Goal: Task Accomplishment & Management: Use online tool/utility

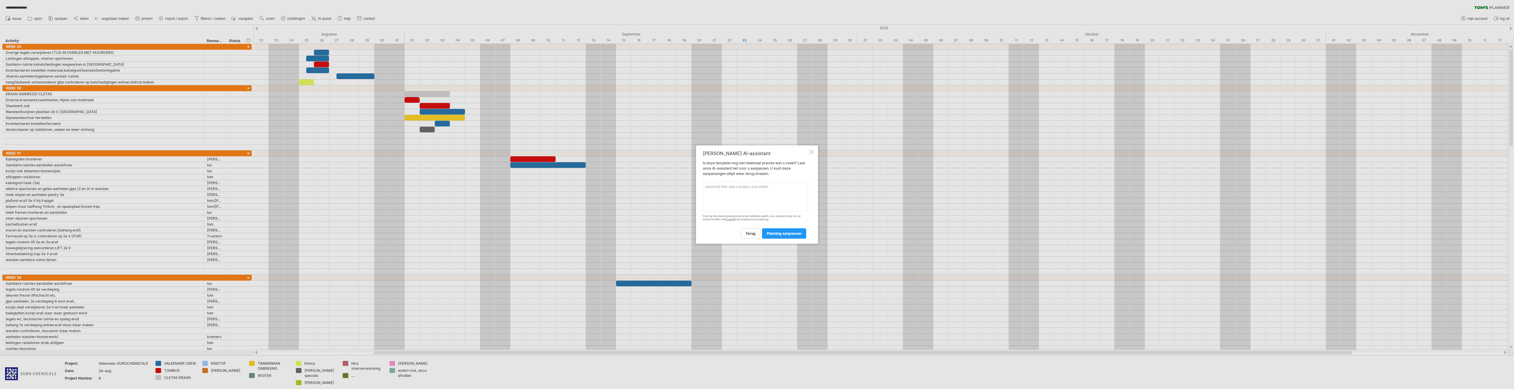
click at [811, 153] on div at bounding box center [811, 152] width 5 height 5
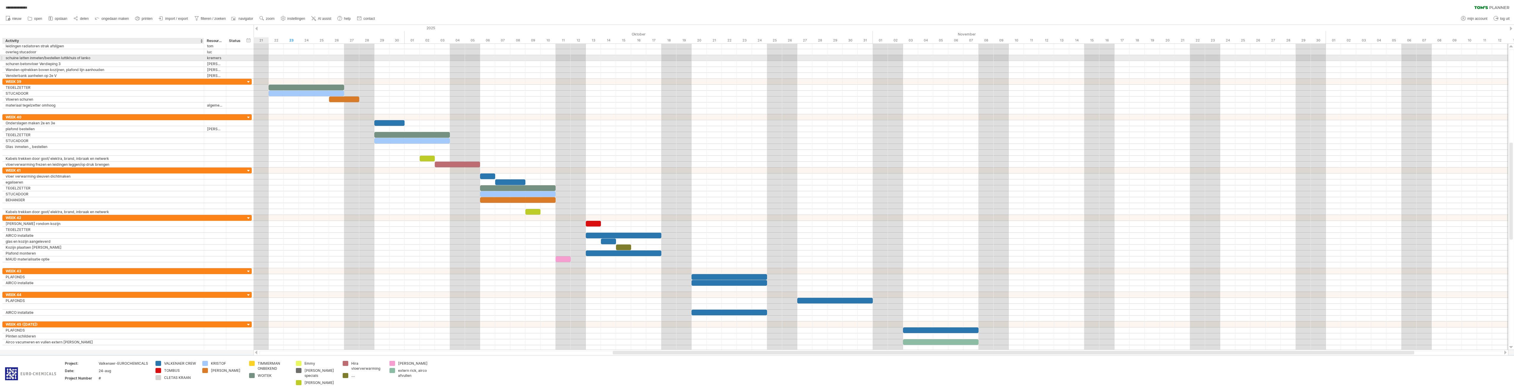
drag, startPoint x: 647, startPoint y: 31, endPoint x: 188, endPoint y: 57, distance: 459.9
click at [188, 57] on div "**********" at bounding box center [757, 194] width 1514 height 389
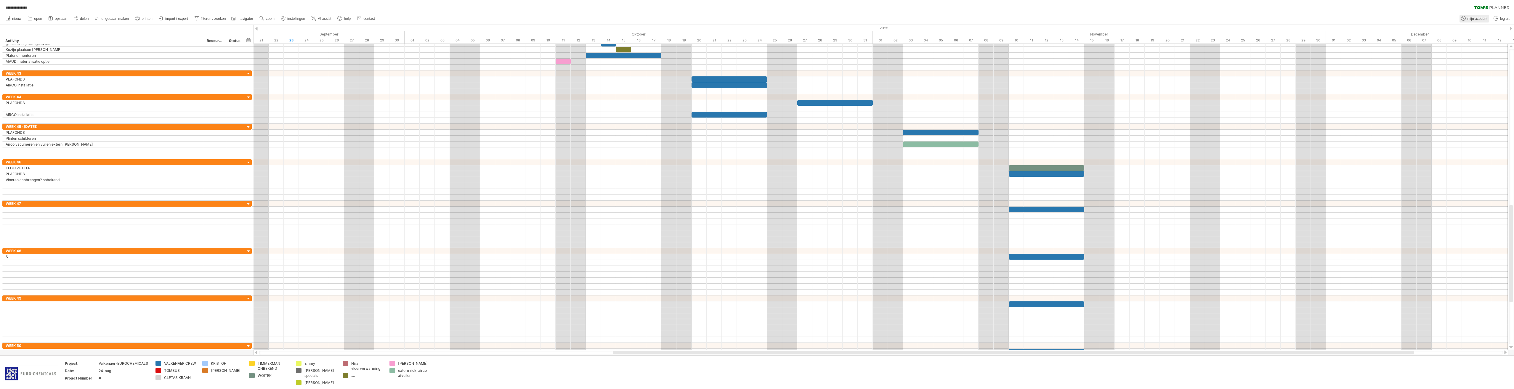
click at [1472, 18] on span "mijn account" at bounding box center [1478, 19] width 20 height 4
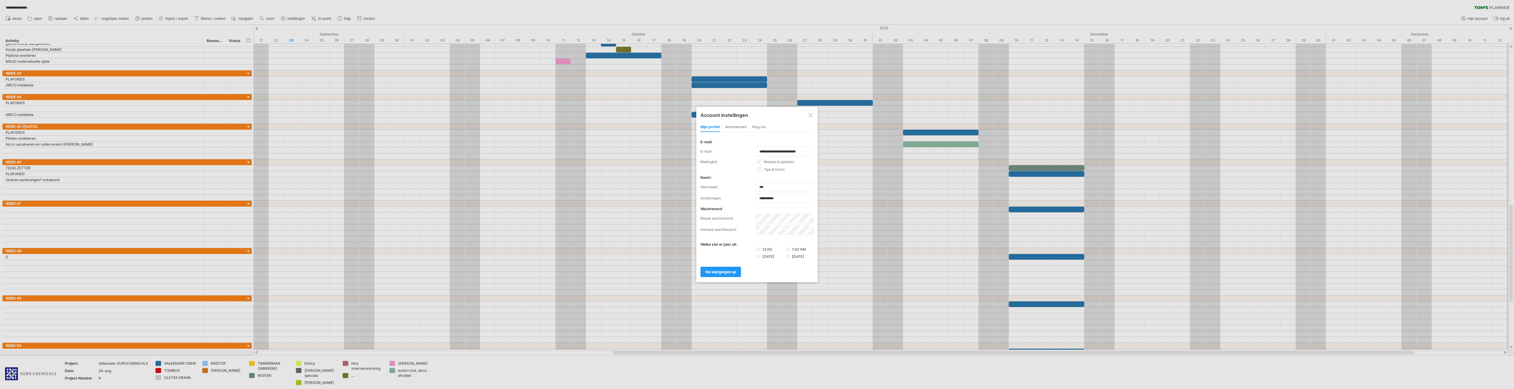
click at [810, 114] on div at bounding box center [810, 115] width 5 height 5
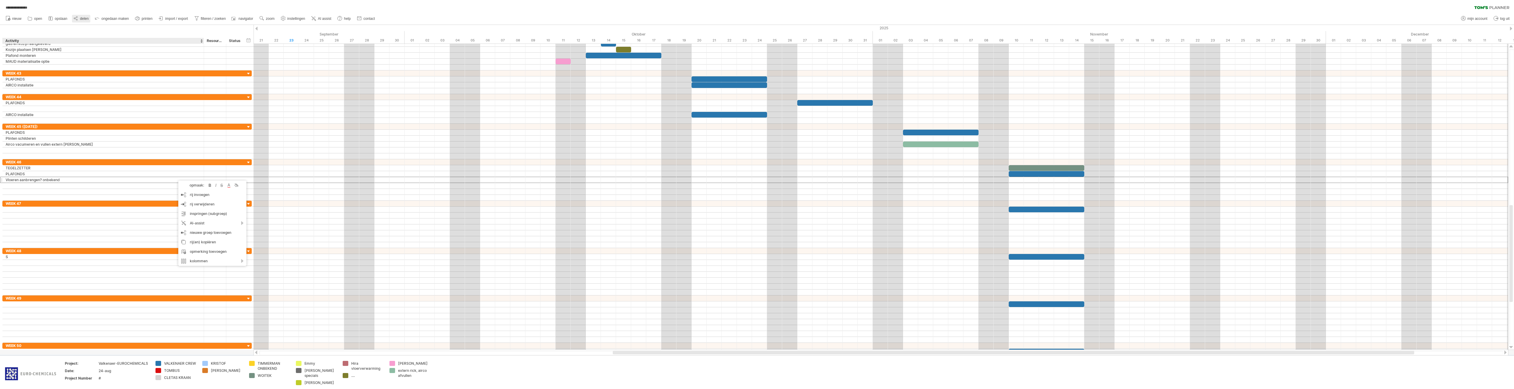
click at [82, 20] on span "delen" at bounding box center [84, 19] width 9 height 4
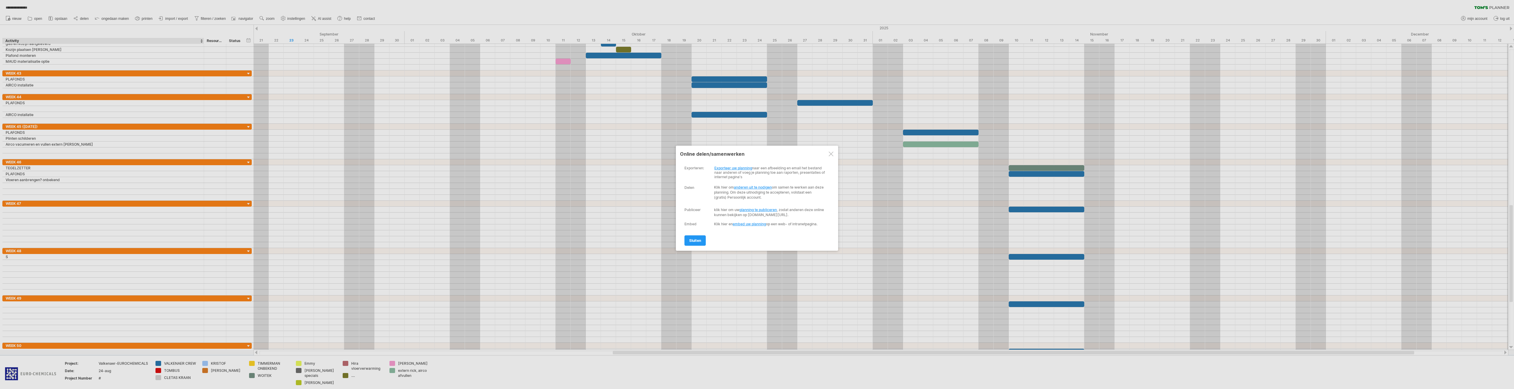
click at [762, 209] on link "planning te publiceren" at bounding box center [758, 210] width 37 height 4
select select "**"
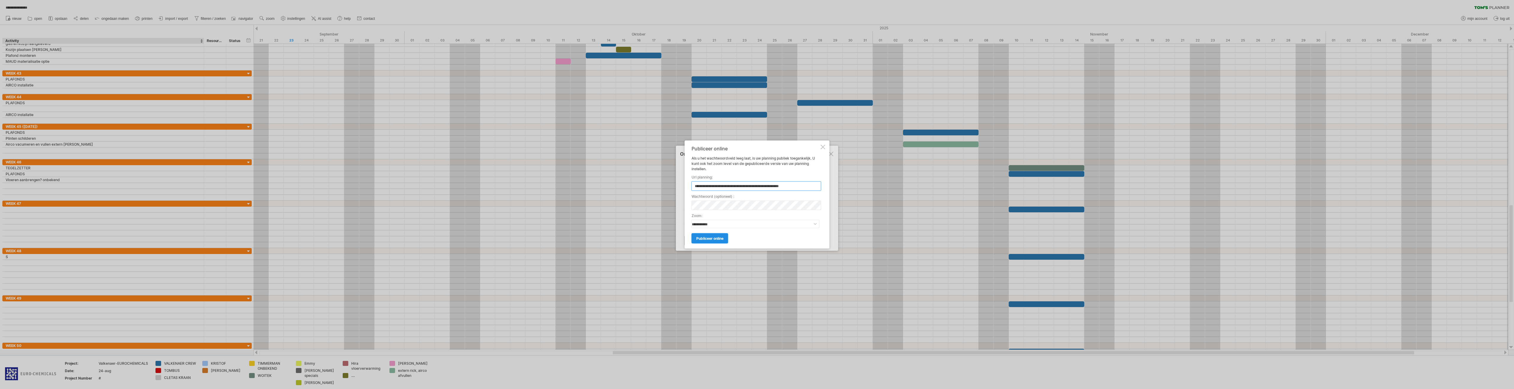
type input "**********"
click at [721, 235] on link "publiceer online" at bounding box center [710, 238] width 37 height 10
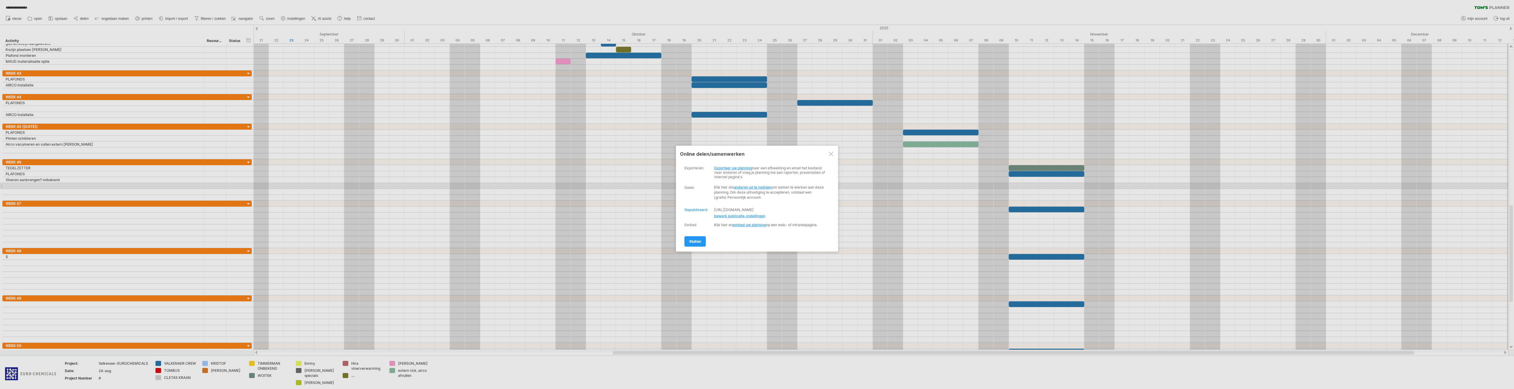
click at [744, 187] on link "anderen uit te nodigen" at bounding box center [753, 187] width 38 height 4
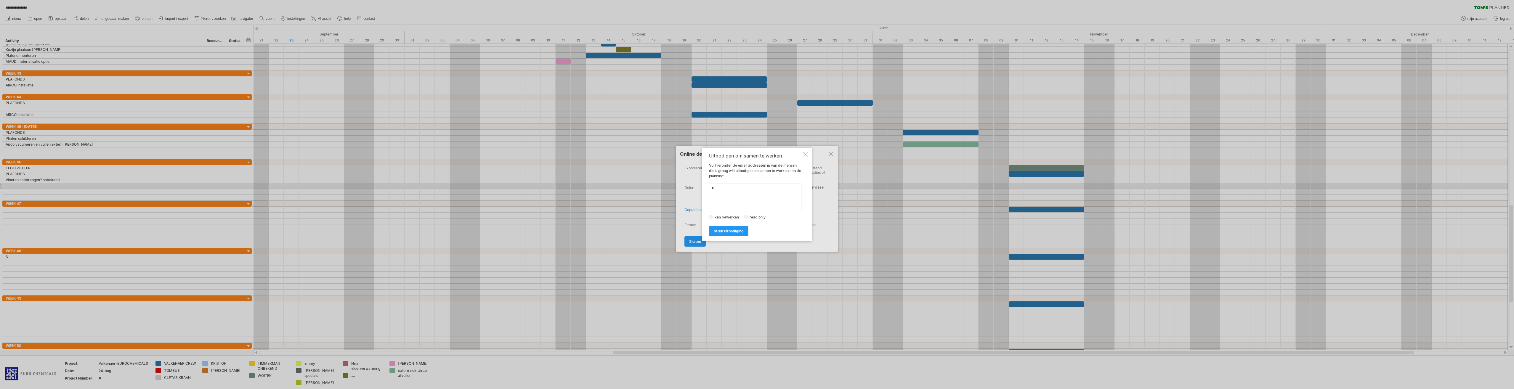
click at [807, 153] on div at bounding box center [805, 154] width 5 height 5
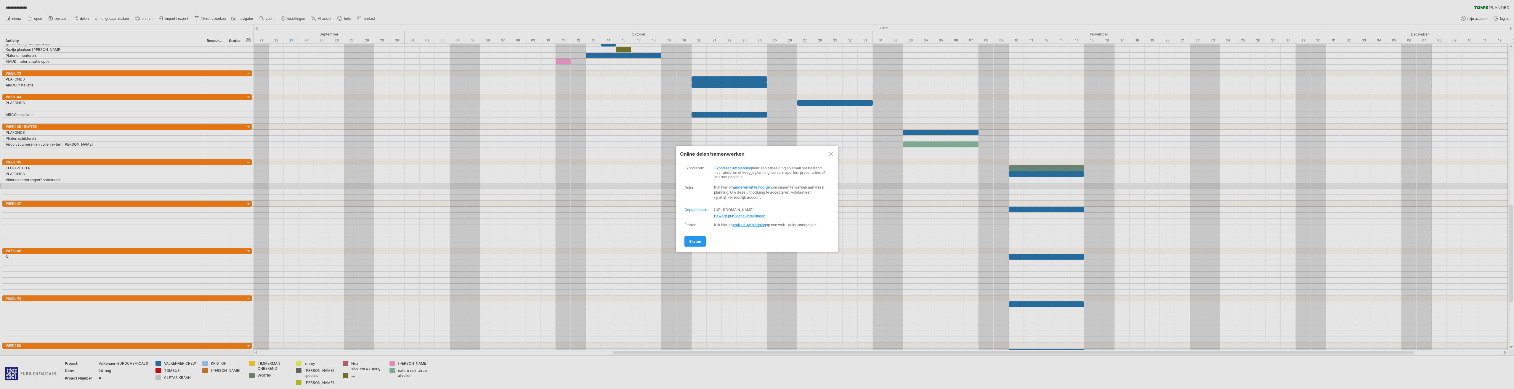
click at [755, 188] on link "anderen uit te nodigen" at bounding box center [753, 187] width 38 height 4
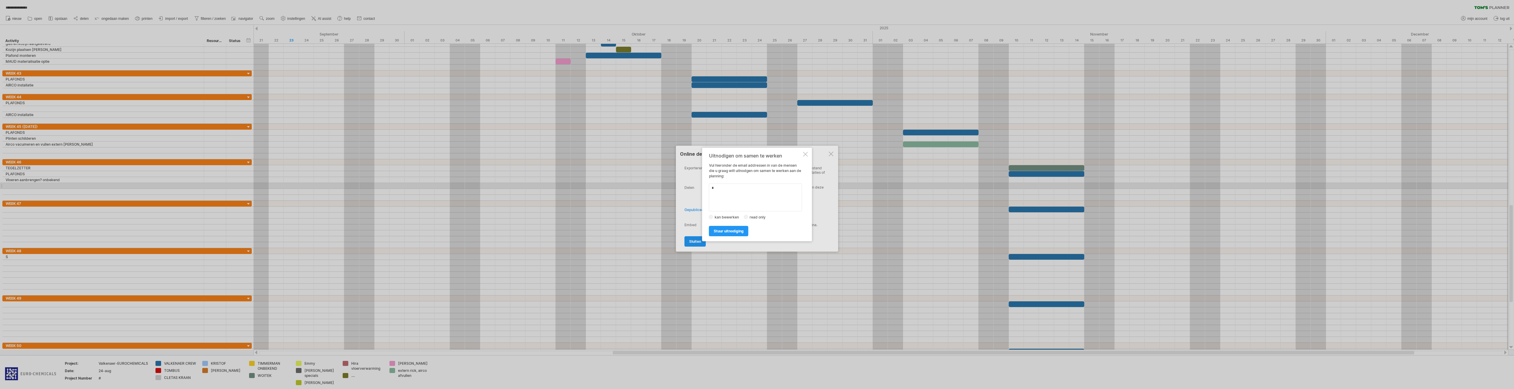
click at [755, 217] on label "read only" at bounding box center [759, 217] width 23 height 4
click at [742, 199] on textarea at bounding box center [755, 198] width 93 height 28
paste textarea "**********"
drag, startPoint x: 781, startPoint y: 195, endPoint x: 707, endPoint y: 193, distance: 73.2
click at [707, 193] on div "Uitnodigen om samen te werken Vul hieronder de email addressen in van de mensen…" at bounding box center [757, 195] width 110 height 94
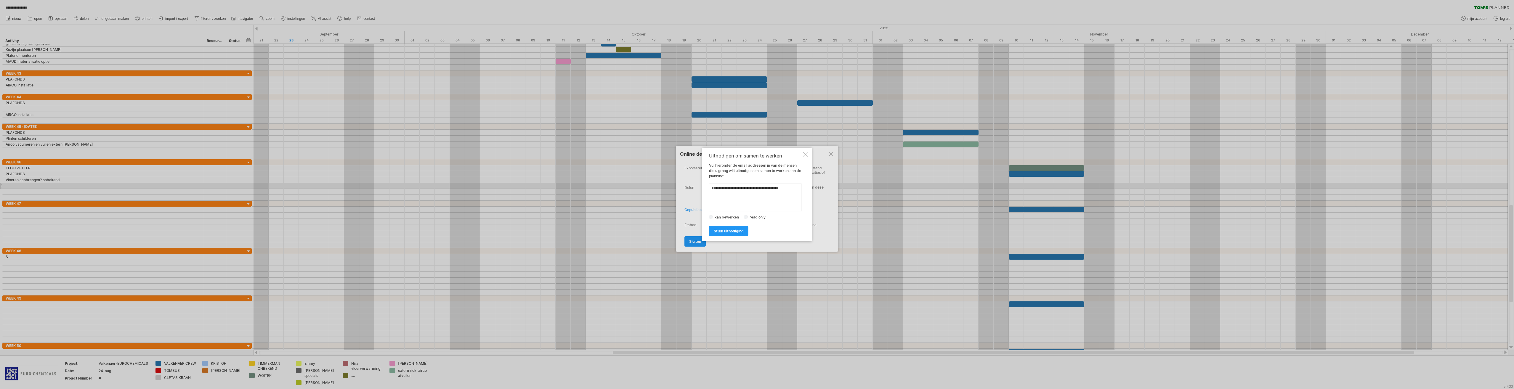
drag, startPoint x: 728, startPoint y: 230, endPoint x: 728, endPoint y: 204, distance: 25.8
click at [728, 204] on div "Uitnodigen om samen te werken Vul hieronder de email addressen in van de mensen…" at bounding box center [755, 194] width 93 height 83
drag, startPoint x: 792, startPoint y: 190, endPoint x: 644, endPoint y: 187, distance: 147.9
click at [644, 187] on div "**********" at bounding box center [757, 194] width 1514 height 389
paste textarea "**********"
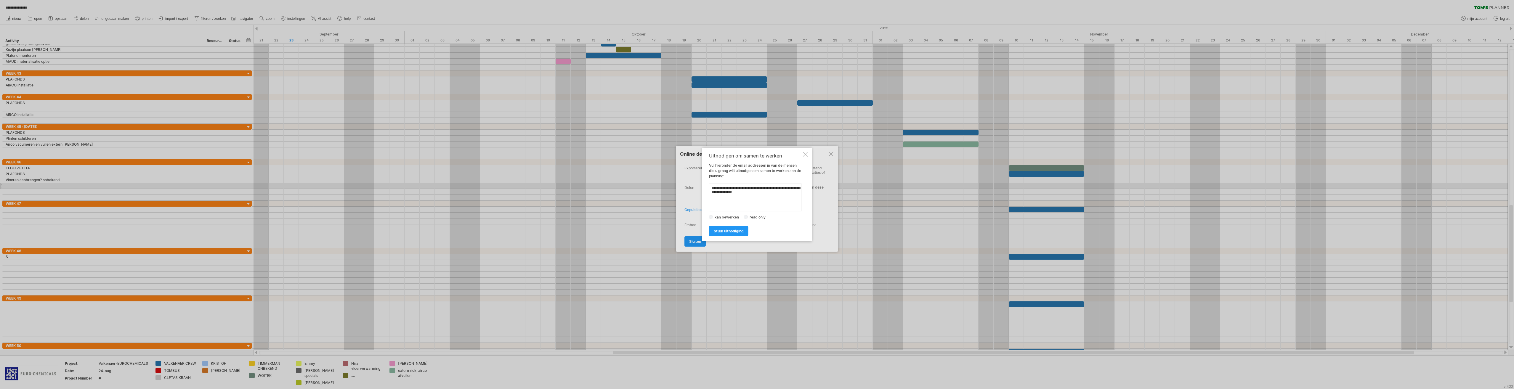
click at [713, 192] on textarea at bounding box center [755, 198] width 93 height 28
drag, startPoint x: 795, startPoint y: 188, endPoint x: 765, endPoint y: 190, distance: 30.3
click at [765, 190] on textarea at bounding box center [755, 198] width 93 height 28
type textarea "**********"
click at [732, 230] on span "stuur uitnodiging" at bounding box center [729, 231] width 30 height 4
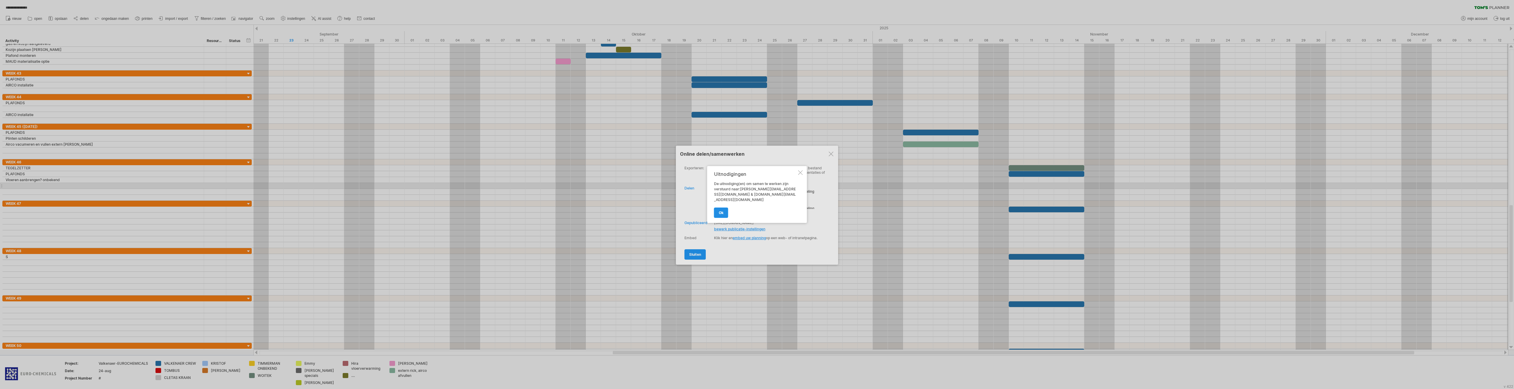
click at [724, 212] on link "ok" at bounding box center [721, 213] width 14 height 10
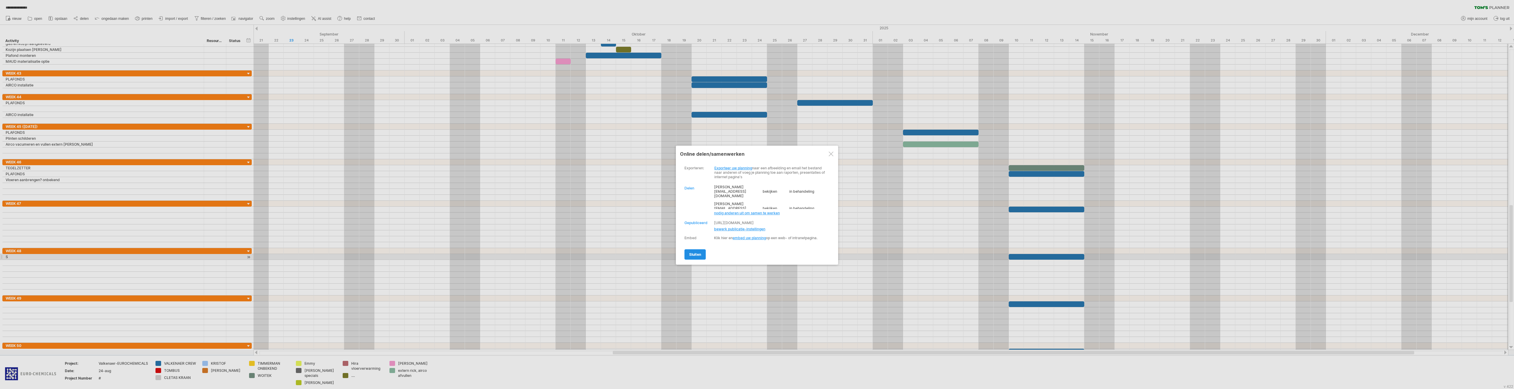
click at [696, 256] on span "sluiten" at bounding box center [695, 254] width 12 height 4
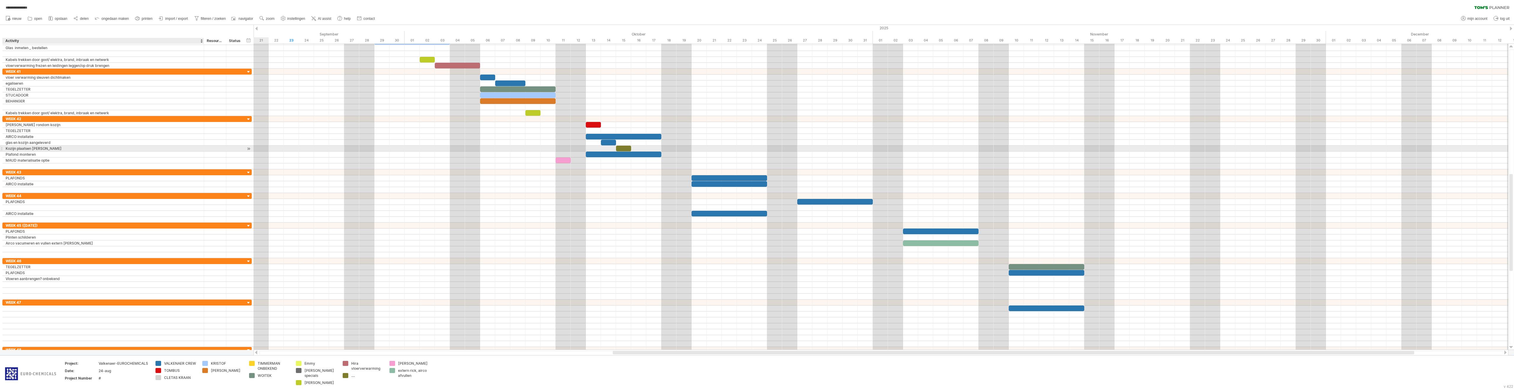
click at [51, 148] on div "Kozijn plaatsen [PERSON_NAME]" at bounding box center [103, 149] width 195 height 6
click at [7, 149] on input "**********" at bounding box center [103, 149] width 195 height 6
type input "**********"
click at [301, 17] on span "instellingen" at bounding box center [296, 19] width 18 height 4
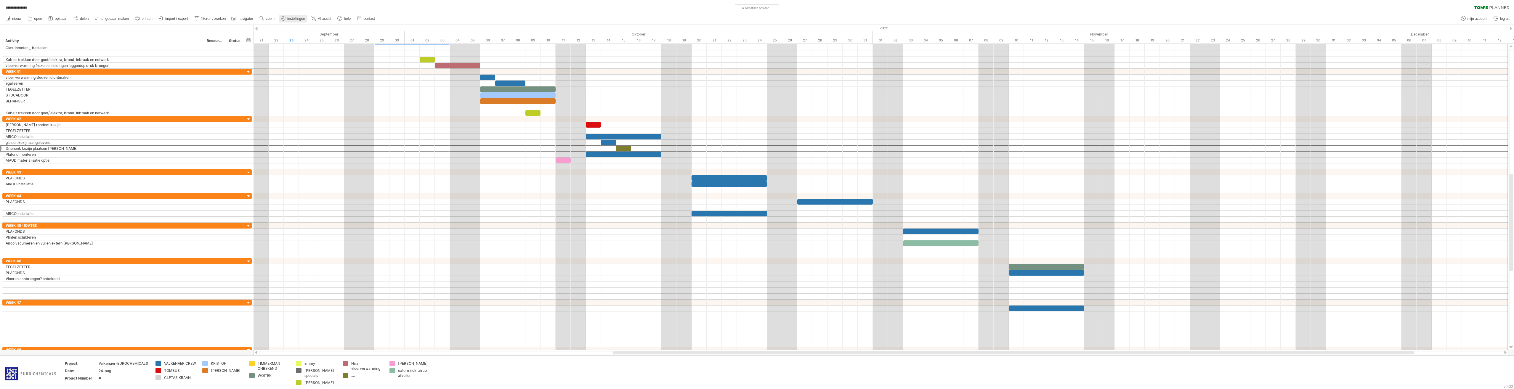
select select "*"
select select "**"
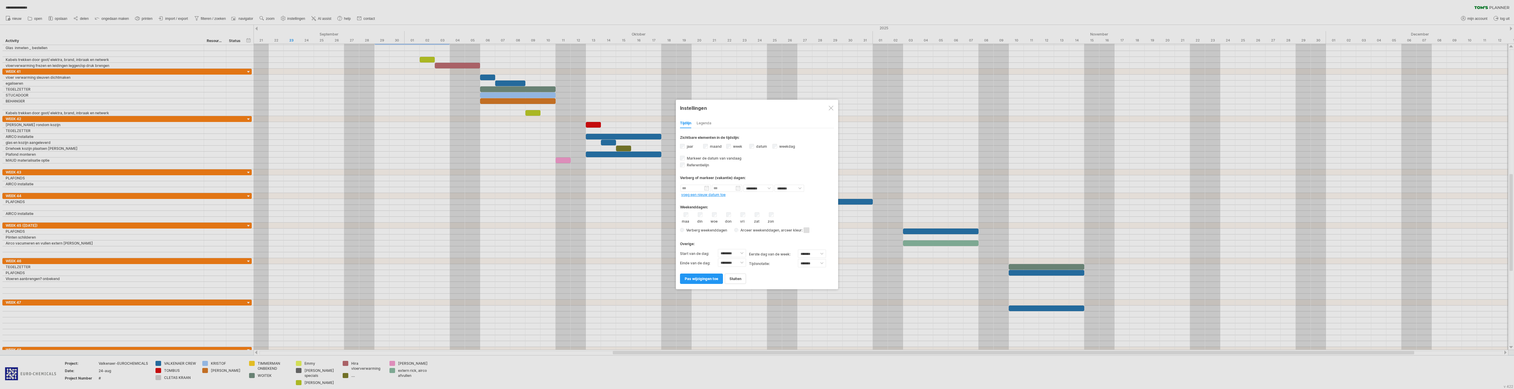
click at [704, 123] on div "Legenda" at bounding box center [704, 123] width 15 height 9
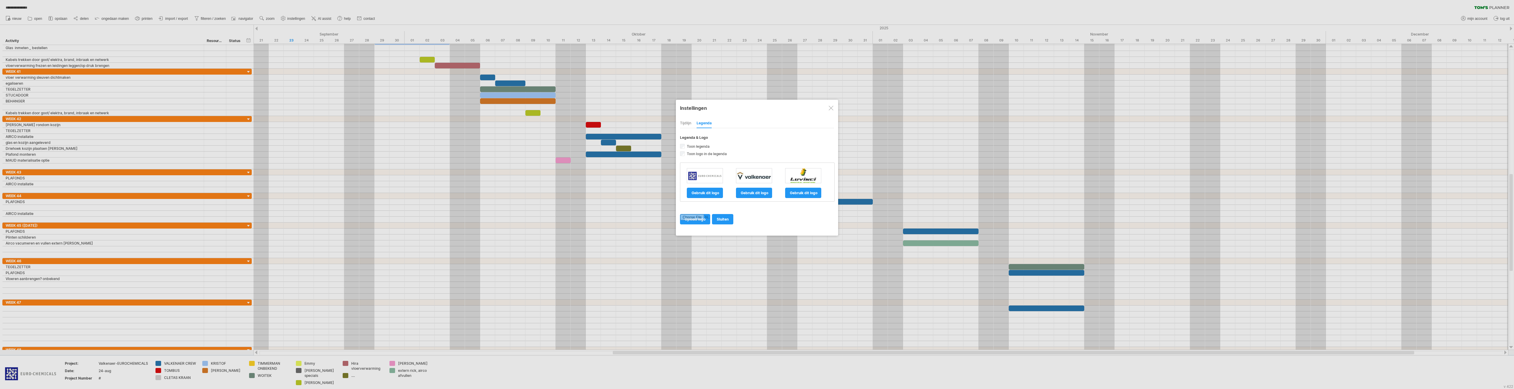
click at [832, 109] on div at bounding box center [831, 108] width 5 height 5
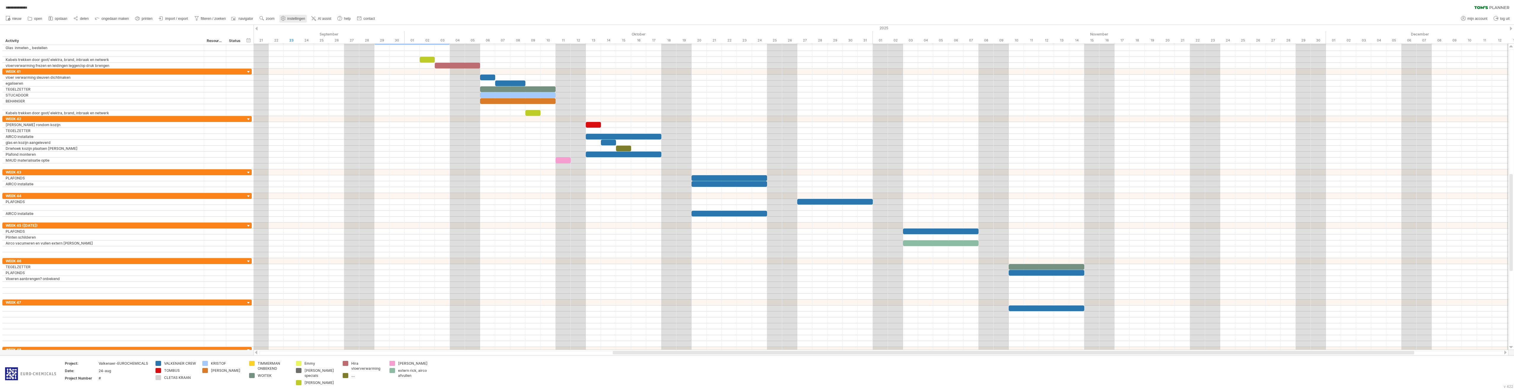
click at [291, 19] on span "instellingen" at bounding box center [296, 19] width 18 height 4
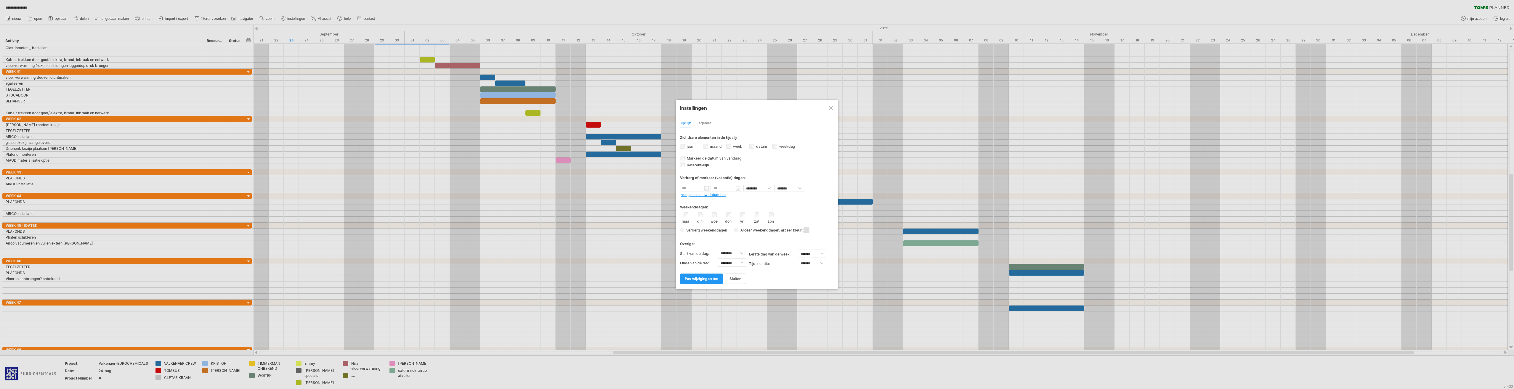
click at [830, 108] on div at bounding box center [831, 108] width 5 height 5
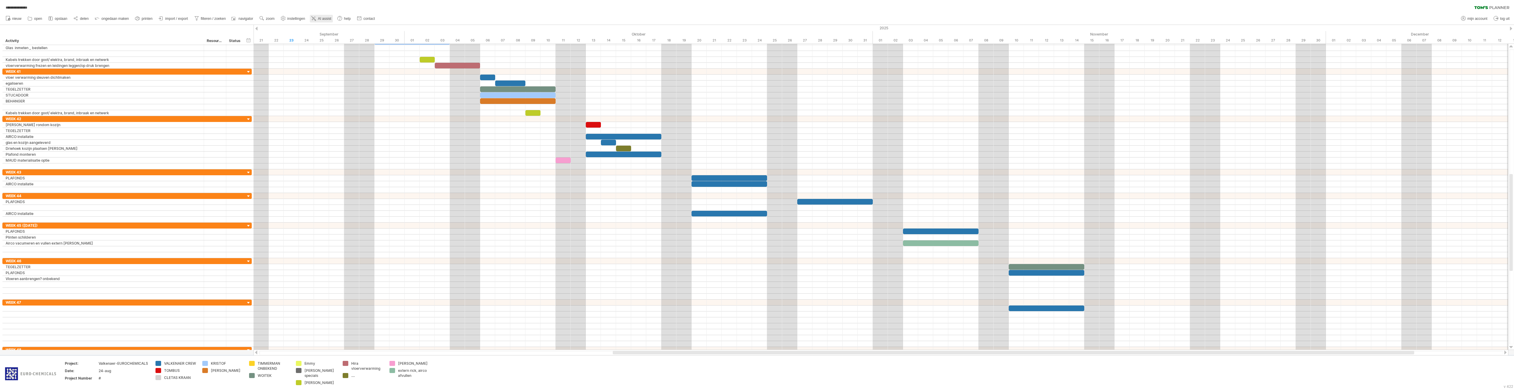
click at [321, 16] on link "AI assist" at bounding box center [321, 19] width 23 height 8
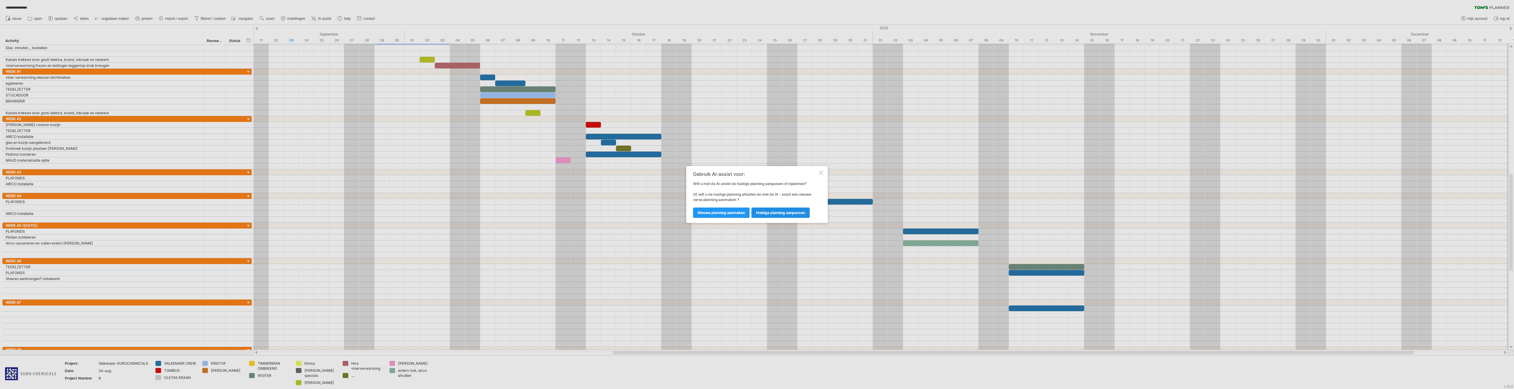
click at [778, 213] on span "huidige planning aanpassen" at bounding box center [780, 213] width 49 height 4
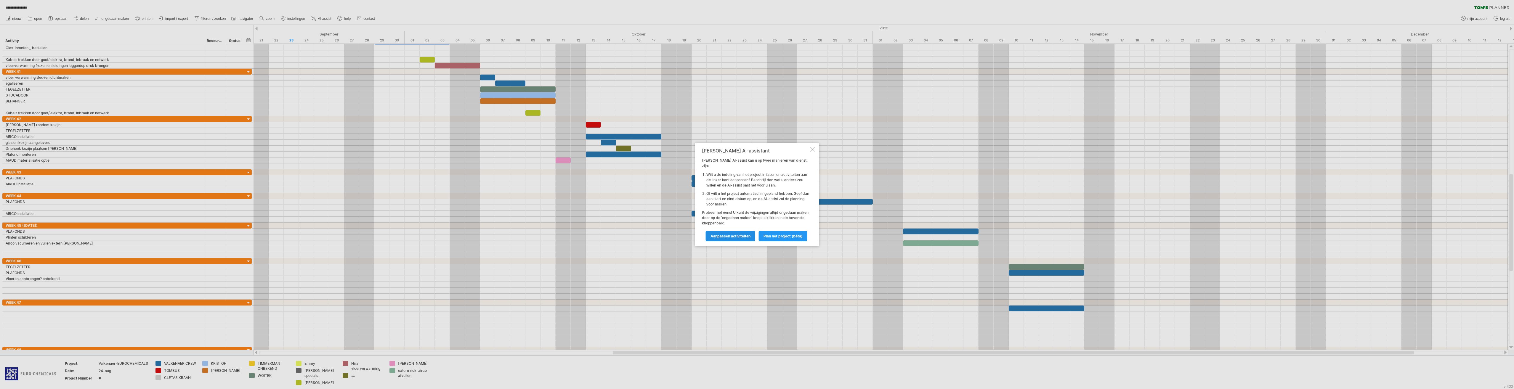
click at [744, 235] on span "Aanpassen activiteiten" at bounding box center [731, 236] width 40 height 4
click at [744, 196] on textarea at bounding box center [755, 197] width 105 height 30
type textarea "zet nederlandse vakanties erbij in, kerstdagen en oud en nieuw"
click at [788, 233] on span "planning aanpassen" at bounding box center [784, 233] width 35 height 4
type textarea "het betreft een bouwplanning"
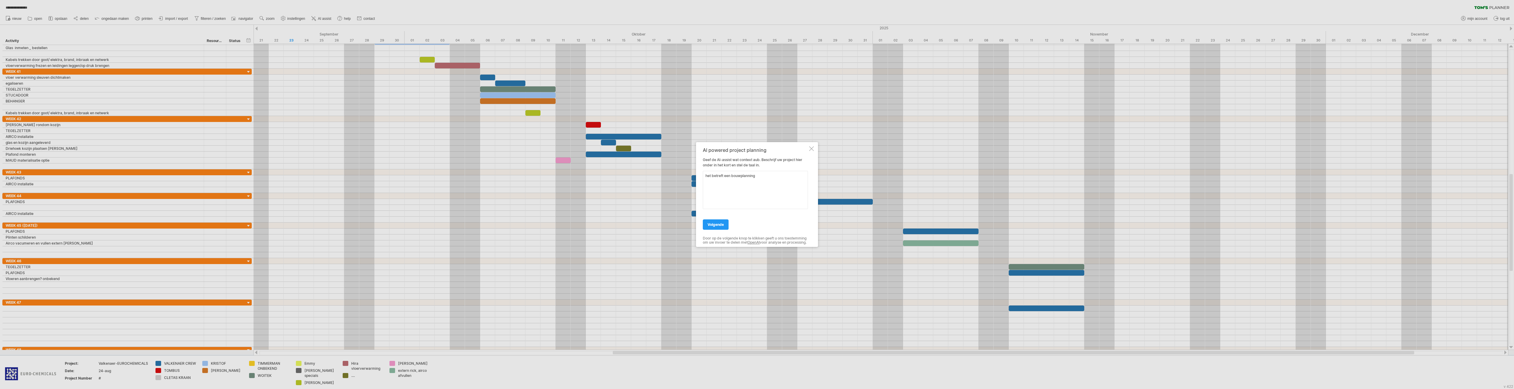
click at [702, 219] on div "AI powered project planning Geef de AI-assist wat context aub. Beschrijf uw pro…" at bounding box center [757, 194] width 122 height 105
click at [708, 222] on span "volgende" at bounding box center [716, 224] width 16 height 4
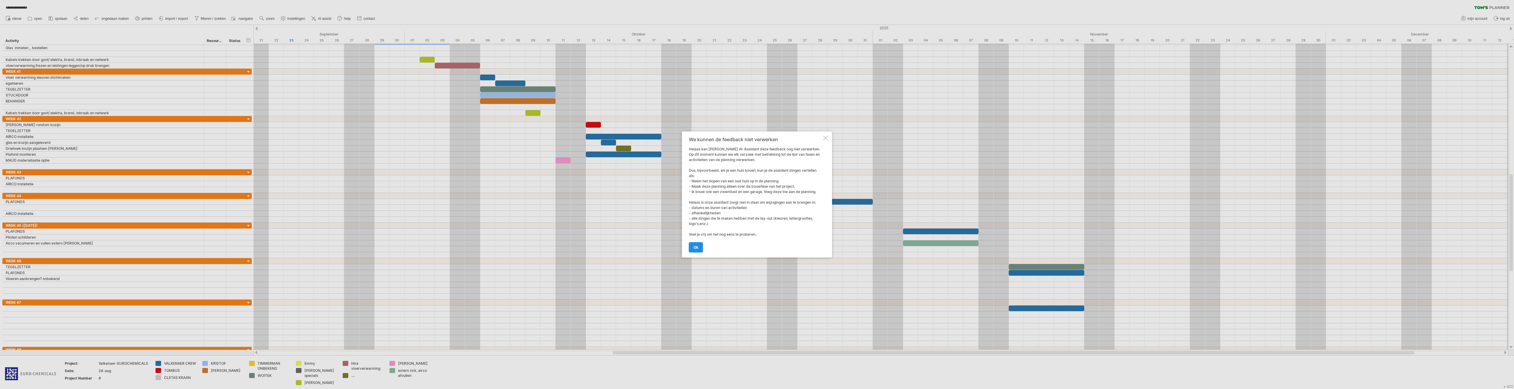
click at [699, 245] on link "ok" at bounding box center [696, 247] width 14 height 10
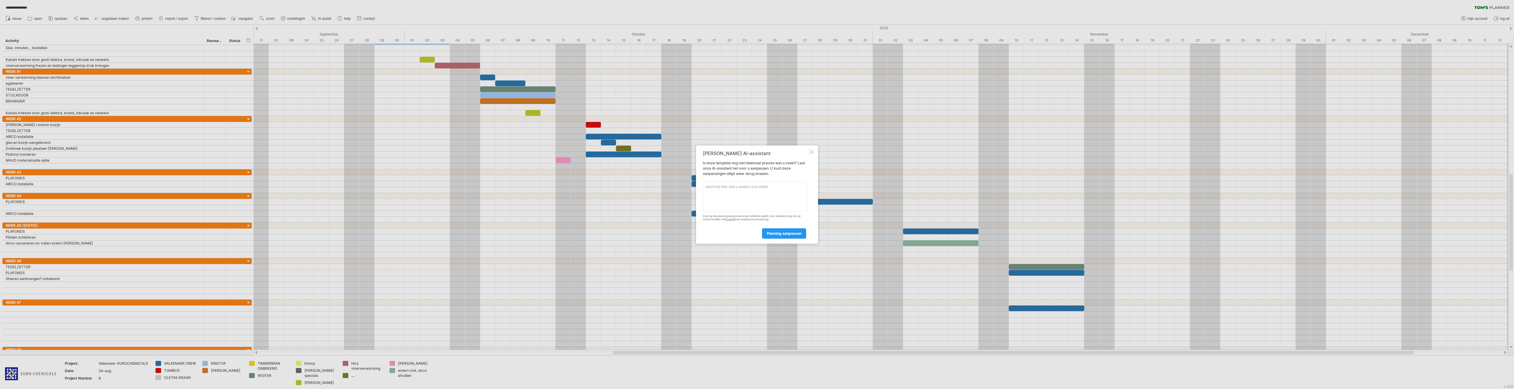
click at [813, 152] on div at bounding box center [811, 152] width 5 height 5
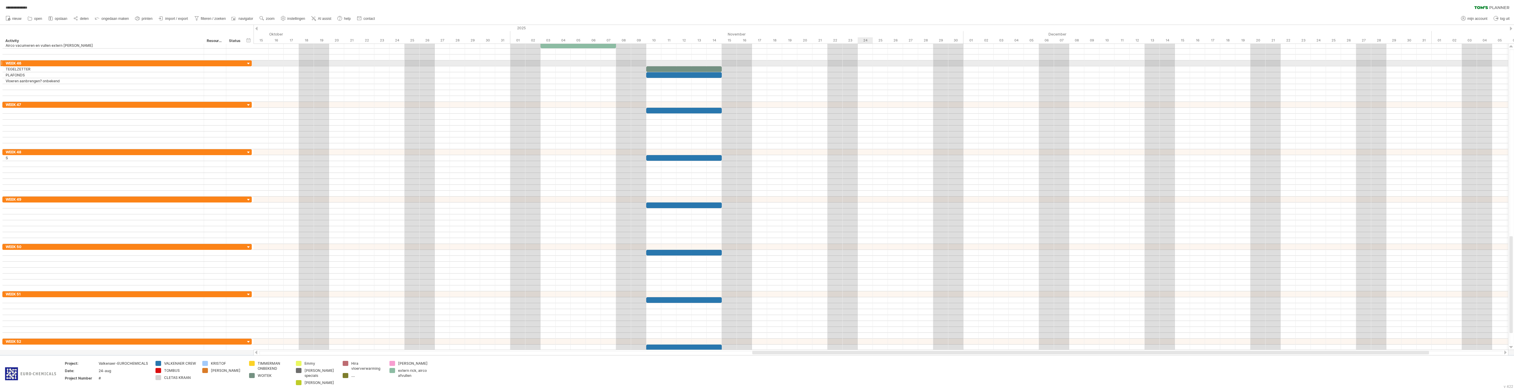
drag, startPoint x: 1216, startPoint y: 33, endPoint x: 862, endPoint y: 61, distance: 354.8
click at [1329, 340] on div at bounding box center [881, 342] width 1255 height 6
click at [1331, 348] on div at bounding box center [881, 348] width 1255 height 6
click at [1344, 358] on div "periode toevoegen" at bounding box center [1364, 355] width 60 height 9
click at [1373, 334] on span at bounding box center [1373, 335] width 5 height 5
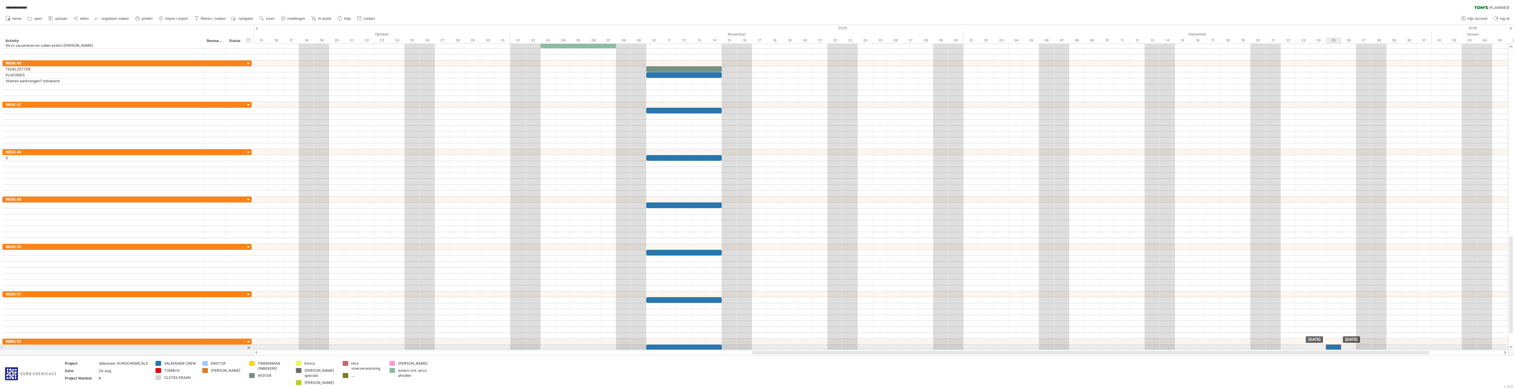
drag, startPoint x: 1342, startPoint y: 348, endPoint x: 1333, endPoint y: 349, distance: 9.3
click at [1333, 349] on div at bounding box center [1333, 348] width 15 height 6
drag, startPoint x: 1342, startPoint y: 347, endPoint x: 1354, endPoint y: 348, distance: 12.5
click at [1354, 348] on div at bounding box center [1341, 348] width 30 height 6
click at [129, 347] on div at bounding box center [103, 348] width 195 height 6
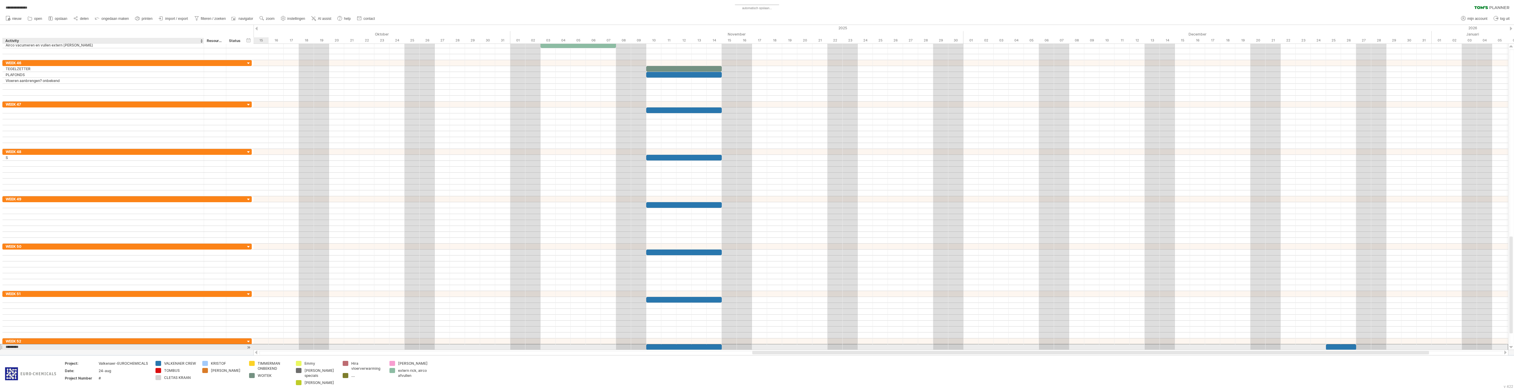
type input "**********"
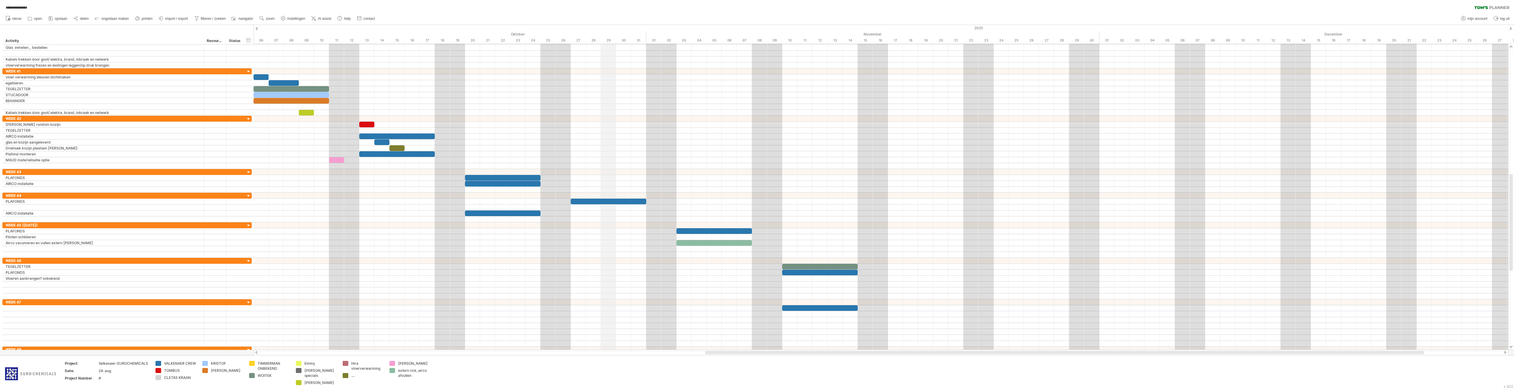
drag, startPoint x: 480, startPoint y: 30, endPoint x: 612, endPoint y: 29, distance: 132.1
click at [612, 29] on div "2025" at bounding box center [216, 28] width 2704 height 6
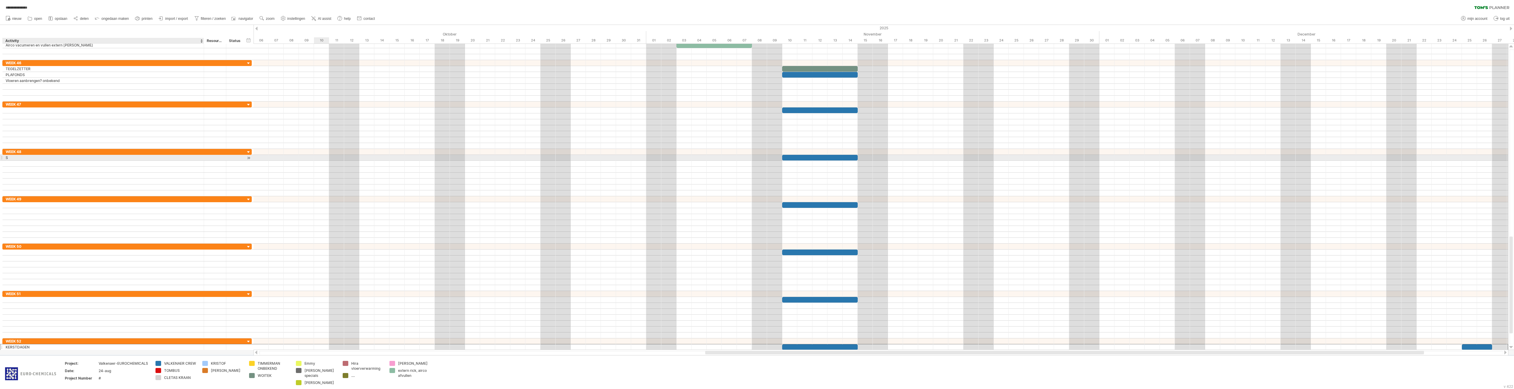
click at [78, 158] on div "S" at bounding box center [103, 158] width 195 height 6
click at [68, 208] on div at bounding box center [126, 205] width 249 height 6
drag, startPoint x: 68, startPoint y: 208, endPoint x: 65, endPoint y: 179, distance: 29.4
click at [65, 179] on div "**********" at bounding box center [127, 196] width 250 height 308
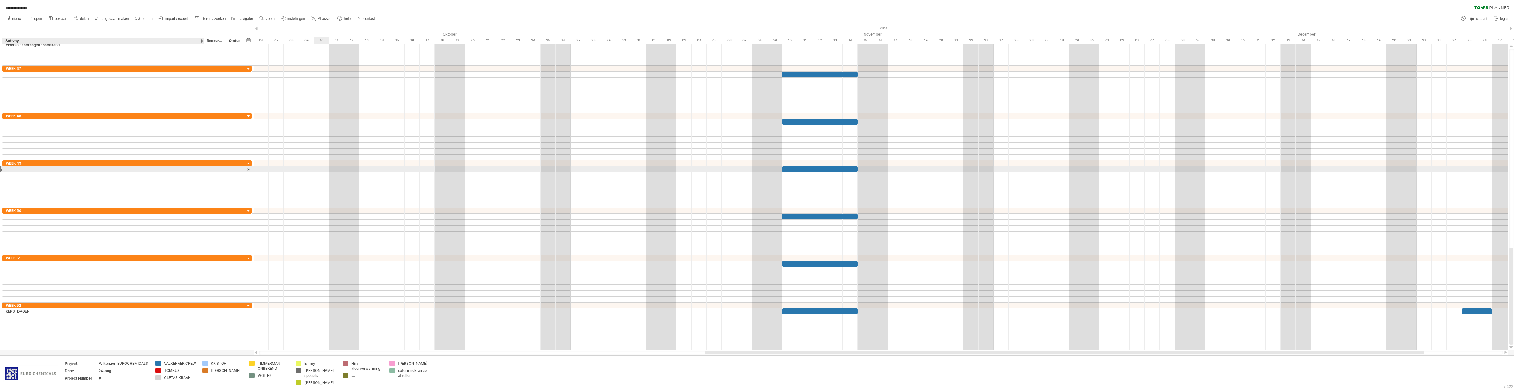
click at [69, 170] on div at bounding box center [103, 169] width 195 height 6
click at [36, 263] on div at bounding box center [103, 264] width 195 height 6
type input "*******"
click at [22, 217] on div at bounding box center [103, 217] width 195 height 6
type input "*******"
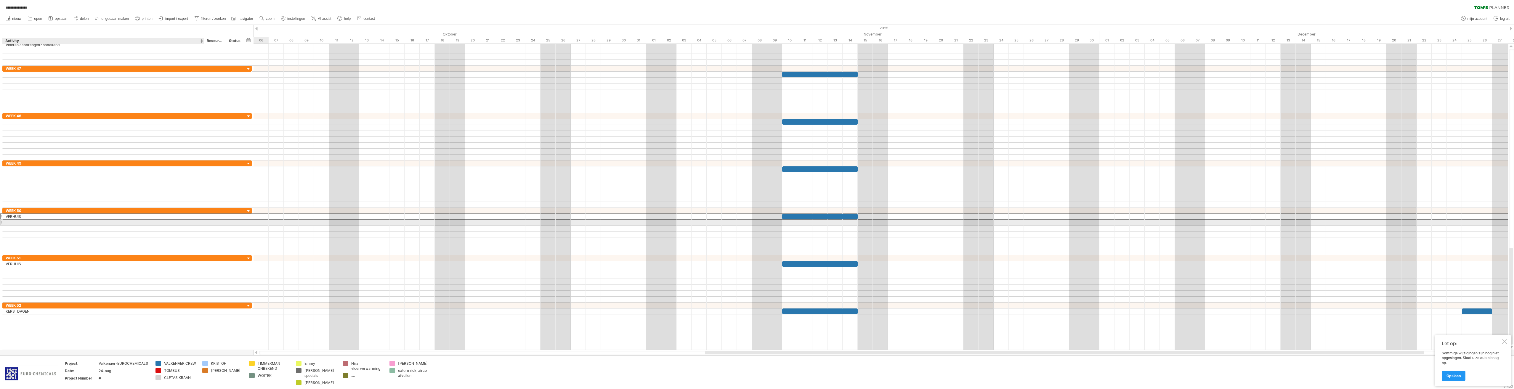
click at [17, 222] on div at bounding box center [103, 223] width 195 height 6
click at [22, 168] on div at bounding box center [103, 169] width 195 height 6
type input "*"
type input "**********"
click at [17, 174] on div at bounding box center [103, 175] width 195 height 6
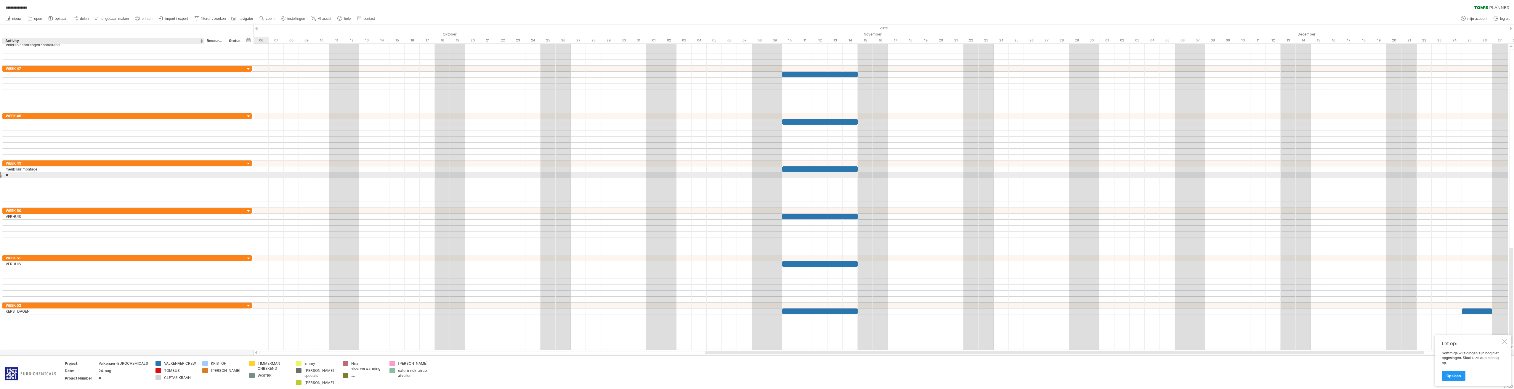
type input "*"
type input "**********"
click at [10, 181] on div at bounding box center [103, 181] width 195 height 6
click at [10, 177] on div "ICT afmontage" at bounding box center [103, 175] width 195 height 6
click at [12, 122] on div at bounding box center [103, 122] width 195 height 6
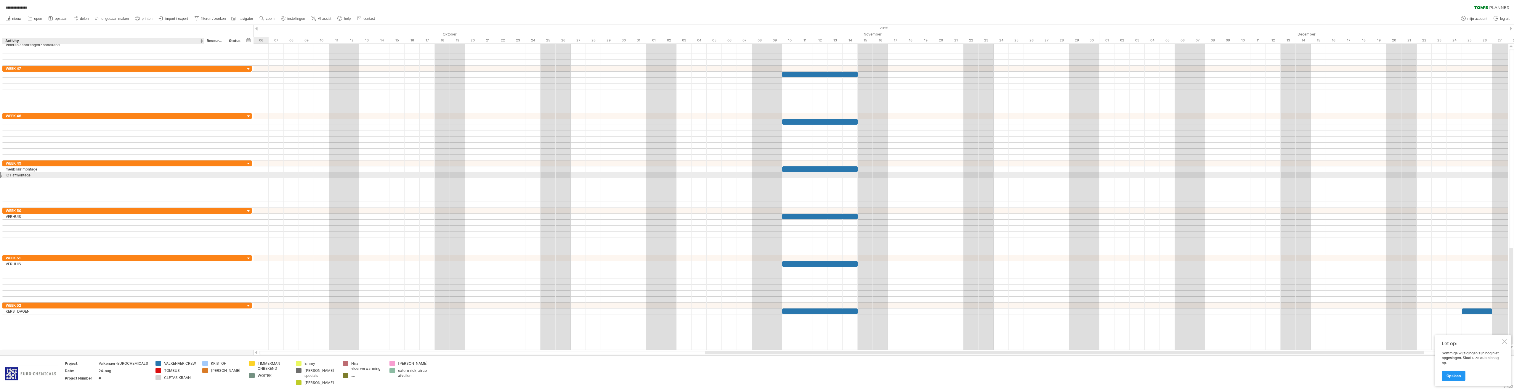
click at [29, 175] on div "ICT afmontage" at bounding box center [103, 175] width 195 height 6
click at [19, 123] on div at bounding box center [103, 122] width 195 height 6
click at [26, 176] on div "ICT afmontage" at bounding box center [103, 175] width 195 height 6
click at [20, 181] on div at bounding box center [103, 181] width 195 height 6
click at [16, 177] on div "ICT afmontage" at bounding box center [103, 175] width 195 height 6
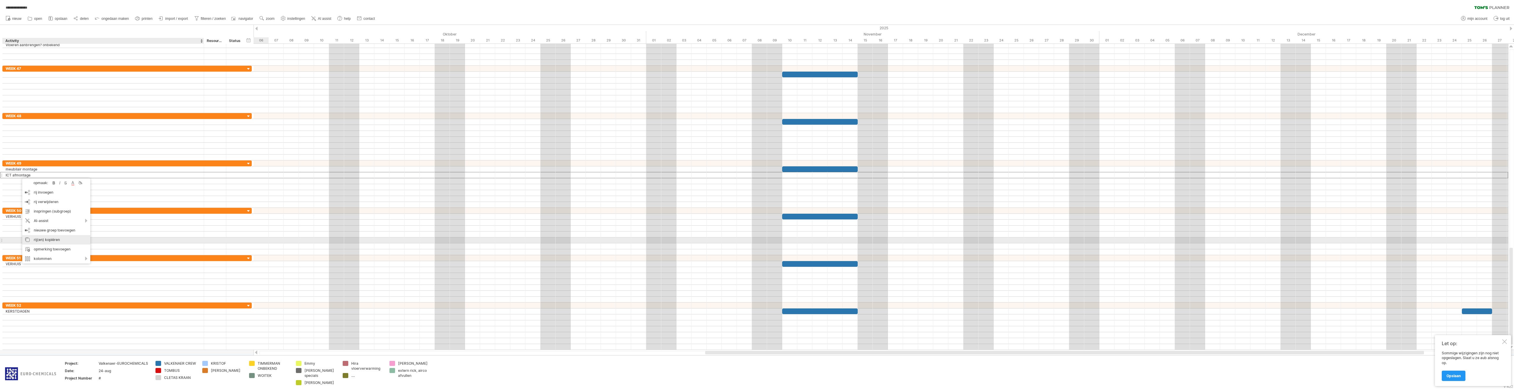
click at [41, 240] on div "rij(en) kopiëren" at bounding box center [56, 239] width 68 height 9
click at [28, 122] on div at bounding box center [103, 122] width 195 height 6
click at [45, 194] on div "rij/groep plakken" at bounding box center [64, 196] width 68 height 9
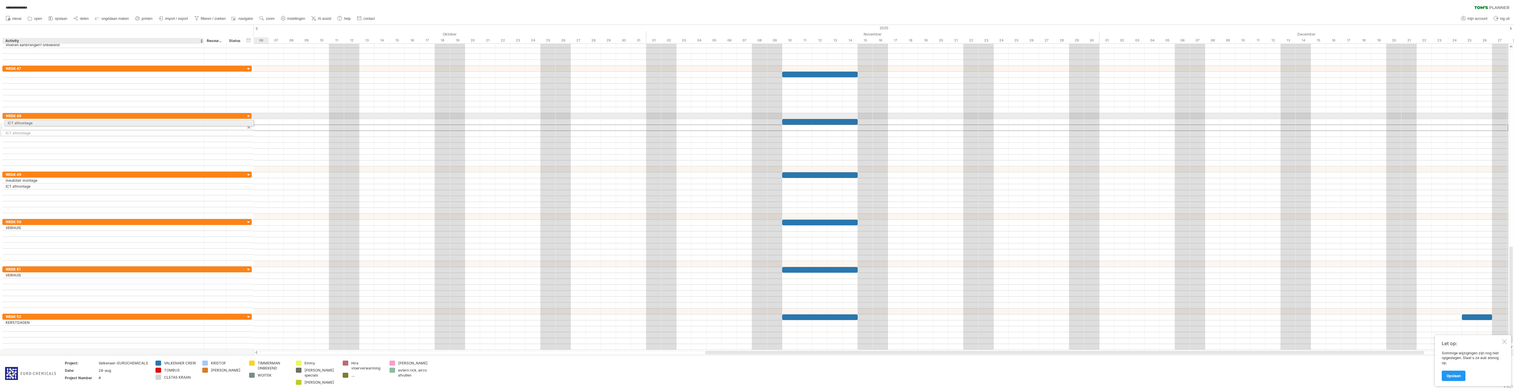
drag, startPoint x: 20, startPoint y: 127, endPoint x: 20, endPoint y: 122, distance: 5.3
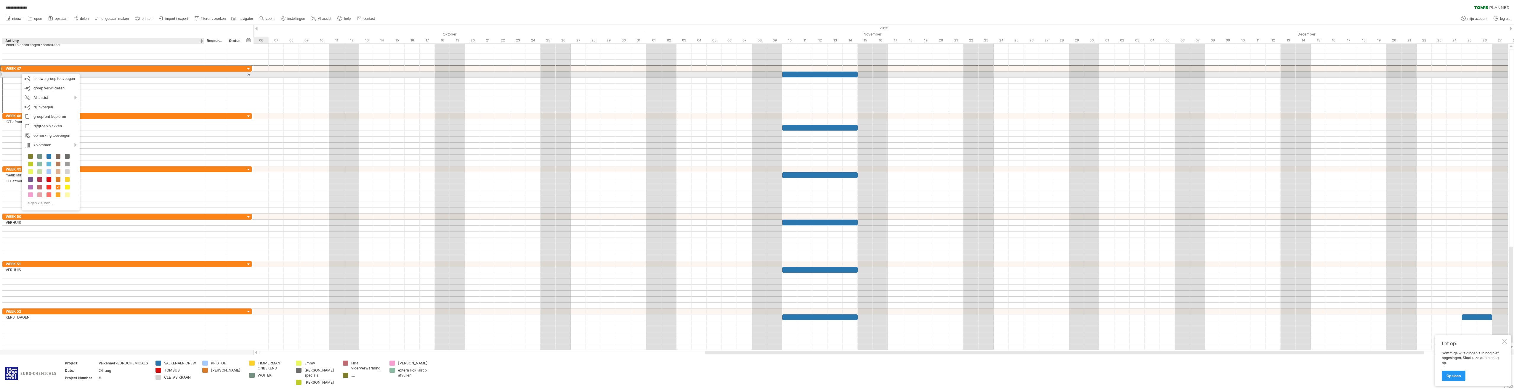
click at [17, 75] on div at bounding box center [103, 75] width 195 height 6
click at [32, 147] on div "rij/groep plakken" at bounding box center [54, 148] width 68 height 9
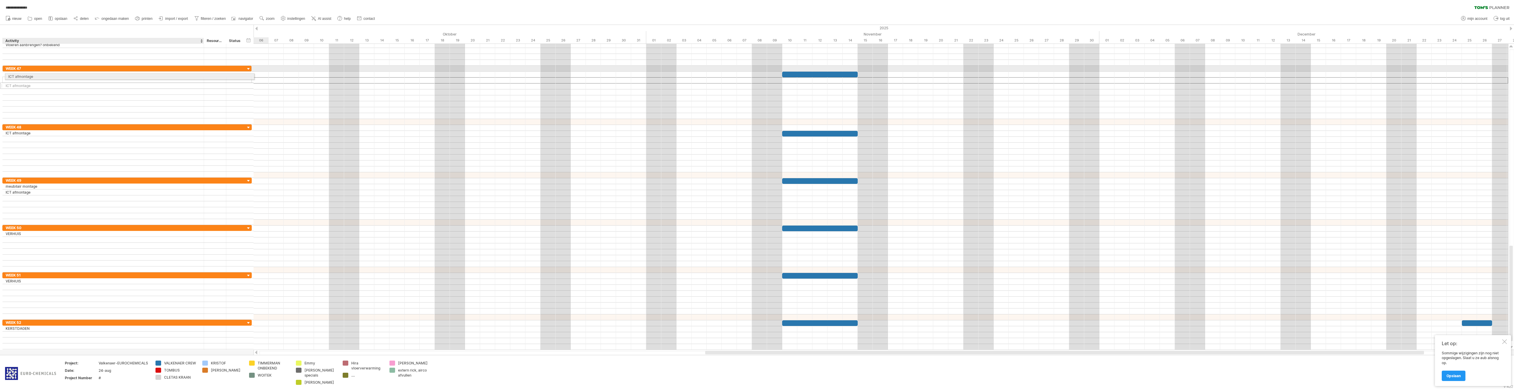
drag, startPoint x: 22, startPoint y: 79, endPoint x: 23, endPoint y: 76, distance: 4.0
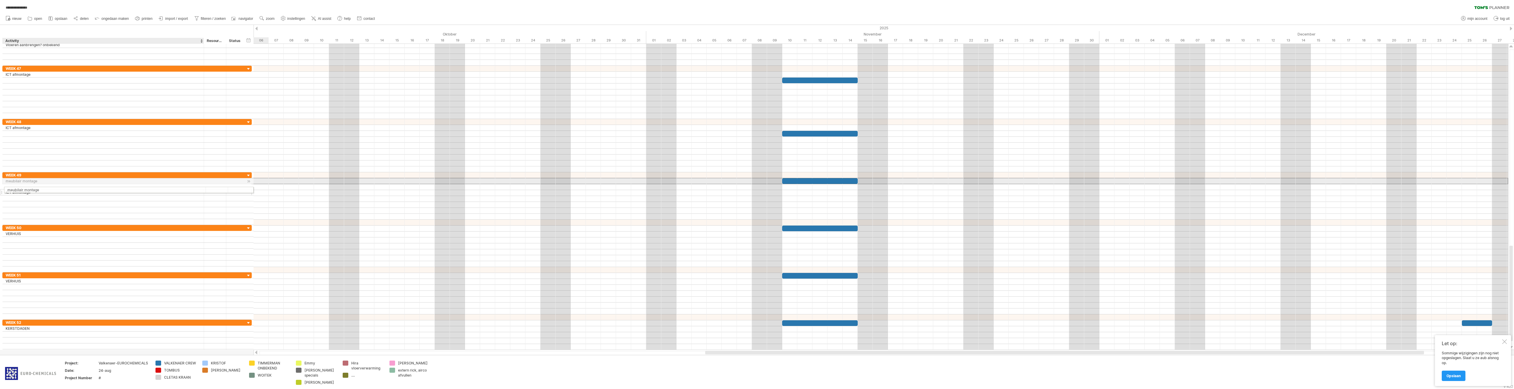
drag, startPoint x: 21, startPoint y: 184, endPoint x: 21, endPoint y: 189, distance: 5.3
click at [21, 189] on div "**********" at bounding box center [126, 198] width 249 height 53
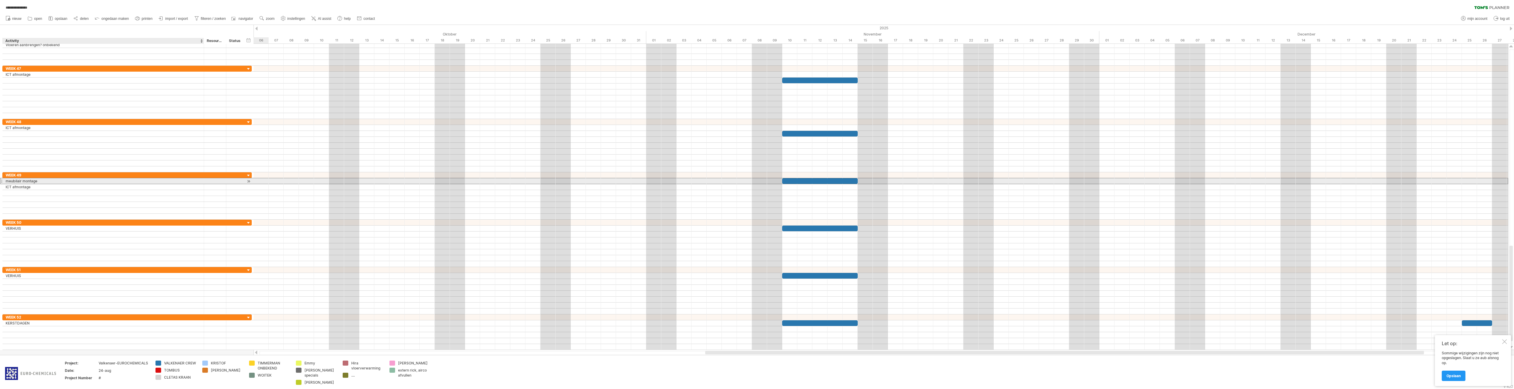
click at [23, 181] on div "meubilair montage" at bounding box center [103, 181] width 195 height 6
type input "**********"
type input "*******"
click at [52, 182] on div "meubilair omhoog en afgemonteerdmontage" at bounding box center [103, 181] width 195 height 6
click at [58, 180] on input "**********" at bounding box center [103, 181] width 195 height 6
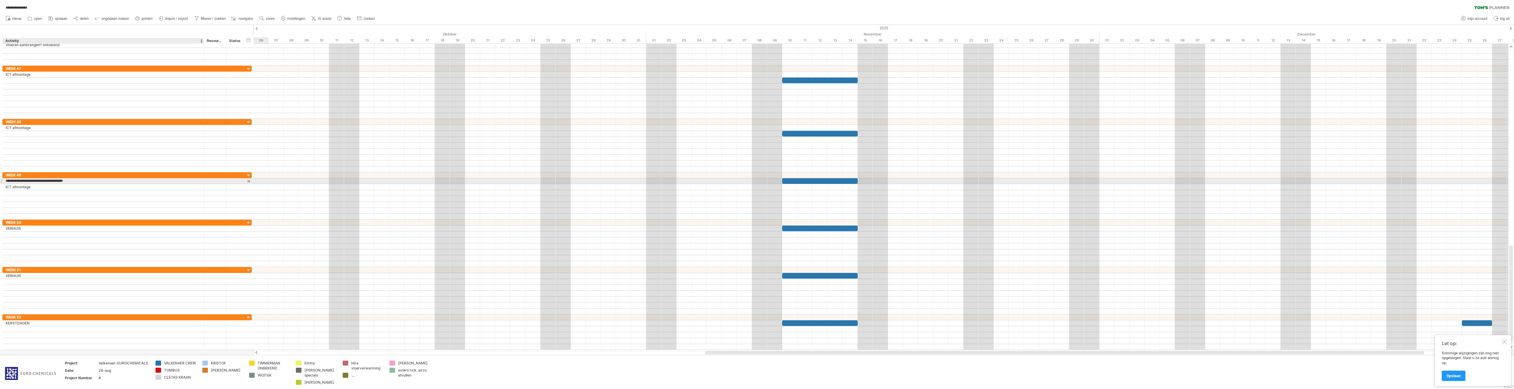
click at [66, 182] on input "**********" at bounding box center [103, 181] width 195 height 6
type input "**********"
click at [56, 189] on div "ICT afmontage" at bounding box center [103, 187] width 195 height 6
click at [28, 194] on div at bounding box center [103, 193] width 195 height 6
click at [26, 134] on div at bounding box center [103, 134] width 195 height 6
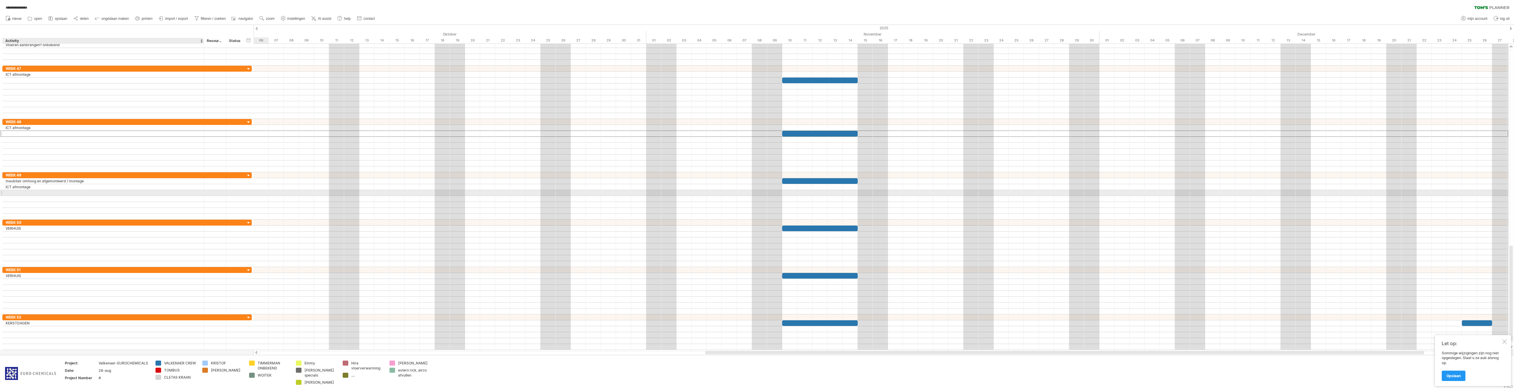
click at [25, 192] on div at bounding box center [103, 193] width 195 height 6
type input "**********"
click at [25, 197] on div at bounding box center [103, 199] width 195 height 6
click at [24, 194] on div "pantrys afmontage" at bounding box center [103, 193] width 195 height 6
click at [51, 255] on div "rij(en) kopiëren" at bounding box center [61, 258] width 68 height 9
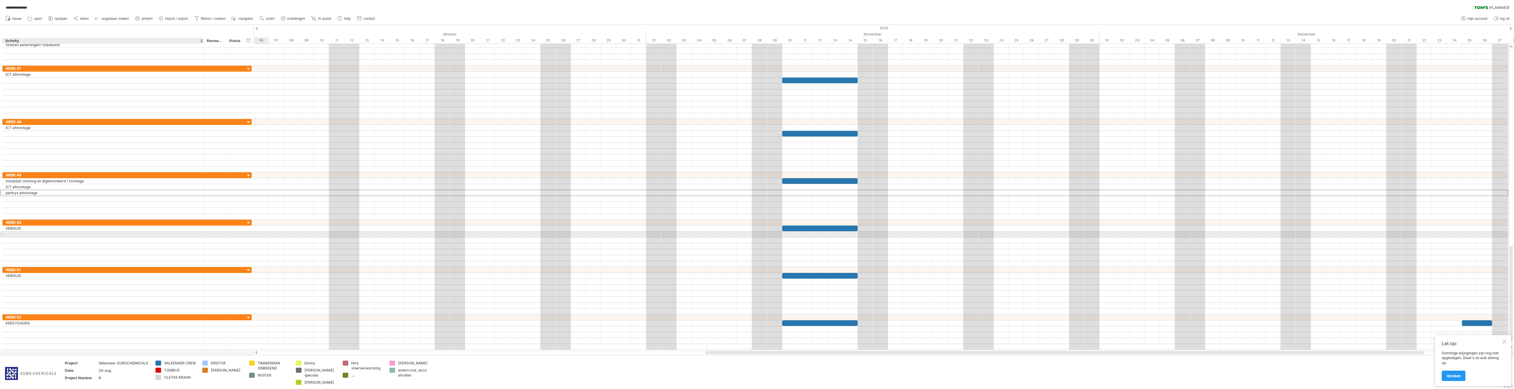
click at [34, 233] on div at bounding box center [103, 235] width 195 height 6
click at [59, 306] on div "rij/groep plakken" at bounding box center [71, 307] width 68 height 9
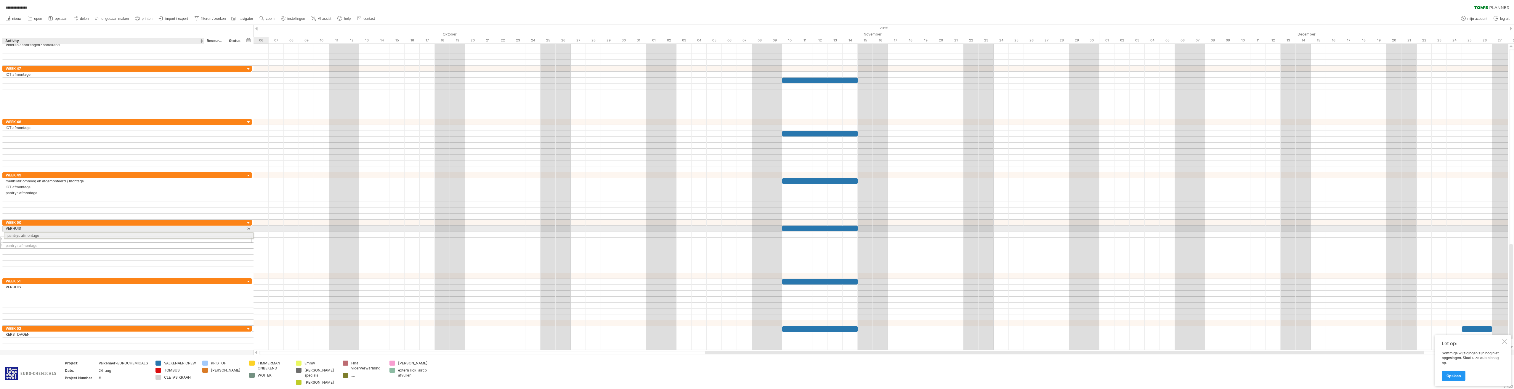
drag, startPoint x: 32, startPoint y: 241, endPoint x: 32, endPoint y: 235, distance: 6.8
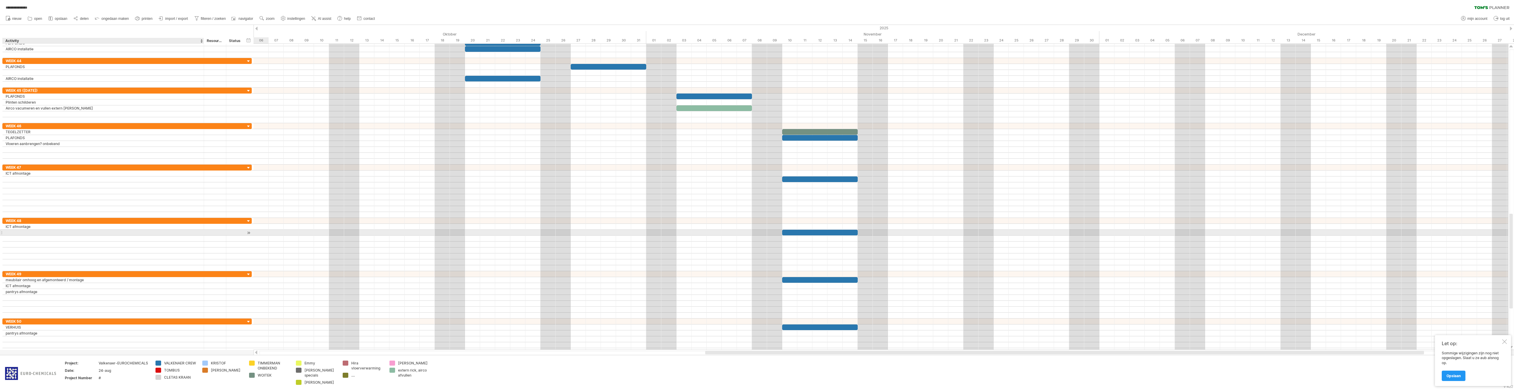
click at [43, 234] on div at bounding box center [103, 233] width 195 height 6
click at [33, 234] on div at bounding box center [103, 233] width 195 height 6
type input "**********"
click at [15, 240] on div at bounding box center [103, 239] width 195 height 6
click at [16, 179] on div at bounding box center [103, 180] width 195 height 6
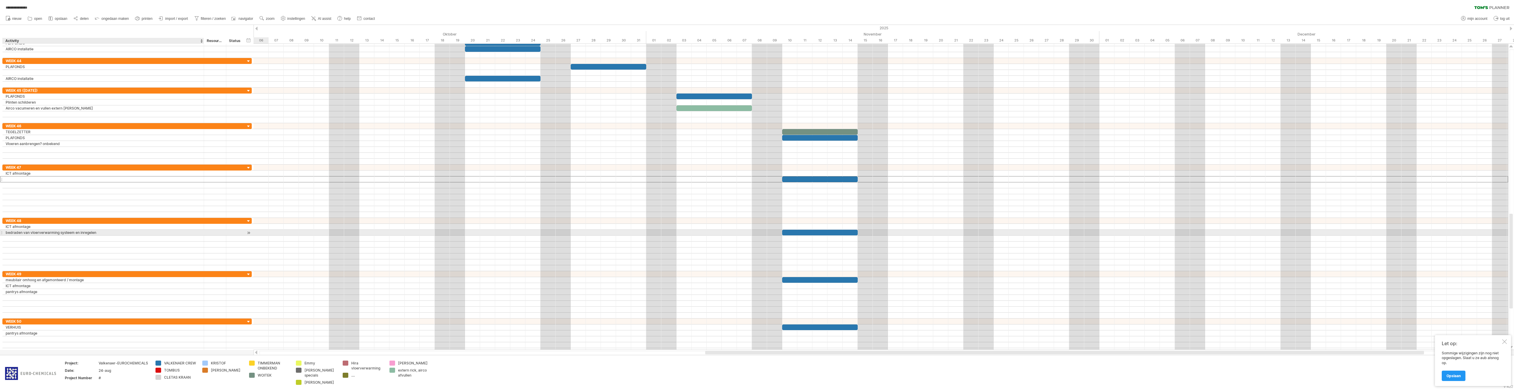
click at [16, 233] on div "bedraden van vloerverwarming systeem en inregelen" at bounding box center [103, 233] width 195 height 6
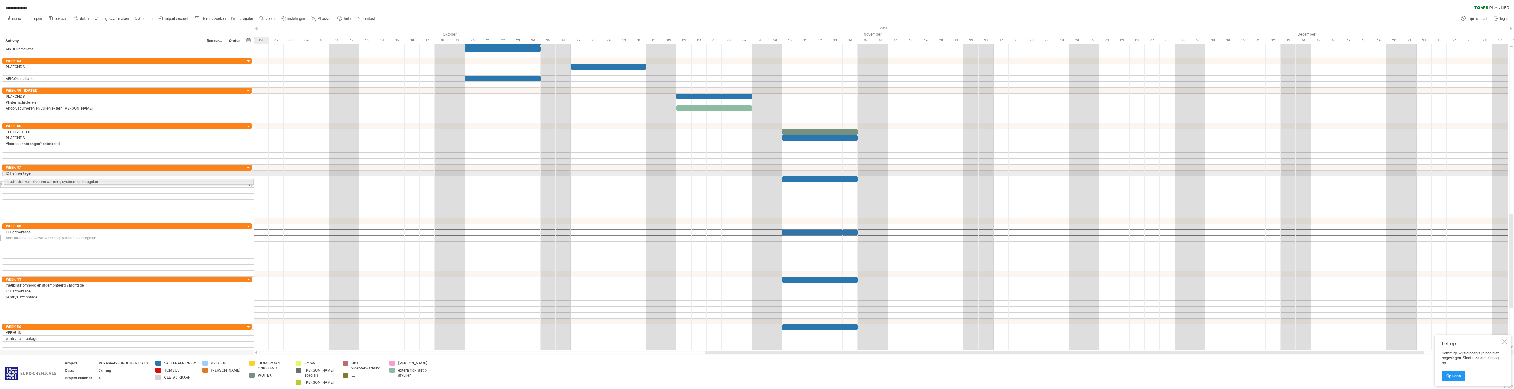
drag, startPoint x: 3, startPoint y: 233, endPoint x: 3, endPoint y: 181, distance: 52.1
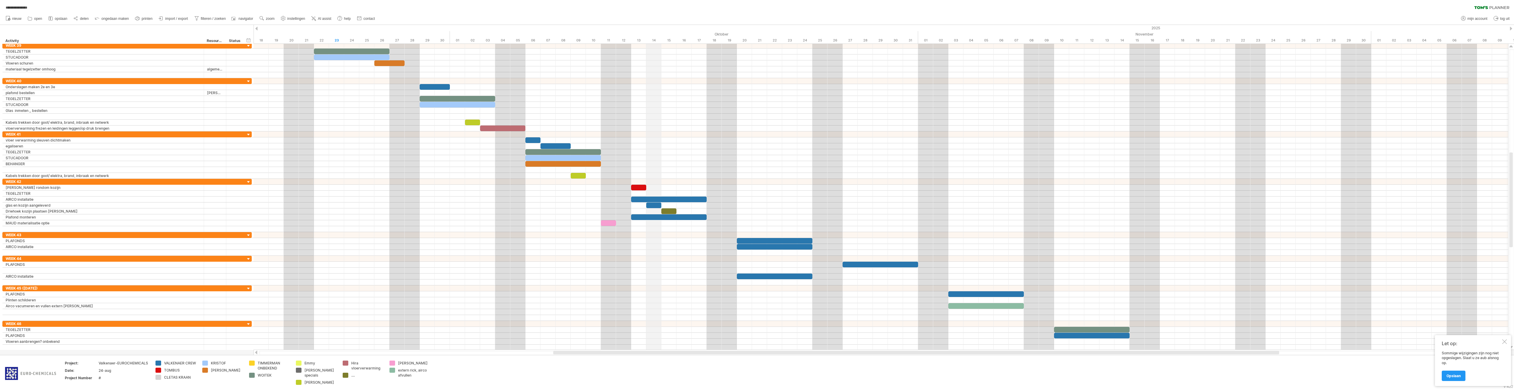
drag, startPoint x: 377, startPoint y: 33, endPoint x: 649, endPoint y: 36, distance: 271.7
drag, startPoint x: 318, startPoint y: 85, endPoint x: 319, endPoint y: 98, distance: 12.8
click at [319, 98] on div at bounding box center [881, 104] width 1255 height 53
drag, startPoint x: 204, startPoint y: 214, endPoint x: 203, endPoint y: 183, distance: 30.8
click at [203, 183] on div "**********" at bounding box center [126, 205] width 249 height 53
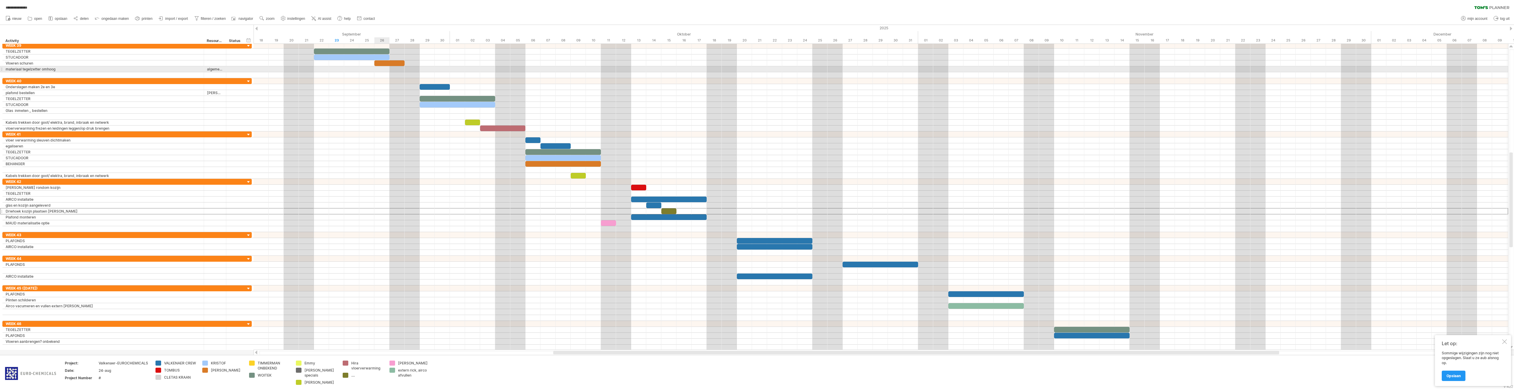
click at [383, 72] on div at bounding box center [881, 69] width 1255 height 6
click at [177, 88] on div "rij invoegen Ctrl+Enter Cmd+Enter" at bounding box center [203, 89] width 68 height 9
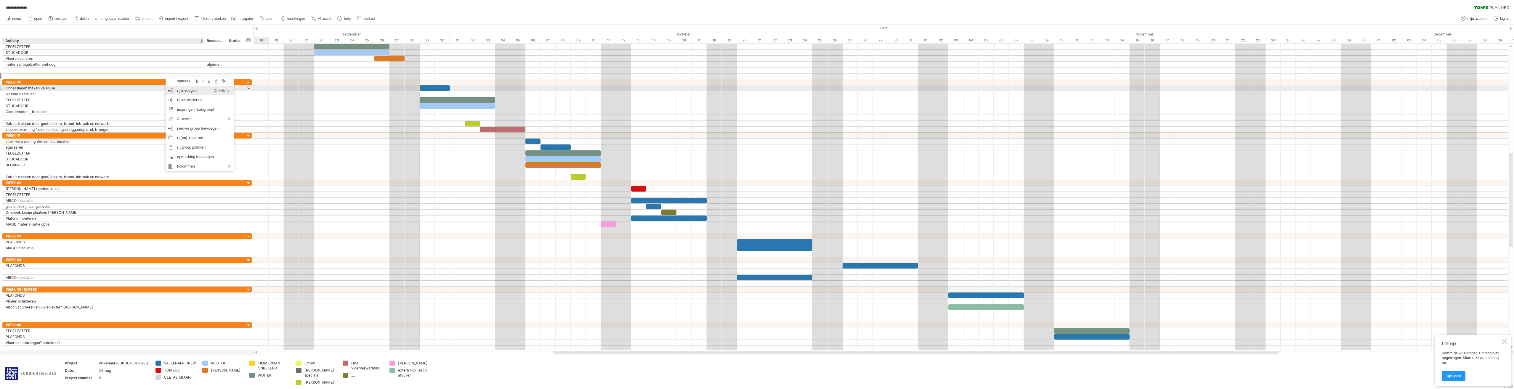
click at [174, 88] on div "rij invoegen Ctrl+Enter Cmd+Enter" at bounding box center [200, 90] width 68 height 9
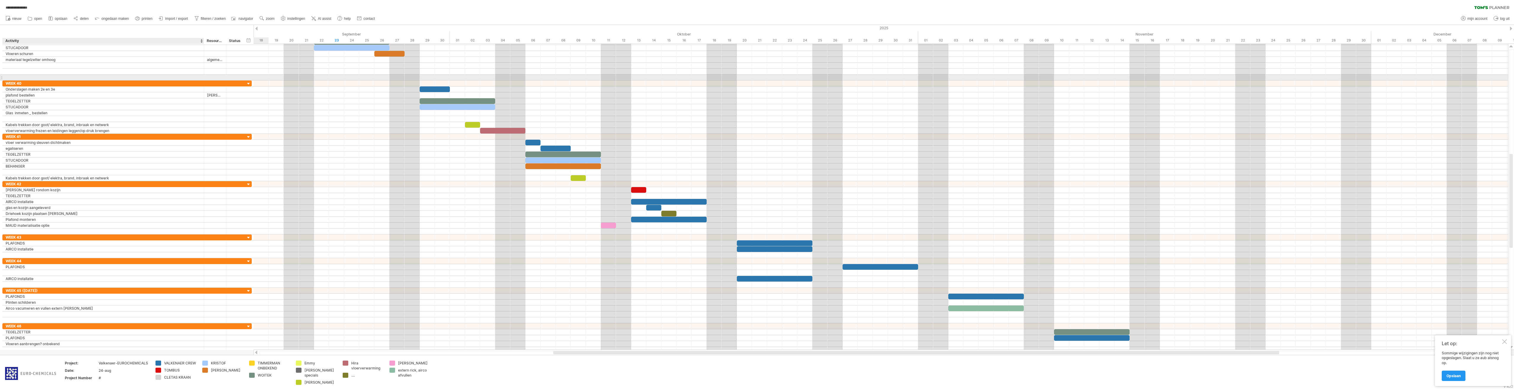
click at [163, 75] on input "text" at bounding box center [103, 78] width 195 height 6
click at [176, 89] on div "rij invoegen Ctrl+Enter Cmd+Enter" at bounding box center [200, 91] width 68 height 9
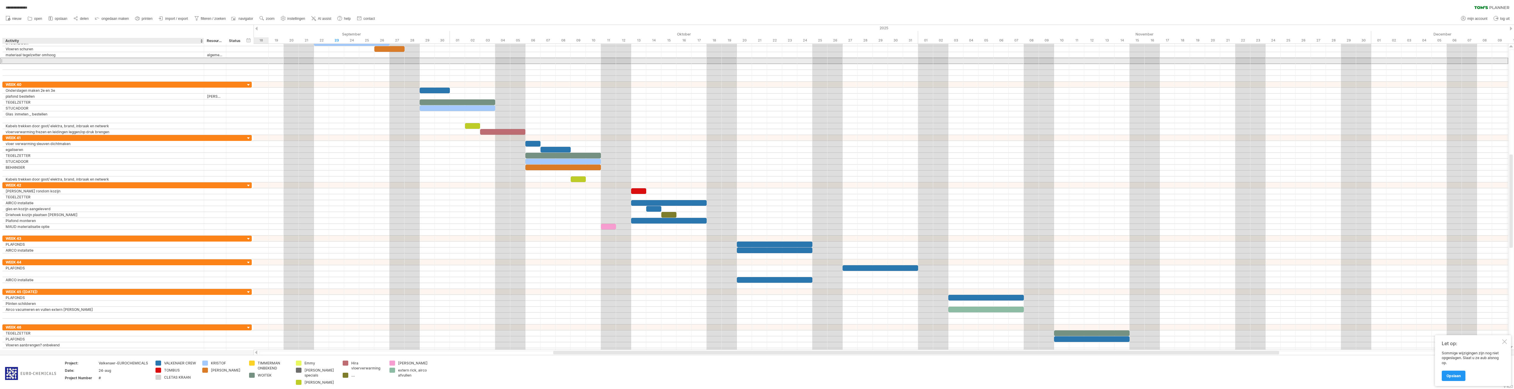
click at [144, 61] on div at bounding box center [103, 61] width 195 height 6
type input "*"
type input "**********"
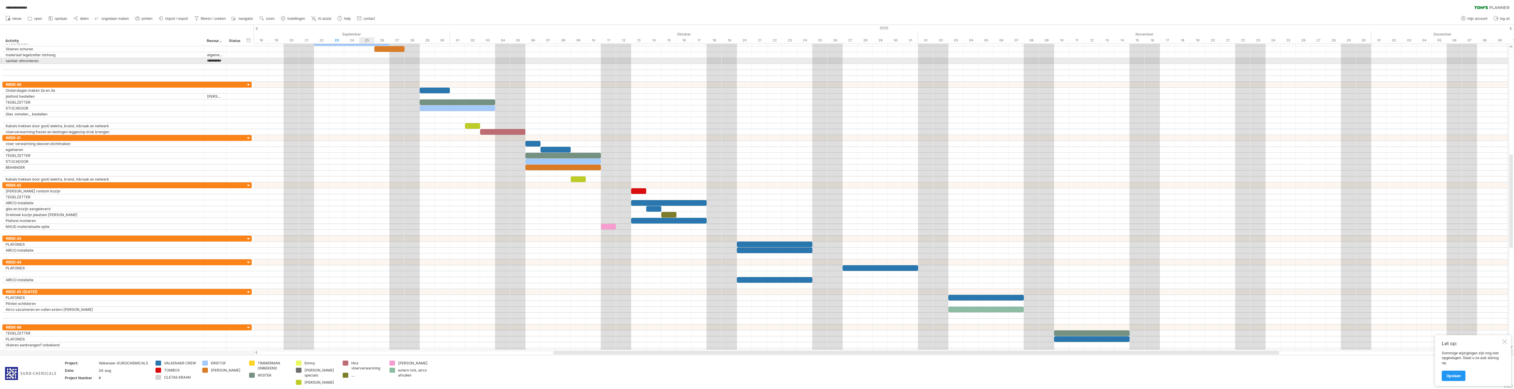
click at [372, 59] on div at bounding box center [881, 61] width 1255 height 6
click at [353, 63] on div "periode toevoegen" at bounding box center [372, 66] width 60 height 9
click at [381, 74] on span at bounding box center [382, 73] width 5 height 5
drag, startPoint x: 342, startPoint y: 61, endPoint x: 349, endPoint y: 61, distance: 6.5
click at [349, 61] on div at bounding box center [351, 61] width 15 height 6
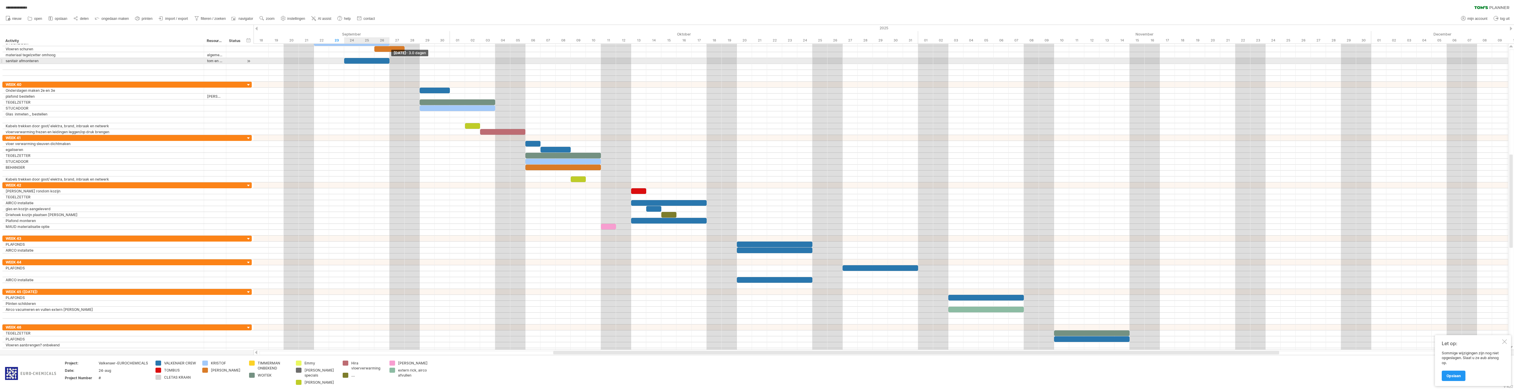
drag, startPoint x: 359, startPoint y: 60, endPoint x: 387, endPoint y: 61, distance: 27.9
click at [387, 61] on div at bounding box center [366, 61] width 45 height 6
drag, startPoint x: 344, startPoint y: 60, endPoint x: 316, endPoint y: 60, distance: 27.9
click at [316, 60] on div at bounding box center [352, 61] width 76 height 6
click at [216, 68] on div at bounding box center [215, 67] width 16 height 6
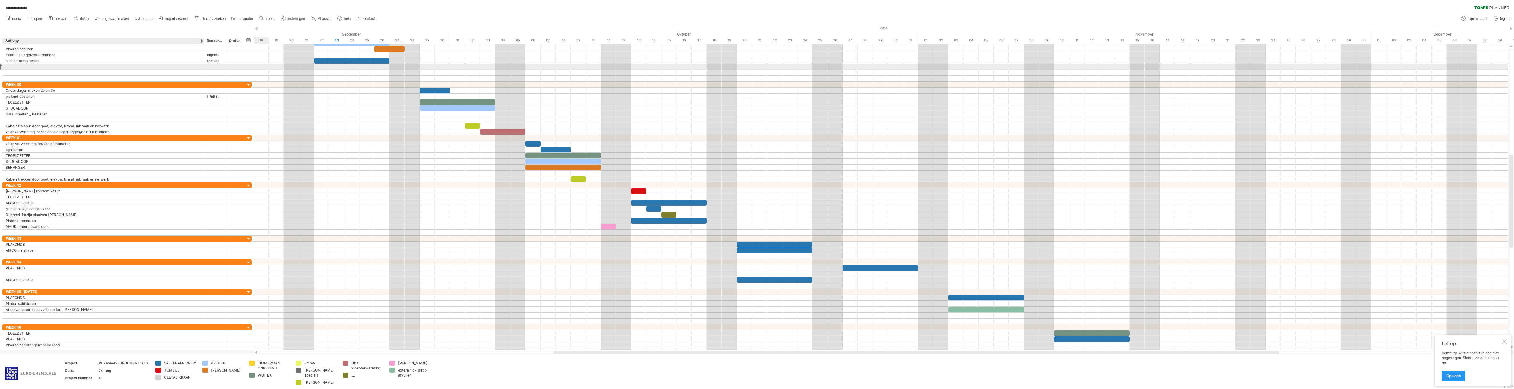
click at [164, 65] on div at bounding box center [103, 67] width 195 height 6
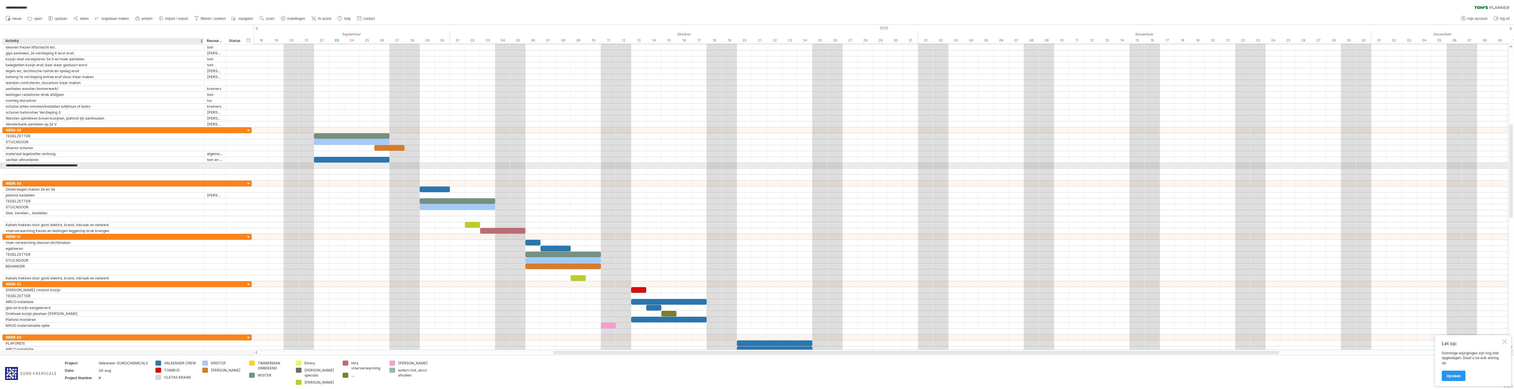
type input "**********"
click at [318, 160] on div at bounding box center [352, 160] width 76 height 6
click at [320, 164] on div at bounding box center [881, 166] width 1255 height 6
click at [328, 173] on div "periode toevoegen" at bounding box center [351, 173] width 60 height 9
click at [359, 182] on span at bounding box center [357, 182] width 5 height 5
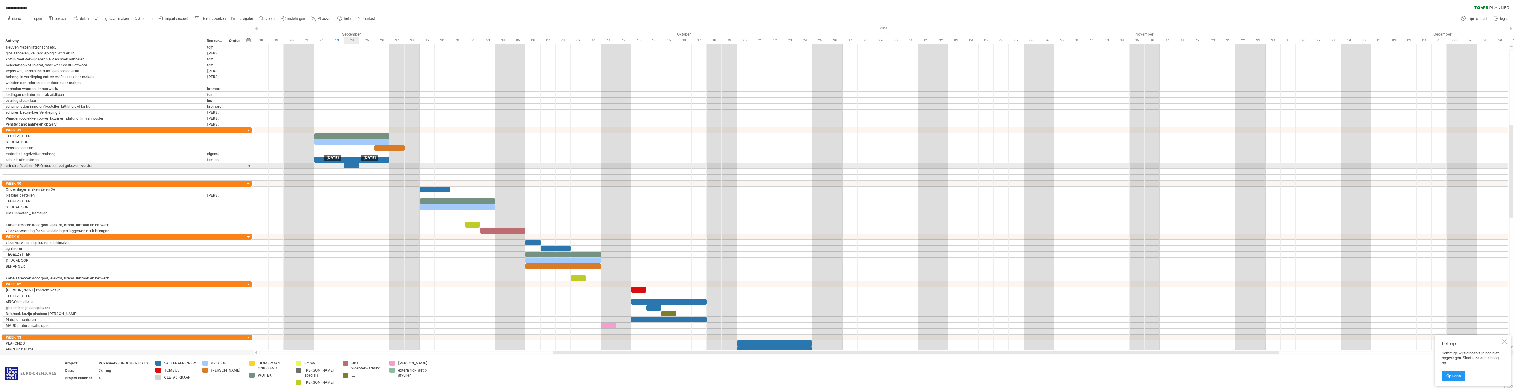
drag, startPoint x: 327, startPoint y: 166, endPoint x: 350, endPoint y: 167, distance: 22.2
click at [350, 167] on div at bounding box center [351, 166] width 15 height 6
drag, startPoint x: 359, startPoint y: 168, endPoint x: 388, endPoint y: 165, distance: 29.1
click at [388, 165] on span at bounding box center [389, 166] width 2 height 6
click at [132, 188] on div "rij invoegen Ctrl+Enter Cmd+Enter" at bounding box center [156, 189] width 68 height 9
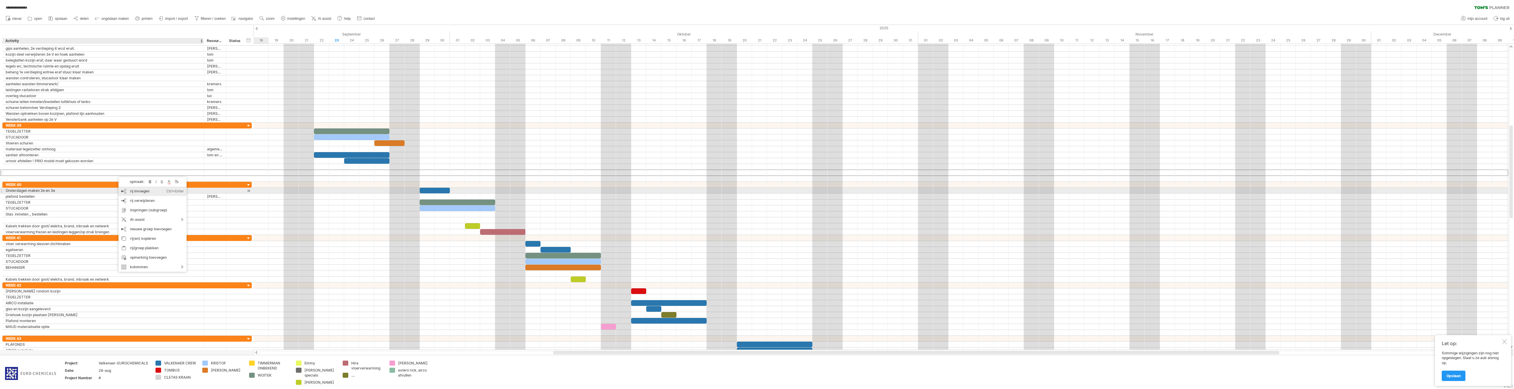
click at [126, 189] on div "rij invoegen Ctrl+Enter Cmd+Enter" at bounding box center [152, 191] width 68 height 9
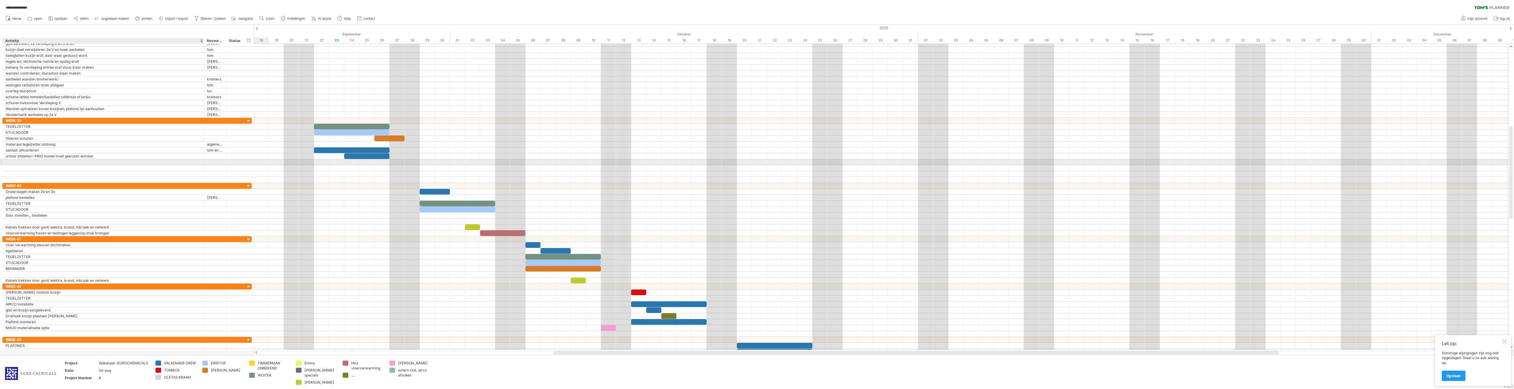
click at [76, 163] on div at bounding box center [103, 162] width 195 height 6
type input "*"
type input "**********"
type input "***"
click at [355, 155] on div at bounding box center [366, 156] width 45 height 6
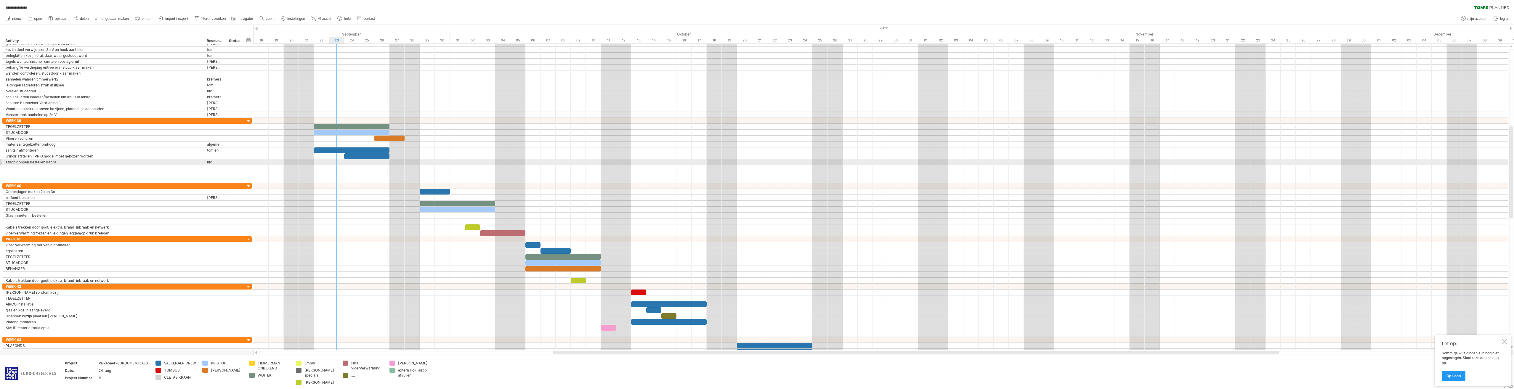
click at [334, 162] on div at bounding box center [881, 162] width 1255 height 6
drag, startPoint x: 335, startPoint y: 165, endPoint x: 373, endPoint y: 164, distance: 37.3
click at [373, 164] on div at bounding box center [881, 162] width 1255 height 6
click at [369, 163] on div at bounding box center [881, 162] width 1255 height 6
click at [377, 171] on div "periode toevoegen" at bounding box center [398, 171] width 60 height 9
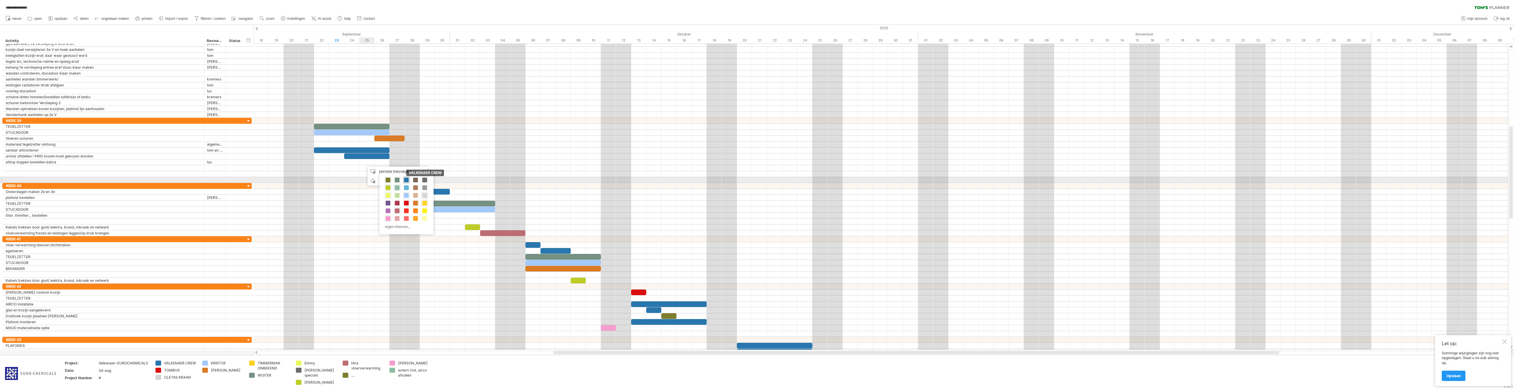
click at [408, 180] on span at bounding box center [406, 180] width 5 height 5
drag, startPoint x: 373, startPoint y: 161, endPoint x: 369, endPoint y: 163, distance: 4.6
click at [369, 163] on div at bounding box center [366, 162] width 15 height 6
click at [223, 171] on div at bounding box center [215, 174] width 16 height 6
click at [223, 168] on div at bounding box center [215, 168] width 16 height 6
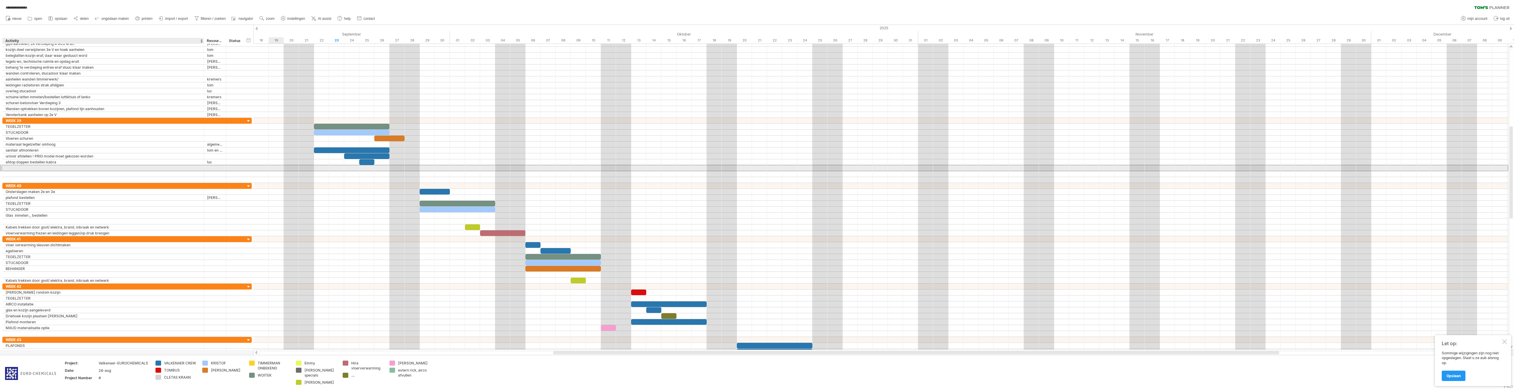
click at [94, 169] on div at bounding box center [103, 168] width 195 height 6
type input "*********"
type input "***"
click at [368, 169] on div at bounding box center [881, 168] width 1255 height 6
click at [377, 174] on div "periode toevoegen" at bounding box center [401, 176] width 60 height 9
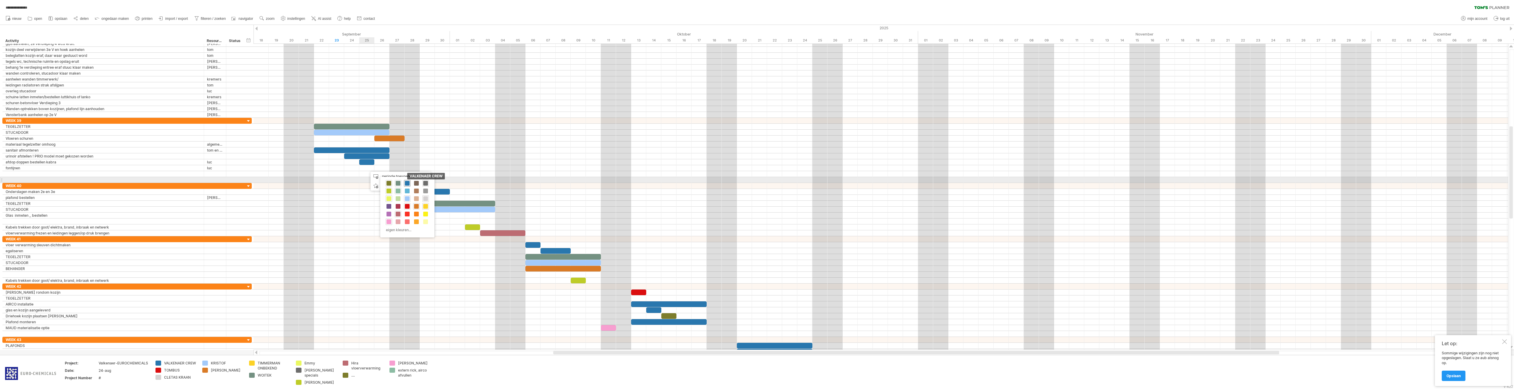
click at [406, 183] on span at bounding box center [407, 183] width 5 height 5
drag, startPoint x: 374, startPoint y: 167, endPoint x: 368, endPoint y: 167, distance: 5.9
click at [368, 167] on div at bounding box center [366, 168] width 15 height 6
click at [81, 165] on div "fontijnen" at bounding box center [103, 168] width 195 height 6
type input "**********"
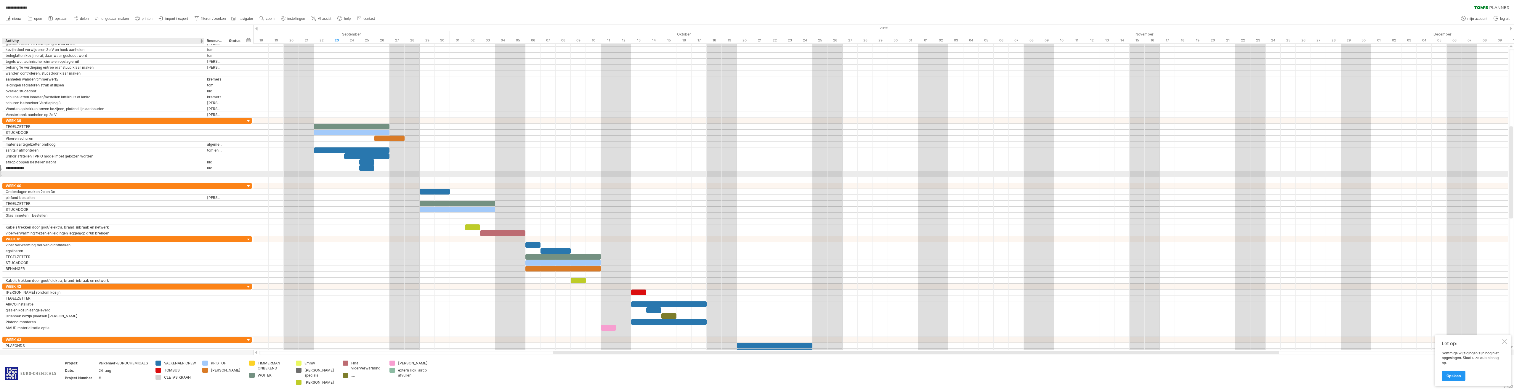
click at [19, 175] on div at bounding box center [103, 174] width 195 height 6
type input "**********"
type input "***"
click at [160, 177] on div at bounding box center [103, 180] width 195 height 6
click at [169, 197] on div "rij invoegen Ctrl+Enter Cmd+Enter" at bounding box center [197, 194] width 68 height 9
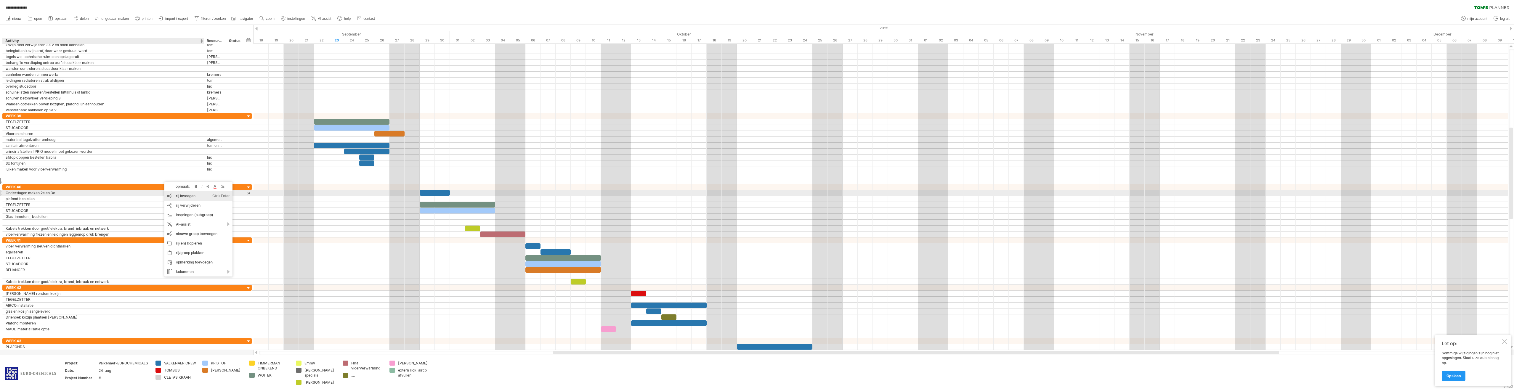
click at [172, 193] on div "rij invoegen Ctrl+Enter Cmd+Enter" at bounding box center [198, 195] width 68 height 9
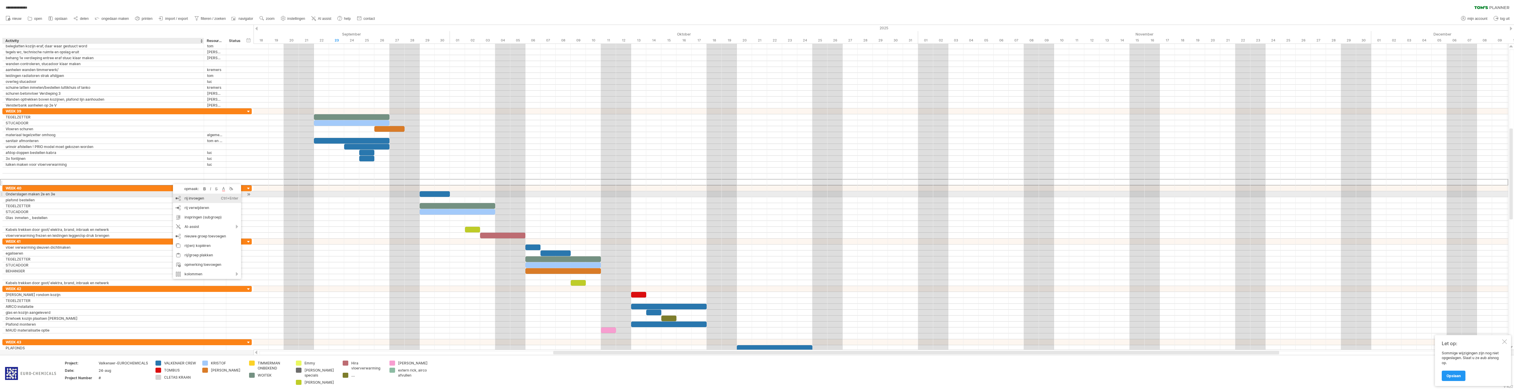
click at [178, 197] on div "rij invoegen Ctrl+Enter Cmd+Enter" at bounding box center [207, 198] width 68 height 9
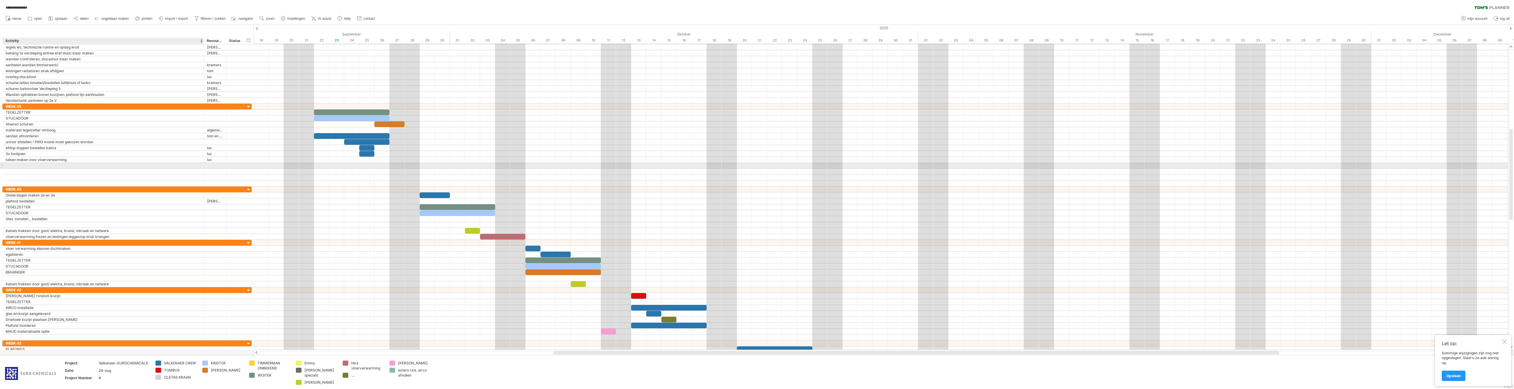
click at [168, 168] on div at bounding box center [103, 166] width 195 height 6
click at [153, 158] on div "luiken maken voor vloerverwarming" at bounding box center [103, 160] width 195 height 6
type input "**********"
click at [133, 169] on div at bounding box center [103, 172] width 195 height 6
click at [143, 159] on div "luiken maken voor vloerverwarming achter knieschot" at bounding box center [103, 160] width 195 height 6
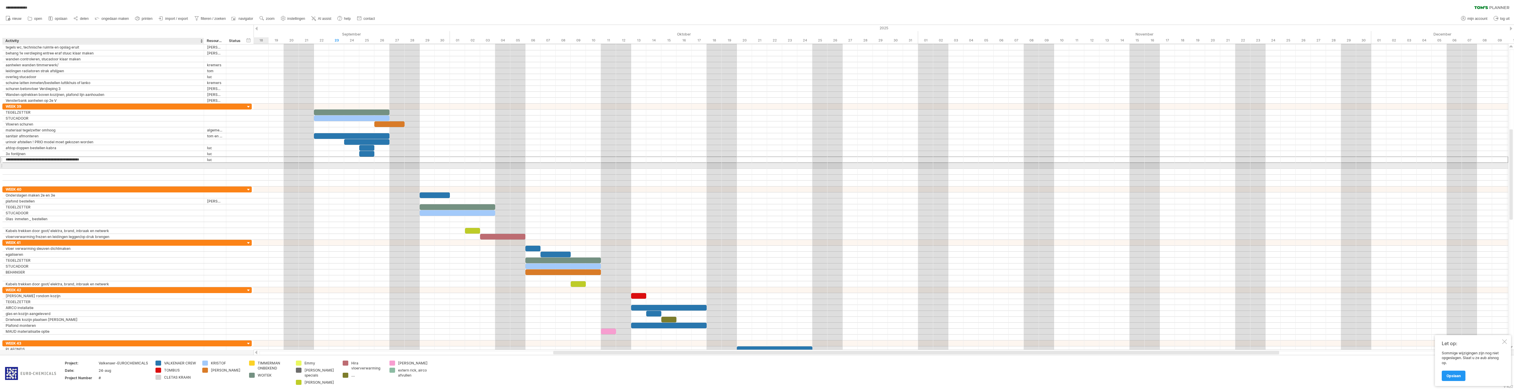
click at [144, 166] on div at bounding box center [103, 166] width 195 height 6
drag, startPoint x: 11, startPoint y: 161, endPoint x: 4, endPoint y: 162, distance: 7.5
click at [12, 161] on div "luiken maken voor vloerverwarming achter knieschot" at bounding box center [103, 160] width 195 height 6
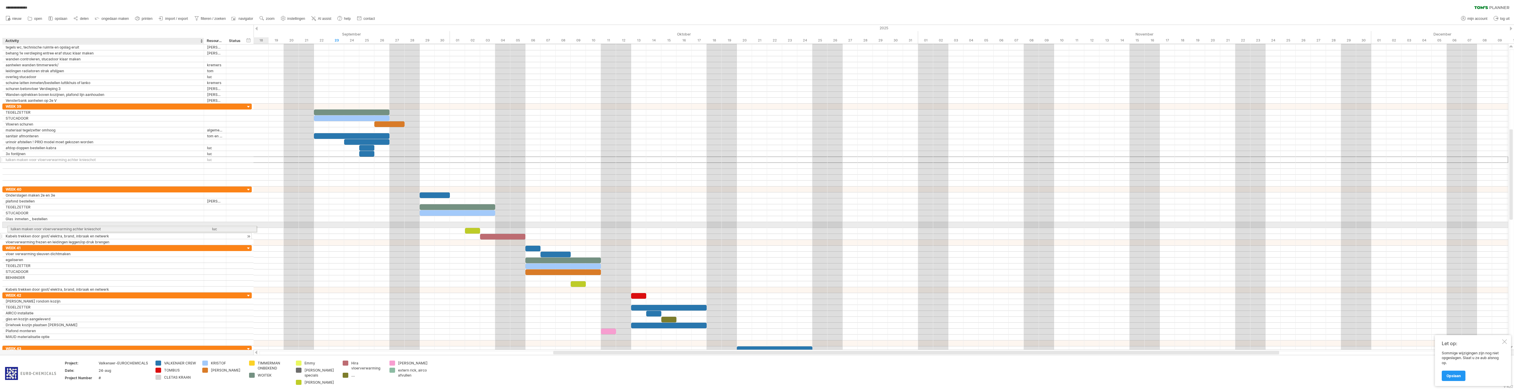
drag, startPoint x: 1, startPoint y: 160, endPoint x: 4, endPoint y: 228, distance: 68.5
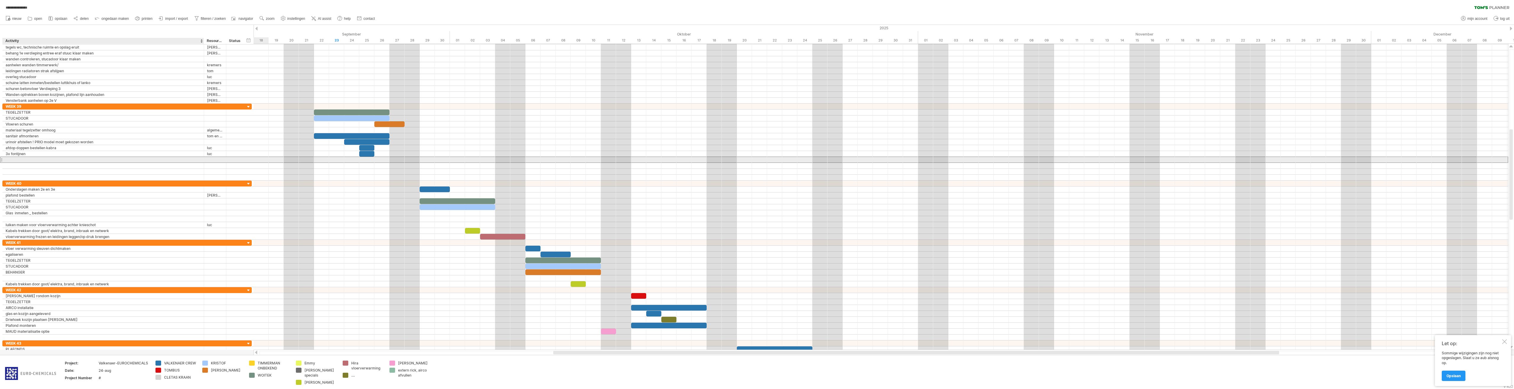
click at [14, 160] on div at bounding box center [103, 160] width 195 height 6
click at [61, 156] on div "3x fontijnen" at bounding box center [103, 154] width 195 height 6
click at [61, 161] on div at bounding box center [103, 160] width 195 height 6
type input "*"
type input "**********"
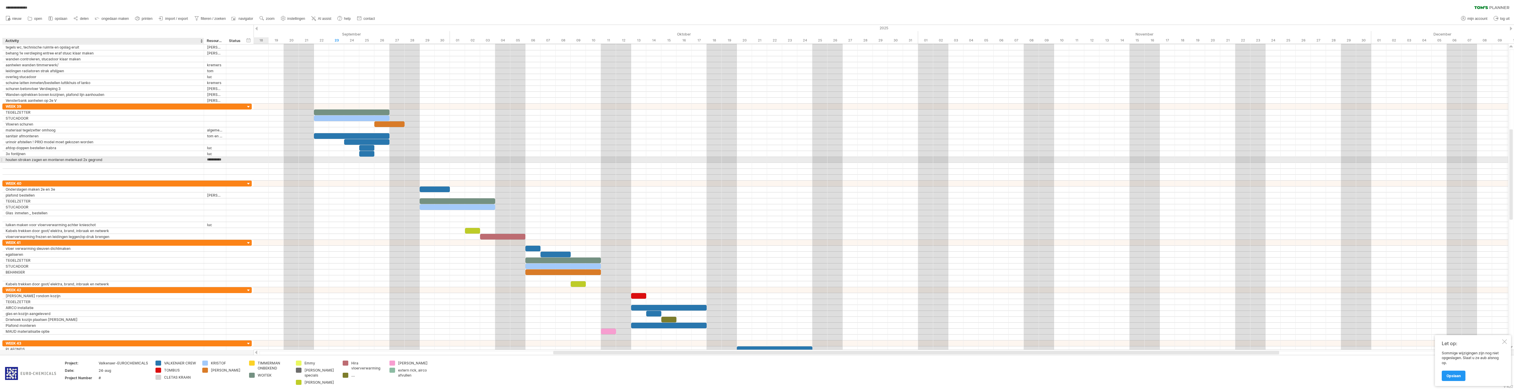
scroll to position [0, 3]
type input "**********"
click at [63, 165] on div at bounding box center [103, 166] width 195 height 6
type input "**********"
type input "*******"
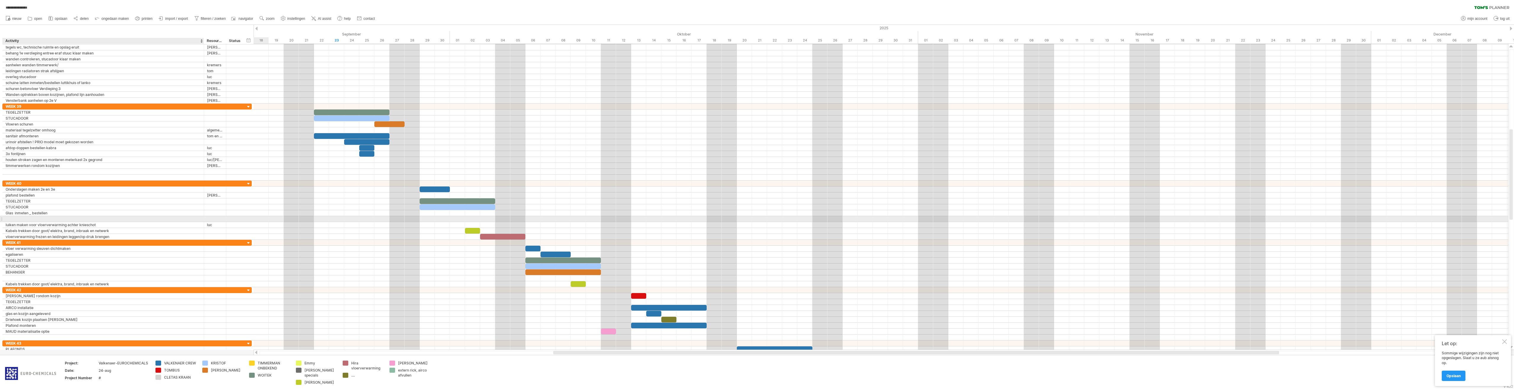
click at [61, 219] on div at bounding box center [103, 219] width 195 height 6
type input "**********"
type input "***"
click at [54, 221] on div "meterkast montage" at bounding box center [103, 219] width 195 height 6
type input "**********"
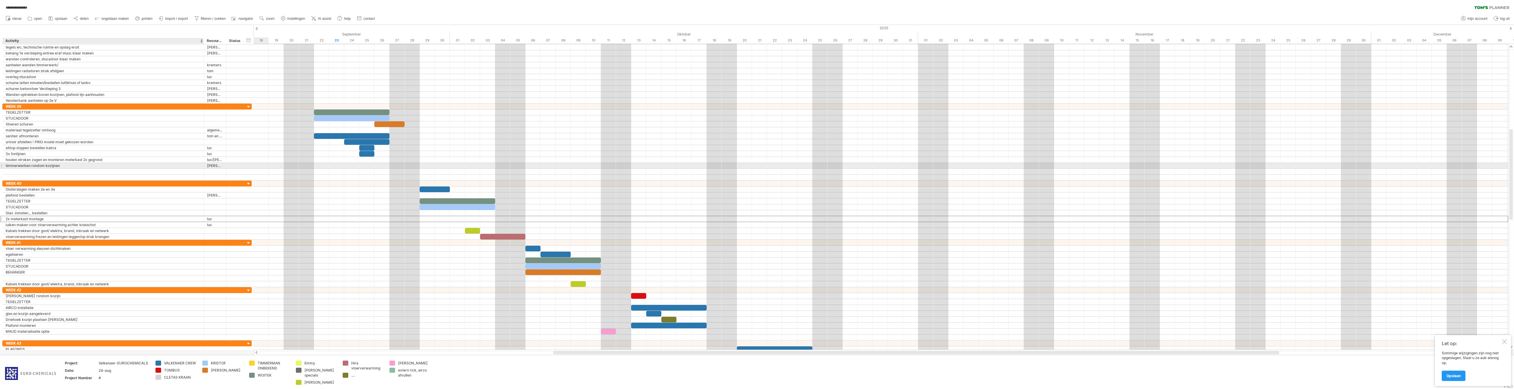
click at [78, 169] on div "**********" at bounding box center [126, 166] width 249 height 6
click at [78, 170] on div at bounding box center [103, 172] width 195 height 6
click at [87, 183] on div "rij invoegen Ctrl+Enter Cmd+Enter" at bounding box center [115, 186] width 68 height 9
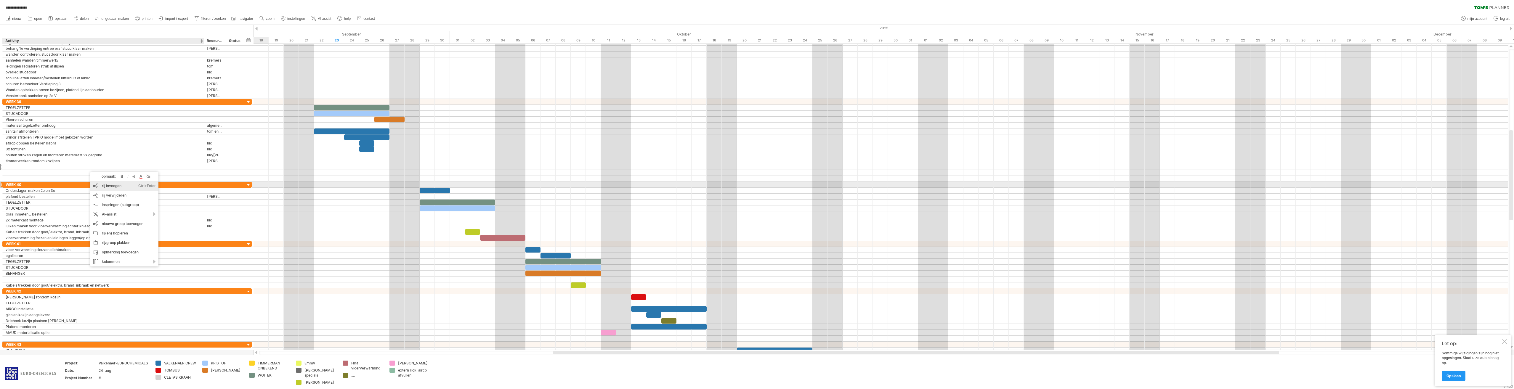
click at [97, 187] on div "rij invoegen Ctrl+Enter Cmd+Enter" at bounding box center [124, 185] width 68 height 9
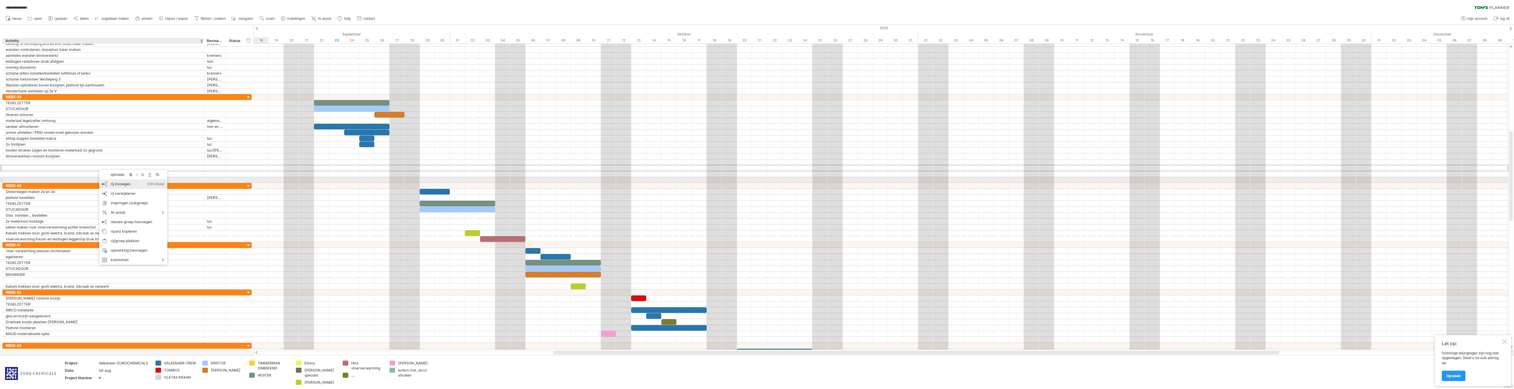
click at [102, 180] on div "rij invoegen Ctrl+Enter Cmd+Enter" at bounding box center [133, 184] width 68 height 9
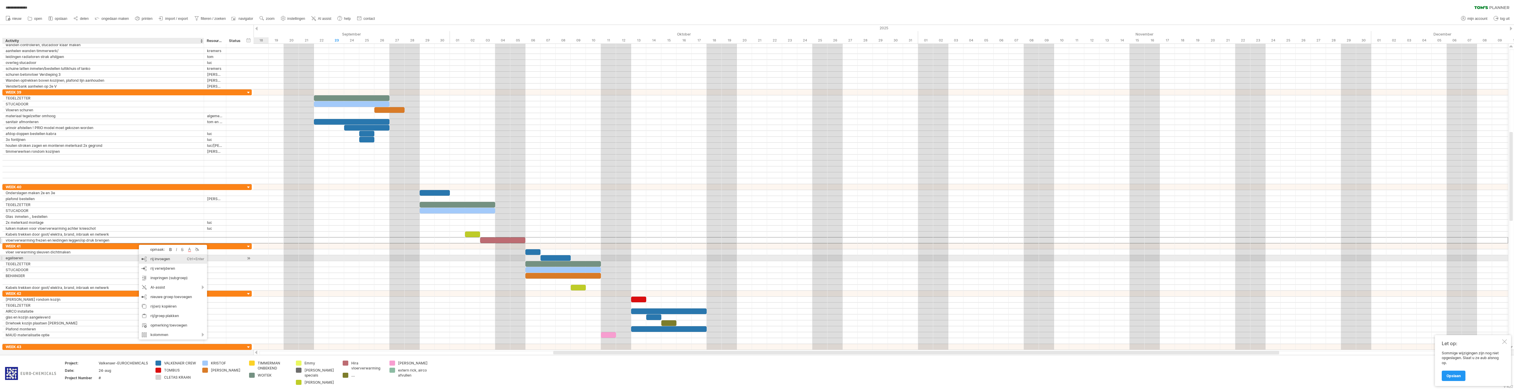
click at [152, 257] on div "rij invoegen Ctrl+Enter Cmd+Enter" at bounding box center [173, 258] width 68 height 9
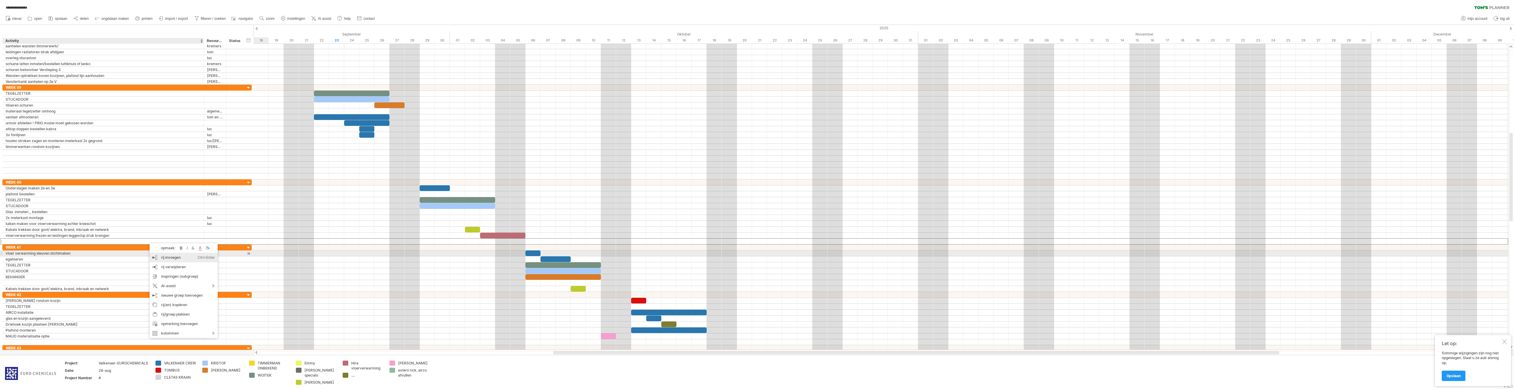
click at [158, 256] on div "rij invoegen Ctrl+Enter Cmd+Enter" at bounding box center [184, 257] width 68 height 9
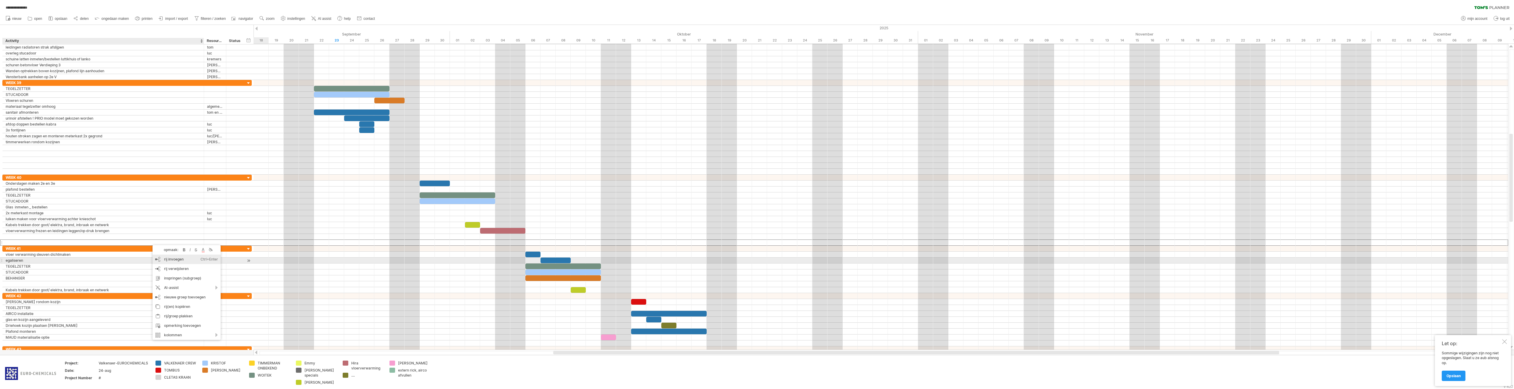
click at [160, 259] on div "rij invoegen Ctrl+Enter Cmd+Enter" at bounding box center [187, 259] width 68 height 9
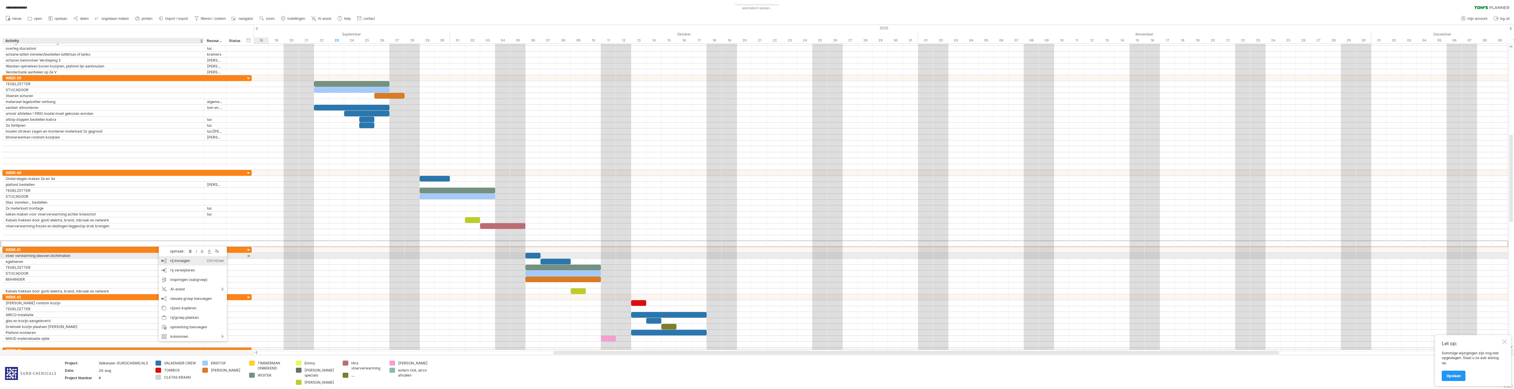
click at [163, 257] on div "rij invoegen Ctrl+Enter Cmd+Enter" at bounding box center [193, 260] width 68 height 9
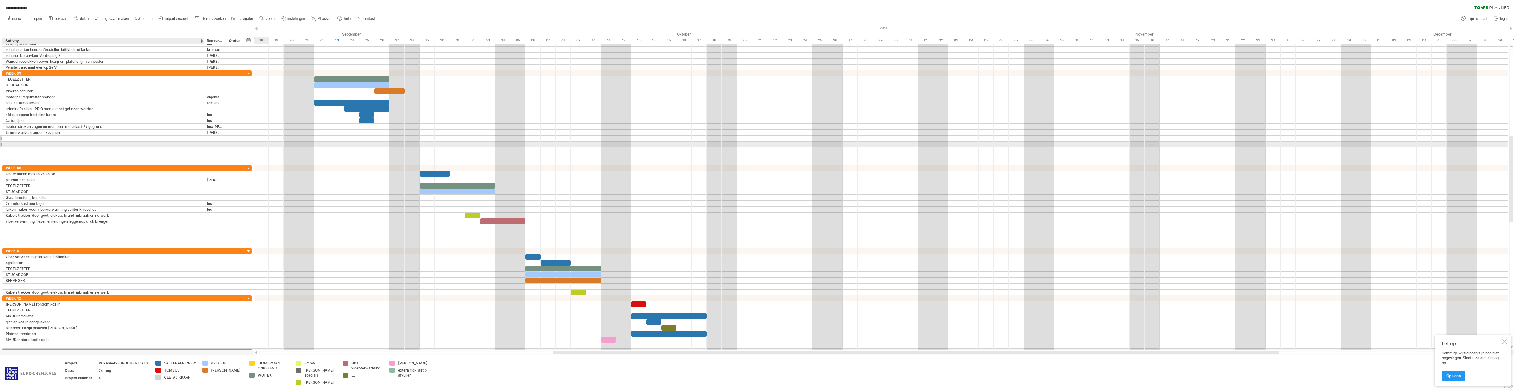
click at [97, 140] on div at bounding box center [103, 139] width 195 height 6
click at [97, 86] on div "STUCADOOR" at bounding box center [103, 85] width 195 height 6
click at [371, 84] on div at bounding box center [352, 85] width 76 height 6
click at [435, 192] on div at bounding box center [458, 192] width 76 height 6
click at [567, 274] on div at bounding box center [564, 275] width 76 height 6
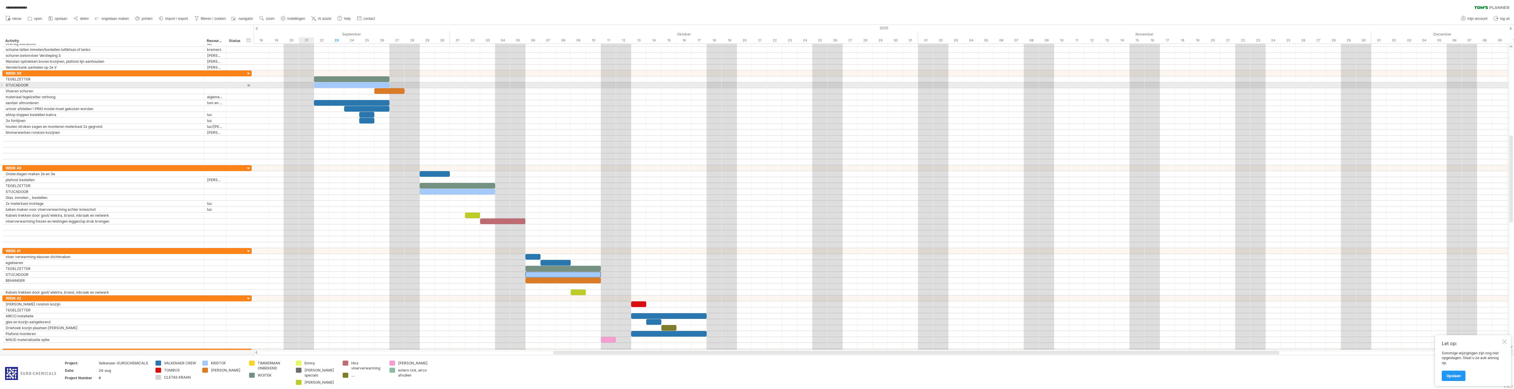
click at [306, 86] on div at bounding box center [881, 85] width 1255 height 6
click at [383, 91] on div at bounding box center [389, 91] width 30 height 6
click at [396, 90] on div at bounding box center [389, 91] width 30 height 6
click at [382, 93] on div at bounding box center [389, 91] width 30 height 6
click at [382, 98] on div at bounding box center [881, 97] width 1255 height 6
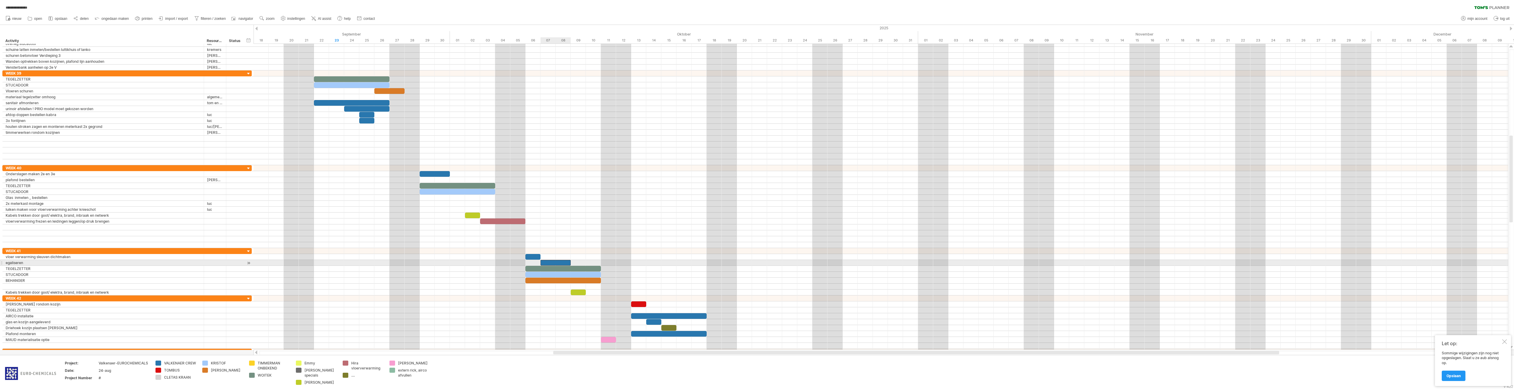
click at [562, 261] on div at bounding box center [556, 263] width 30 height 6
drag, startPoint x: 571, startPoint y: 262, endPoint x: 586, endPoint y: 265, distance: 16.0
click at [586, 263] on span at bounding box center [586, 263] width 2 height 6
click at [442, 180] on div at bounding box center [881, 180] width 1255 height 6
click at [187, 138] on div at bounding box center [103, 139] width 195 height 6
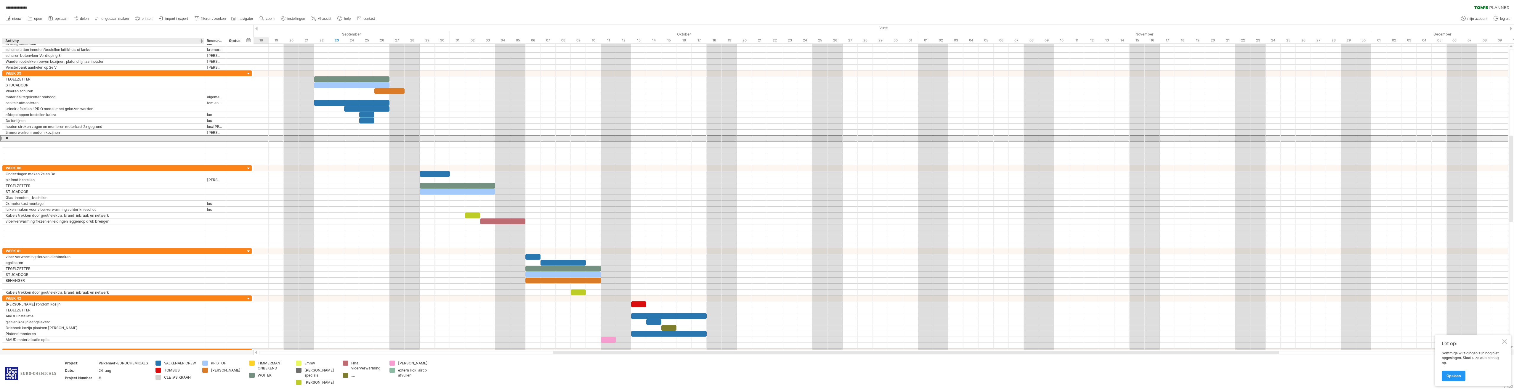
type input "*"
type input "**********"
type input "***"
click at [176, 143] on div at bounding box center [103, 145] width 195 height 6
type input "**********"
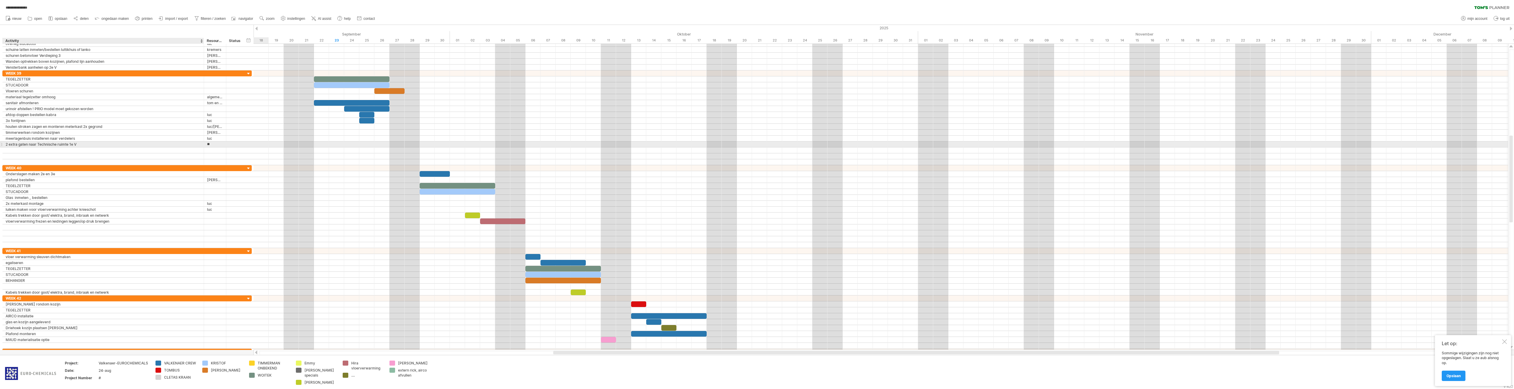
type input "***"
type input "**********"
type input "*******"
click at [174, 155] on input "text" at bounding box center [103, 156] width 195 height 6
click at [204, 170] on div "rij invoegen Ctrl+Enter Cmd+Enter" at bounding box center [212, 171] width 68 height 9
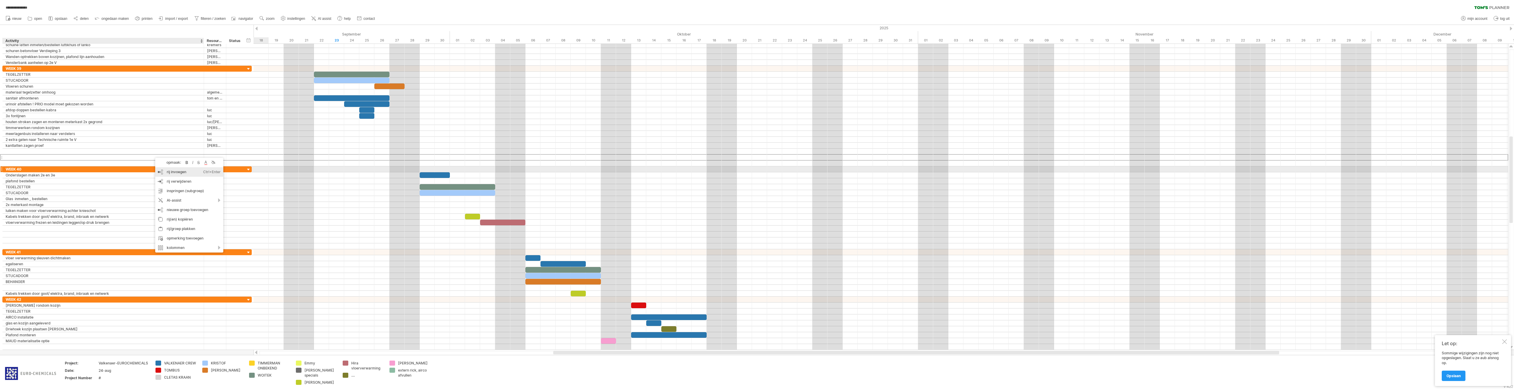
click at [164, 172] on div "rij invoegen Ctrl+Enter Cmd+Enter" at bounding box center [189, 171] width 68 height 9
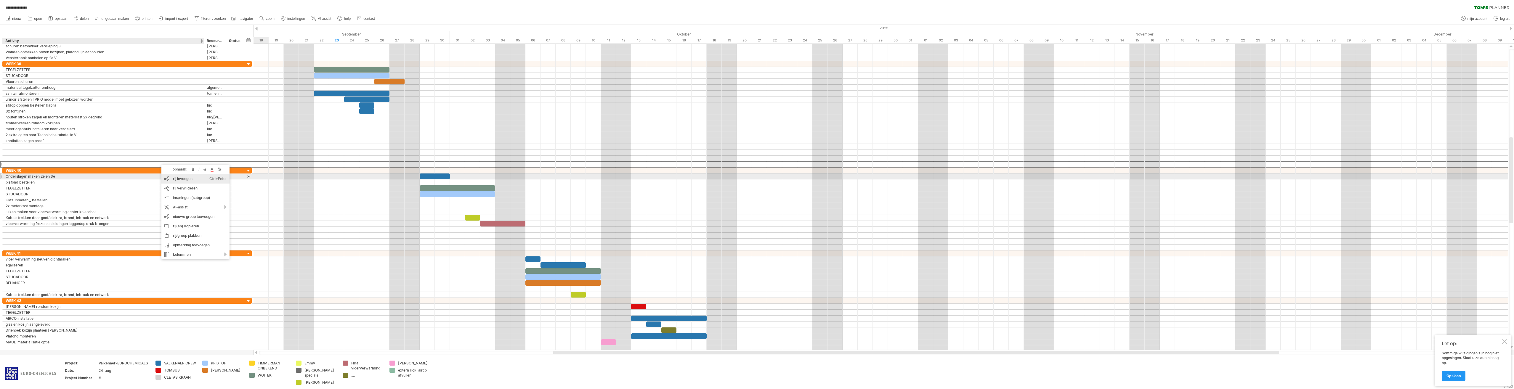
click at [167, 177] on div "rij invoegen Ctrl+Enter Cmd+Enter" at bounding box center [195, 178] width 68 height 9
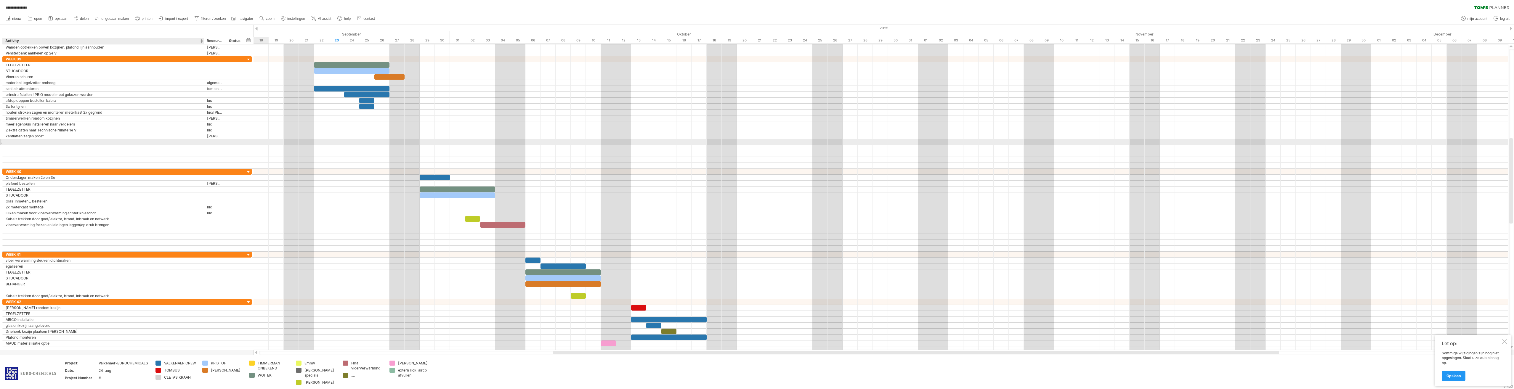
click at [156, 141] on div at bounding box center [103, 142] width 195 height 6
type input "*"
click at [155, 145] on div at bounding box center [103, 148] width 195 height 6
click at [27, 142] on div at bounding box center [103, 142] width 195 height 6
type input "**********"
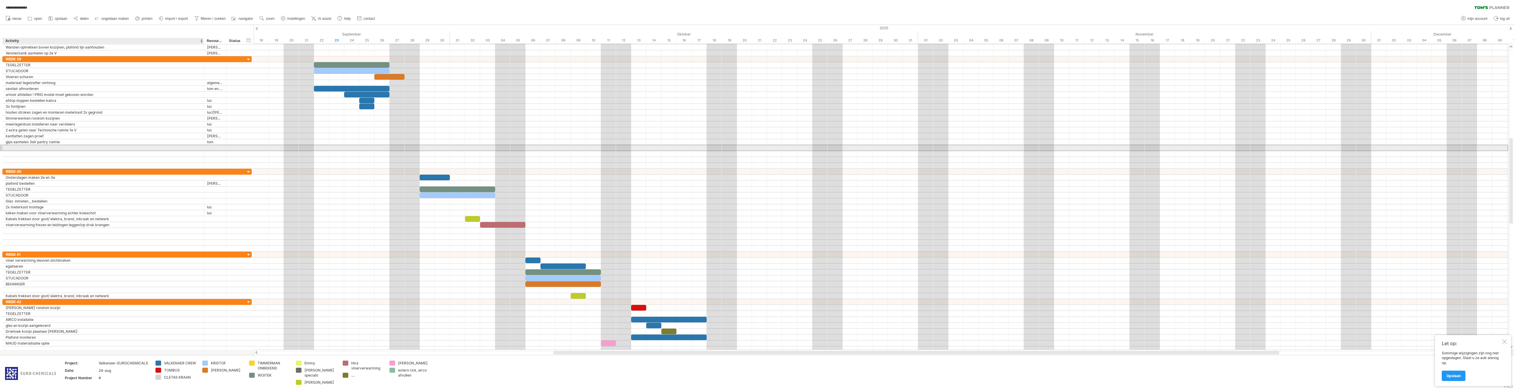
click at [23, 145] on div at bounding box center [103, 148] width 195 height 6
click at [23, 144] on div "gips aanhelen 3eV pantry ruimte" at bounding box center [103, 142] width 195 height 6
click at [5, 147] on div at bounding box center [103, 148] width 201 height 6
click at [13, 143] on div "gips aanhelen 3eV pantry ruimte" at bounding box center [103, 142] width 195 height 6
click at [206, 141] on div "*** tom" at bounding box center [215, 142] width 22 height 6
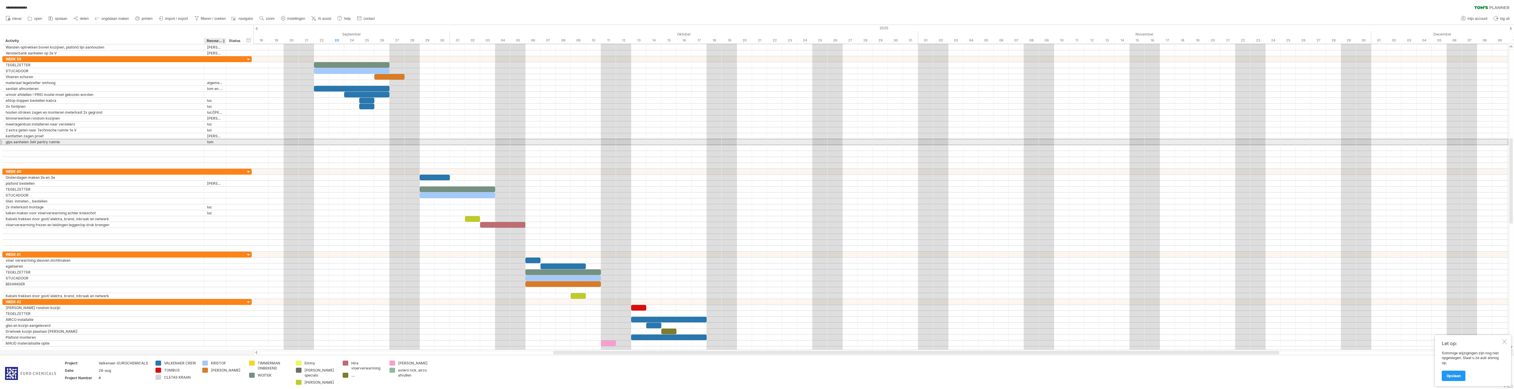
click at [216, 141] on div "tom" at bounding box center [215, 142] width 16 height 6
type input "********"
click at [219, 148] on div at bounding box center [215, 148] width 16 height 6
click at [126, 149] on div at bounding box center [103, 148] width 195 height 6
type input "**********"
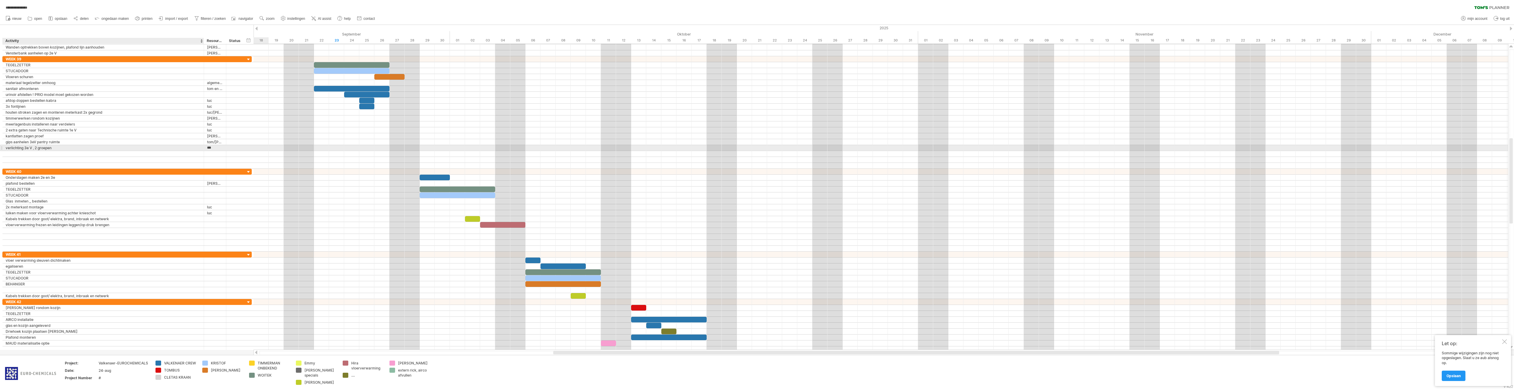
type input "****"
click at [347, 146] on div at bounding box center [881, 148] width 1255 height 6
click at [370, 154] on div "periode toevoegen" at bounding box center [391, 155] width 60 height 9
click at [383, 170] on span at bounding box center [381, 171] width 5 height 5
click at [368, 142] on div at bounding box center [881, 142] width 1255 height 6
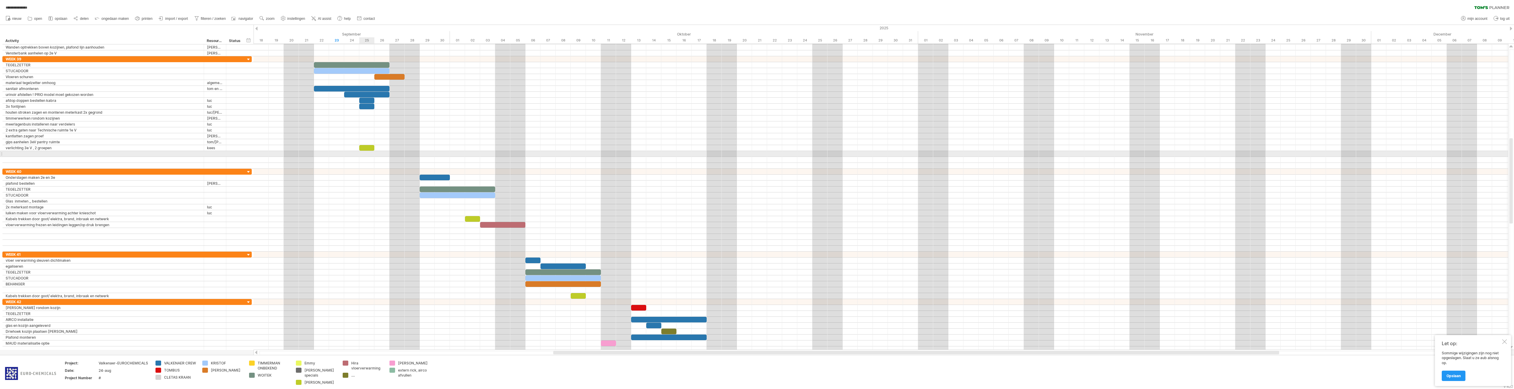
click at [366, 153] on div at bounding box center [881, 154] width 1255 height 6
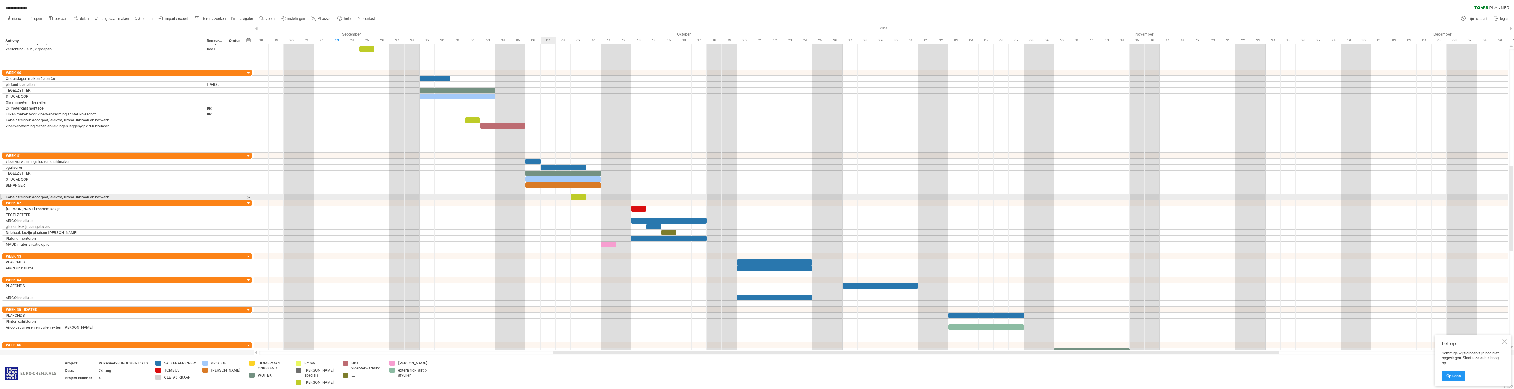
click at [541, 196] on div at bounding box center [881, 197] width 1255 height 6
click at [109, 258] on div "rij(en) kopiëren" at bounding box center [126, 260] width 68 height 9
click at [105, 250] on div at bounding box center [103, 251] width 195 height 6
click at [124, 322] on div "rij/groep plakken" at bounding box center [141, 323] width 68 height 9
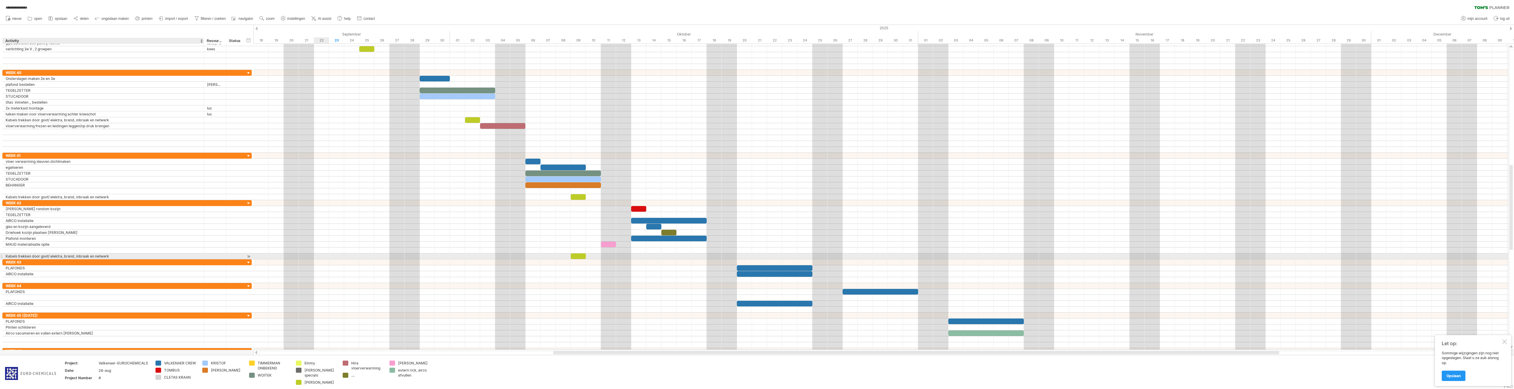
click at [81, 256] on div "Kabels trekken door goot/ elektra, brand, inbraak en netwerk" at bounding box center [103, 257] width 195 height 6
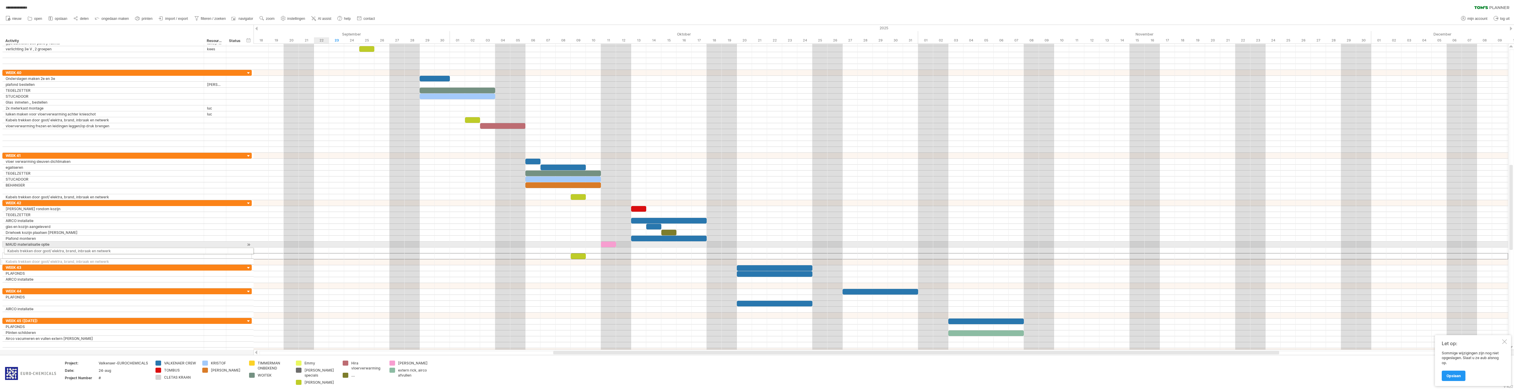
drag, startPoint x: 4, startPoint y: 256, endPoint x: 4, endPoint y: 250, distance: 6.2
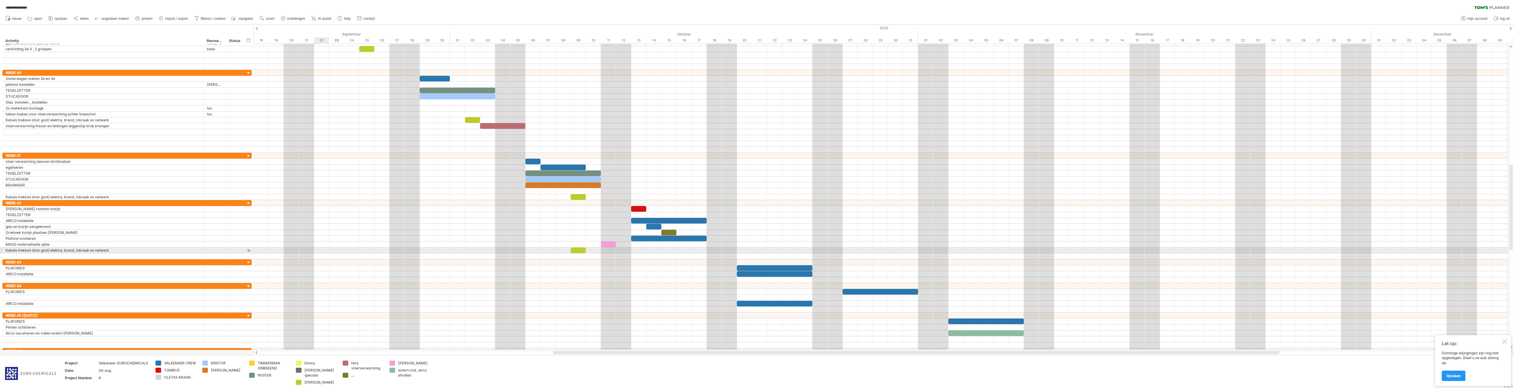
click at [4, 249] on div "**********" at bounding box center [103, 251] width 201 height 6
drag, startPoint x: 576, startPoint y: 251, endPoint x: 680, endPoint y: 248, distance: 103.7
click at [680, 248] on div at bounding box center [684, 251] width 15 height 6
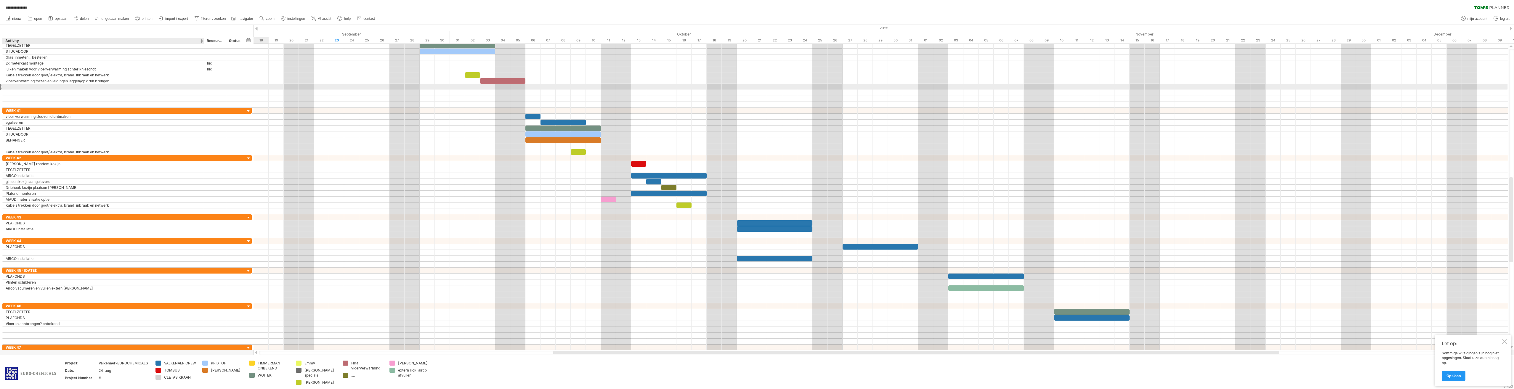
click at [84, 87] on div at bounding box center [103, 87] width 195 height 6
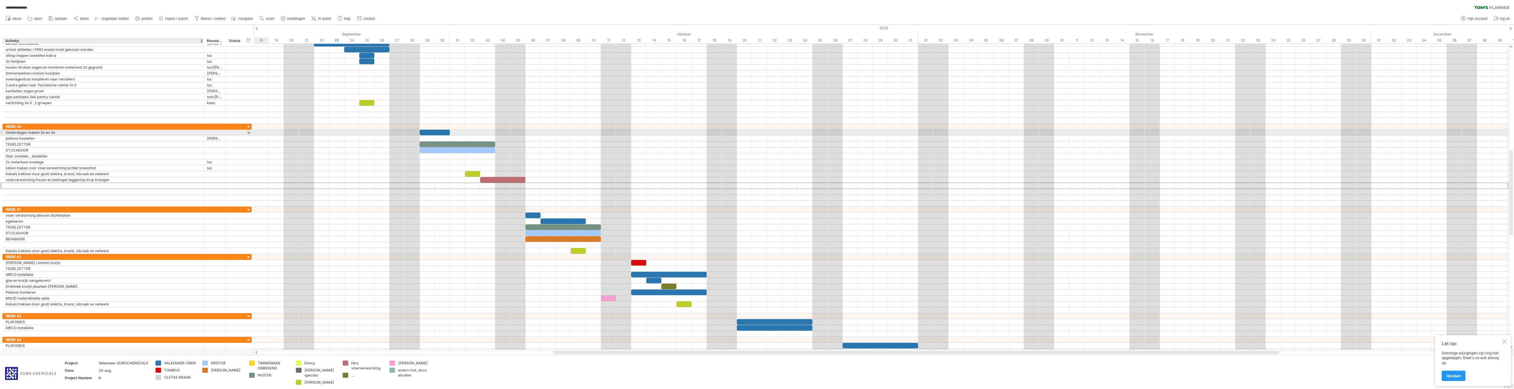
click at [120, 131] on div "Onderslagen maken 2e en 3e" at bounding box center [103, 133] width 195 height 6
click at [175, 186] on div at bounding box center [103, 186] width 195 height 6
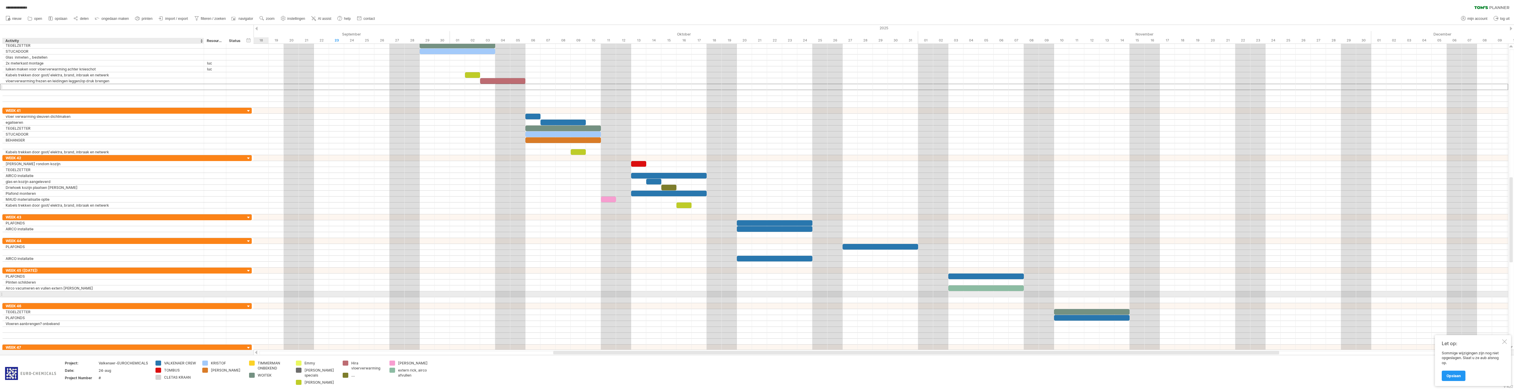
click at [150, 296] on div at bounding box center [103, 294] width 195 height 6
type input "*"
type input "**********"
click at [201, 316] on div "PLAFONDS" at bounding box center [103, 318] width 195 height 6
click at [191, 303] on div at bounding box center [103, 300] width 195 height 6
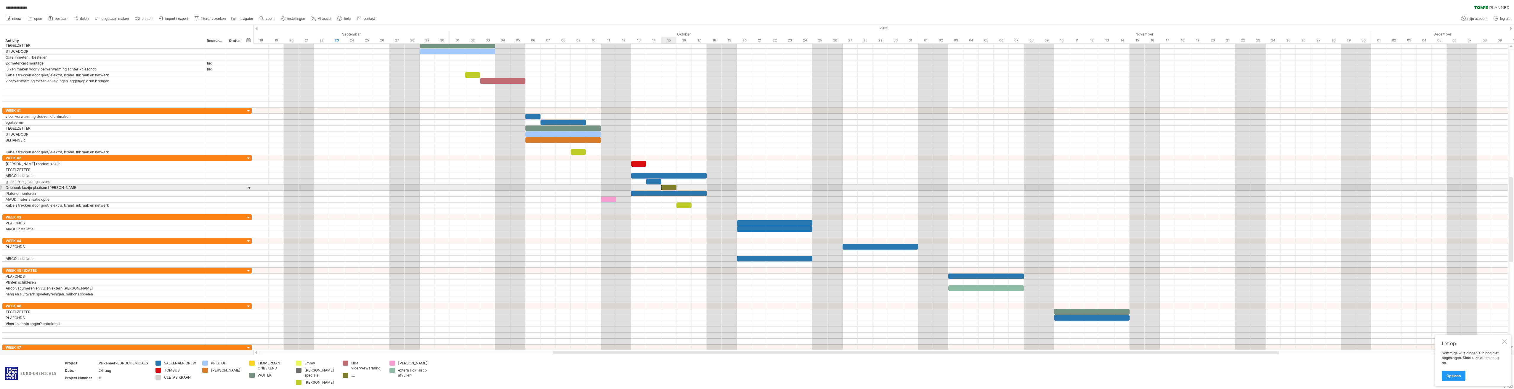
click at [672, 188] on div at bounding box center [668, 188] width 15 height 6
click at [652, 180] on div at bounding box center [653, 182] width 15 height 6
click at [667, 188] on div at bounding box center [668, 188] width 15 height 6
click at [574, 189] on div at bounding box center [881, 188] width 1255 height 6
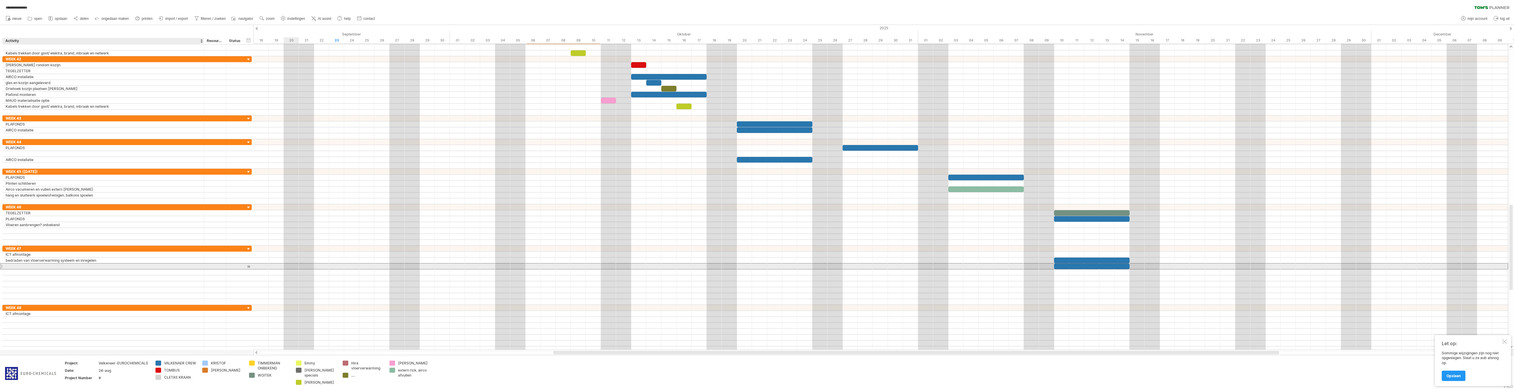
click at [55, 266] on div at bounding box center [103, 267] width 195 height 6
type input "**********"
click at [55, 273] on div at bounding box center [103, 273] width 195 height 6
click at [52, 268] on div "alarm en brand afmontage" at bounding box center [103, 267] width 195 height 6
click at [77, 333] on div "rij(en) kopiëren" at bounding box center [88, 331] width 68 height 9
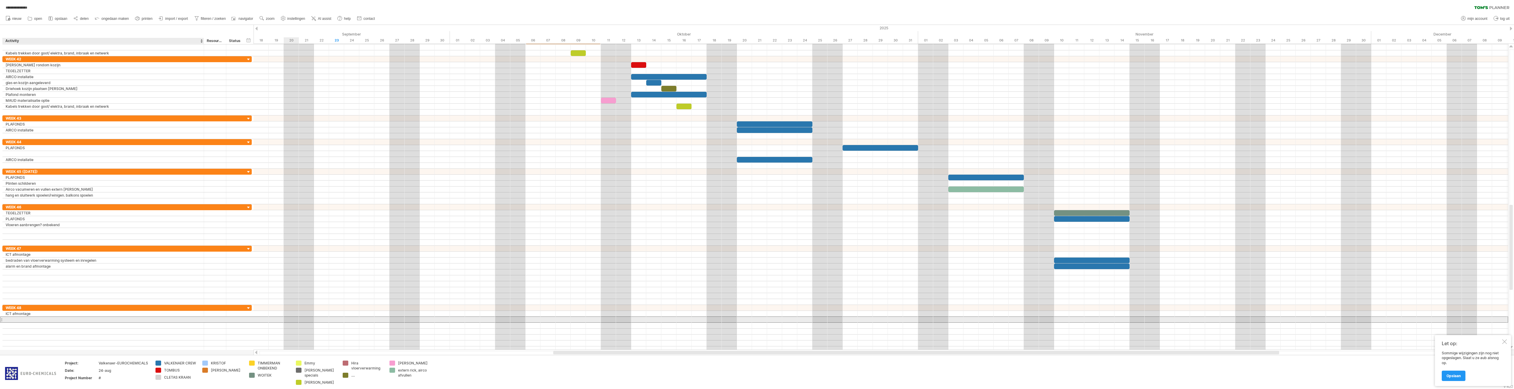
click at [50, 319] on div at bounding box center [103, 320] width 195 height 6
click at [83, 363] on div "rij/groep plakken" at bounding box center [87, 365] width 68 height 9
click at [36, 325] on div "alarm en brand afmontage" at bounding box center [103, 326] width 195 height 6
drag, startPoint x: 6, startPoint y: 325, endPoint x: 7, endPoint y: 320, distance: 5.0
click at [7, 320] on div "**********" at bounding box center [126, 328] width 249 height 47
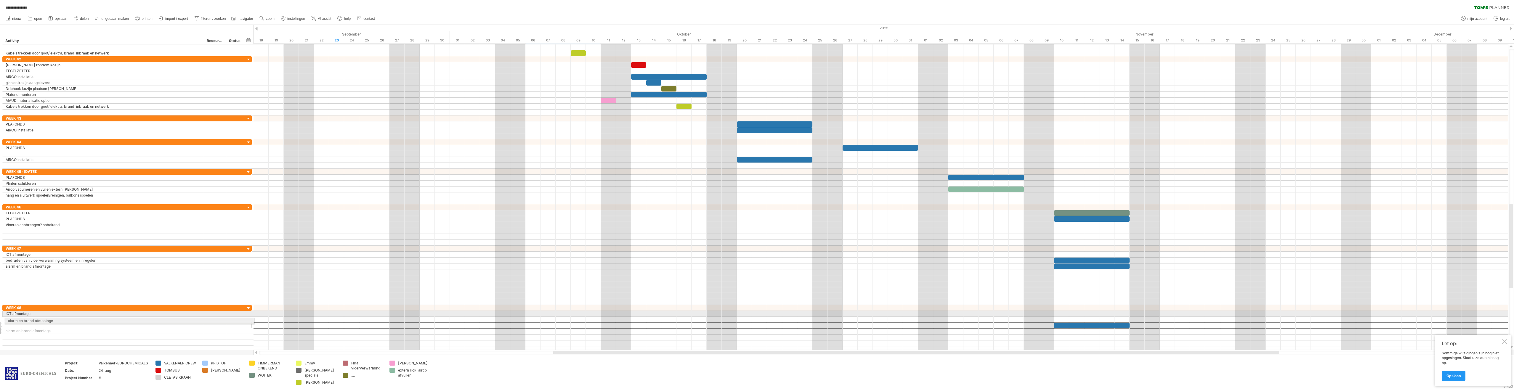
drag, startPoint x: 2, startPoint y: 326, endPoint x: 3, endPoint y: 320, distance: 6.6
click at [33, 268] on div "alarm en brand afmontage" at bounding box center [103, 267] width 195 height 6
click at [63, 285] on div at bounding box center [103, 284] width 195 height 6
click at [61, 269] on div "alarm en brand afmontage" at bounding box center [103, 267] width 195 height 6
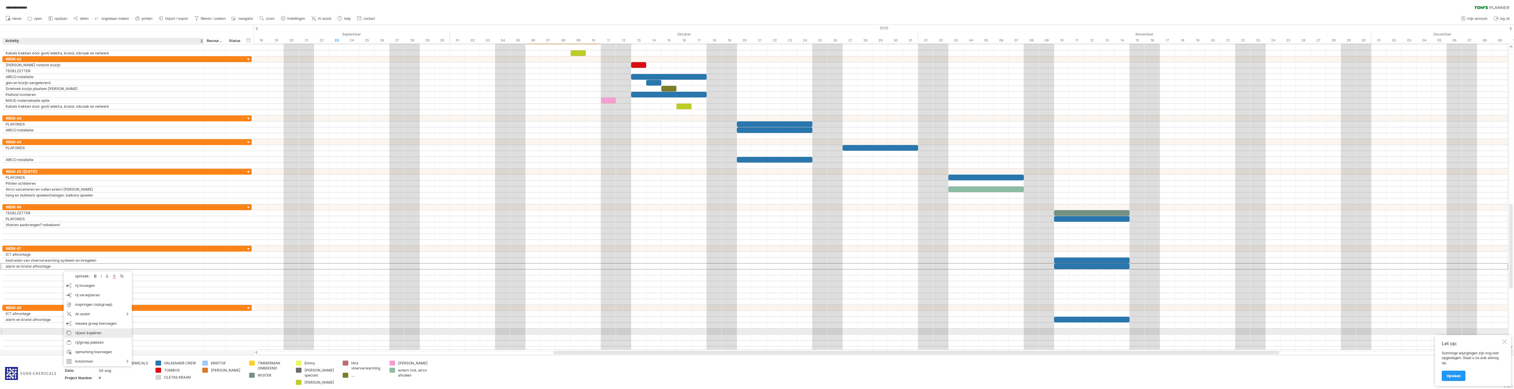
click at [82, 330] on div "rij(en) kopiëren" at bounding box center [98, 333] width 68 height 9
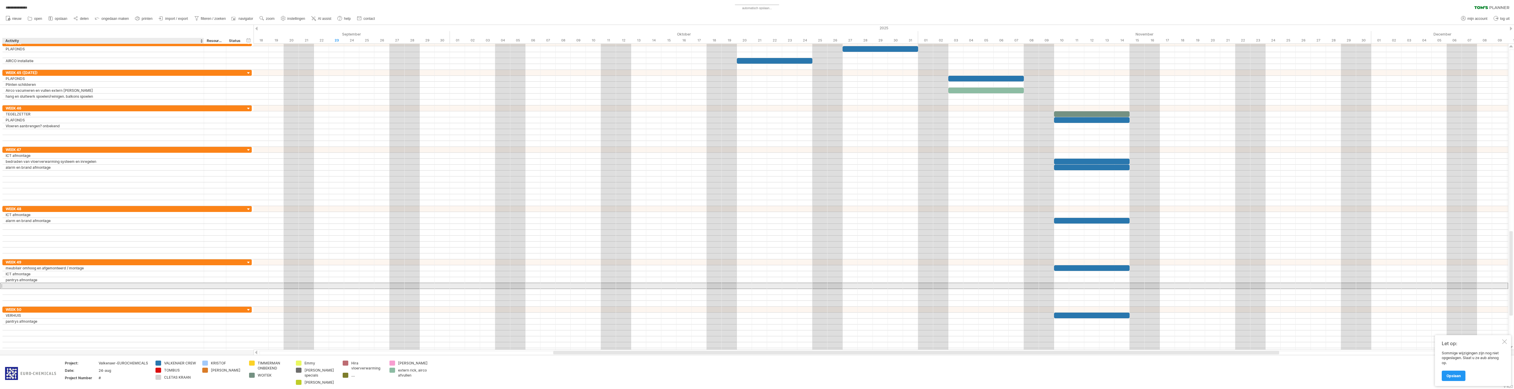
click at [27, 286] on div at bounding box center [103, 286] width 195 height 6
click at [47, 358] on div "rij/groep plakken" at bounding box center [64, 359] width 68 height 9
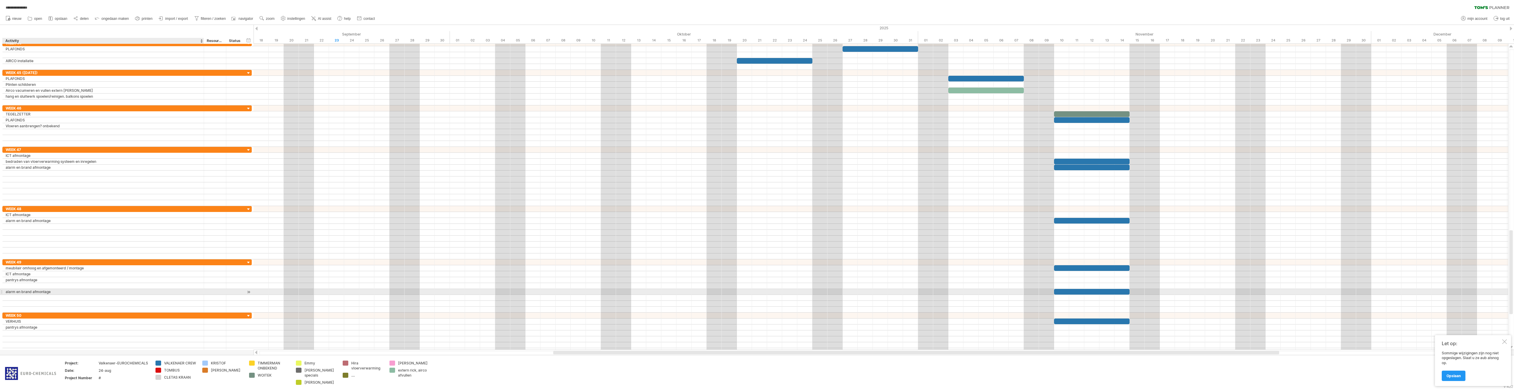
click at [20, 292] on div "alarm en brand afmontage" at bounding box center [103, 292] width 195 height 6
drag, startPoint x: 2, startPoint y: 292, endPoint x: 1, endPoint y: 286, distance: 6.6
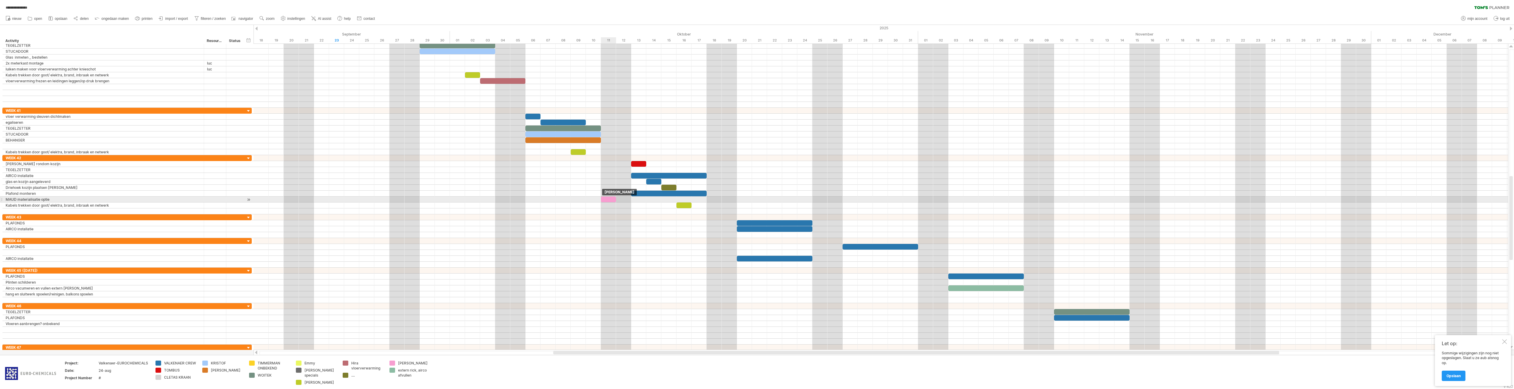
click at [608, 200] on div at bounding box center [608, 200] width 15 height 6
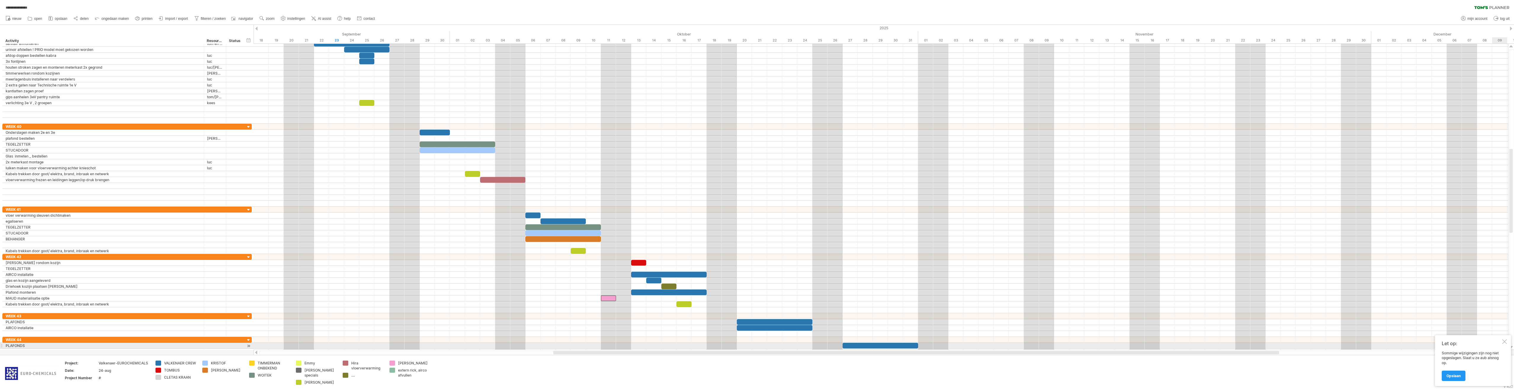
click at [1505, 345] on div "Let op: Sommige wijzigingen zijn nog niet opgeslagen. Slaat u ze aub alsnog op.…" at bounding box center [1473, 360] width 76 height 51
click at [1505, 342] on div at bounding box center [1504, 341] width 5 height 5
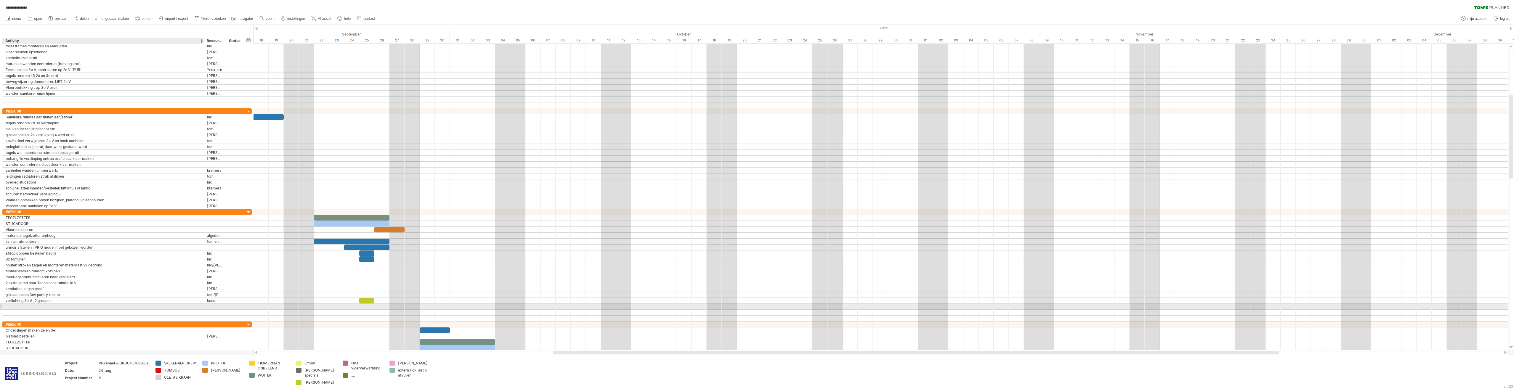
click at [135, 308] on div at bounding box center [103, 307] width 195 height 6
click at [116, 309] on div at bounding box center [103, 307] width 195 height 6
